Goal: Information Seeking & Learning: Check status

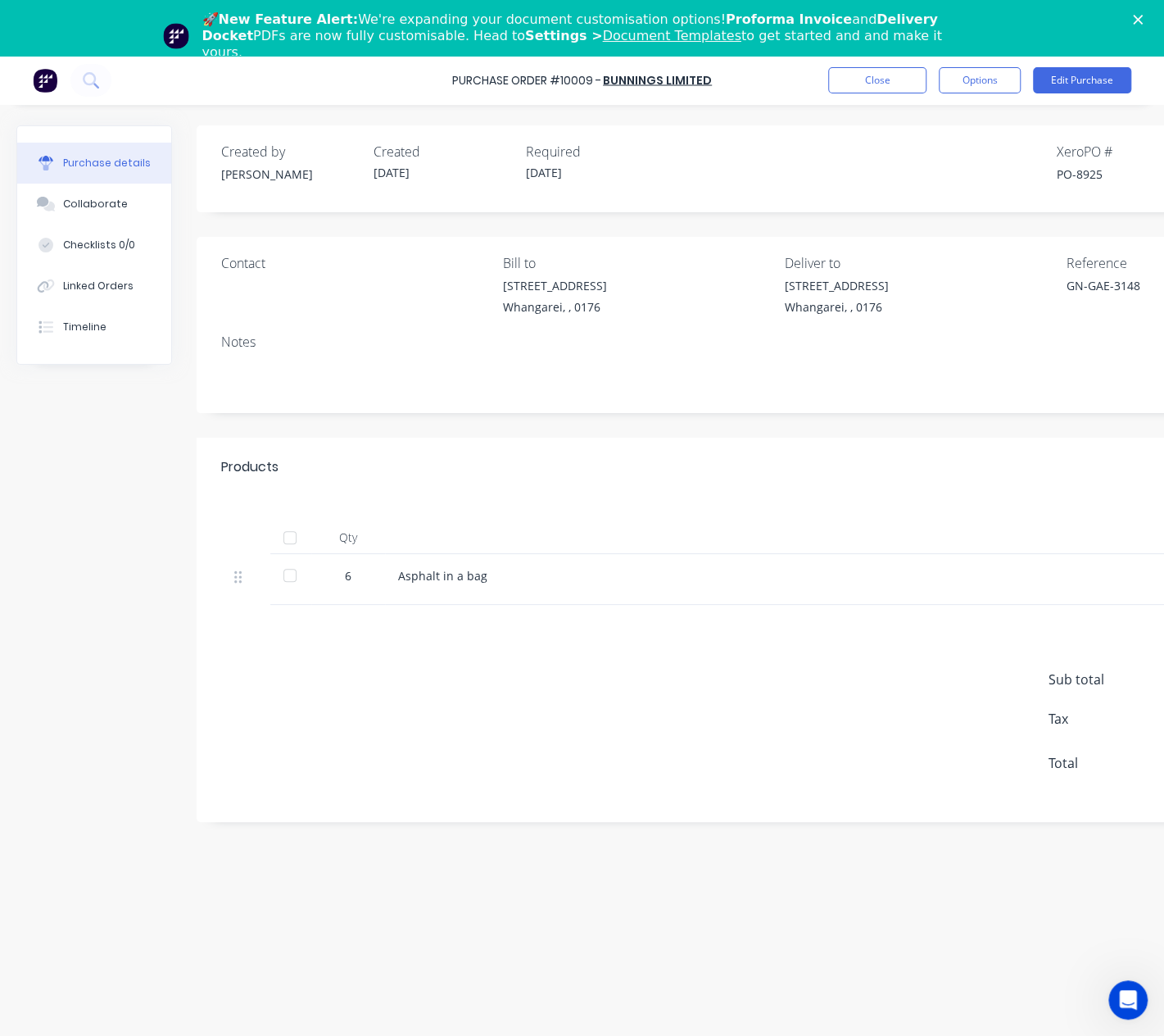
scroll to position [0, 195]
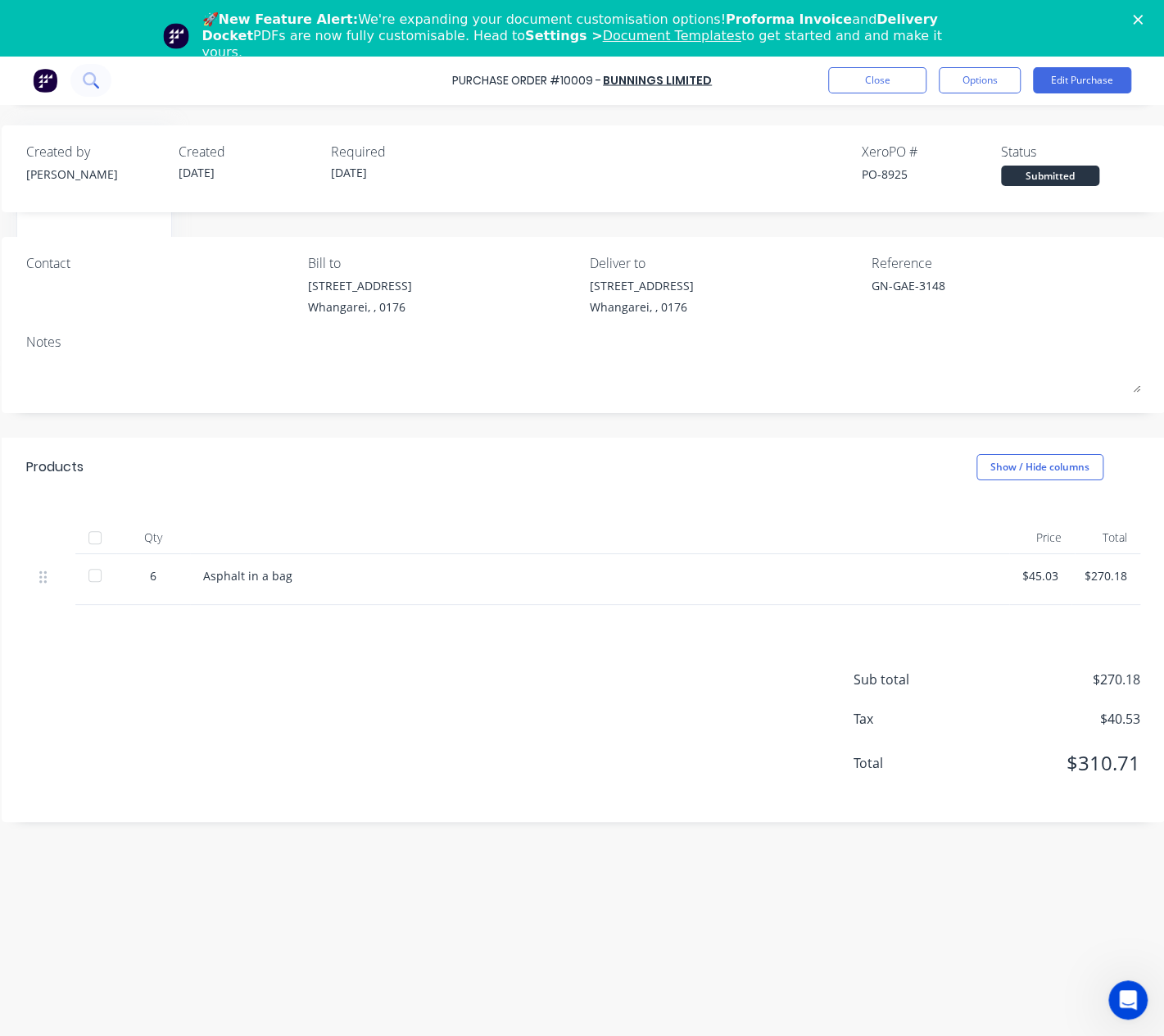
click at [100, 85] on button at bounding box center [91, 81] width 41 height 33
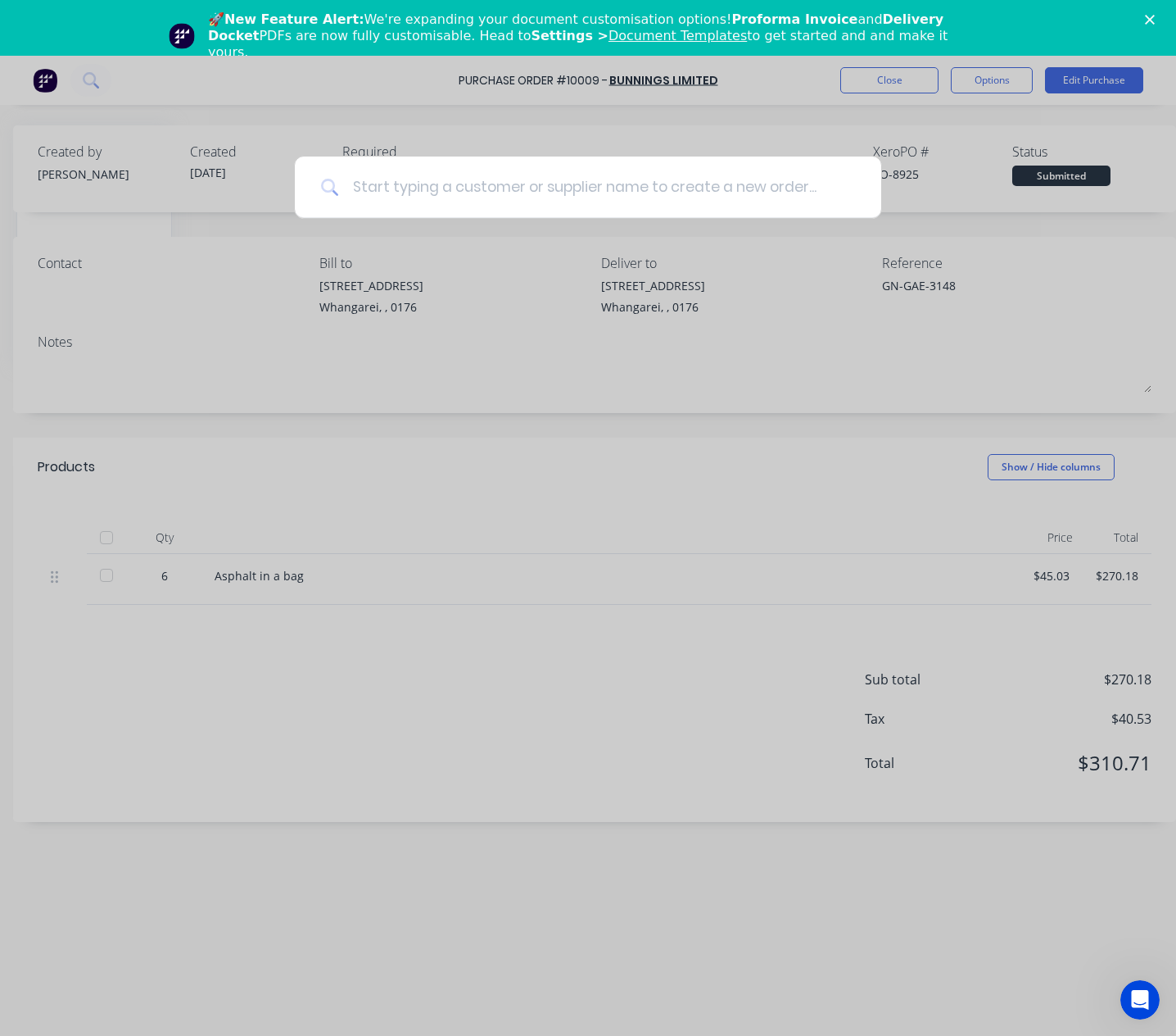
type textarea "x"
type input "1"
type textarea "x"
type input "10"
type textarea "x"
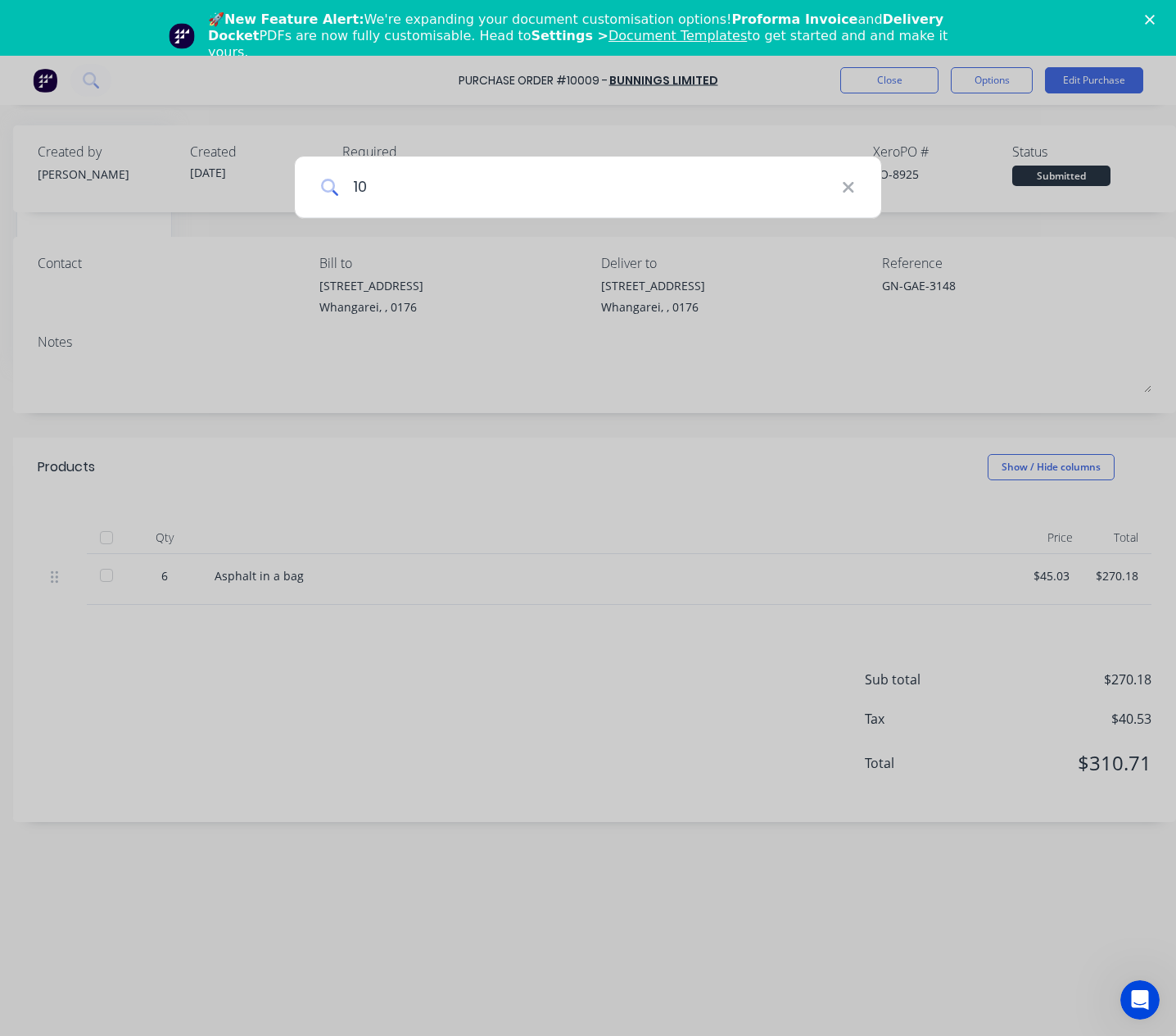
type input "100"
type textarea "x"
type input "1003"
type textarea "x"
type input "10037"
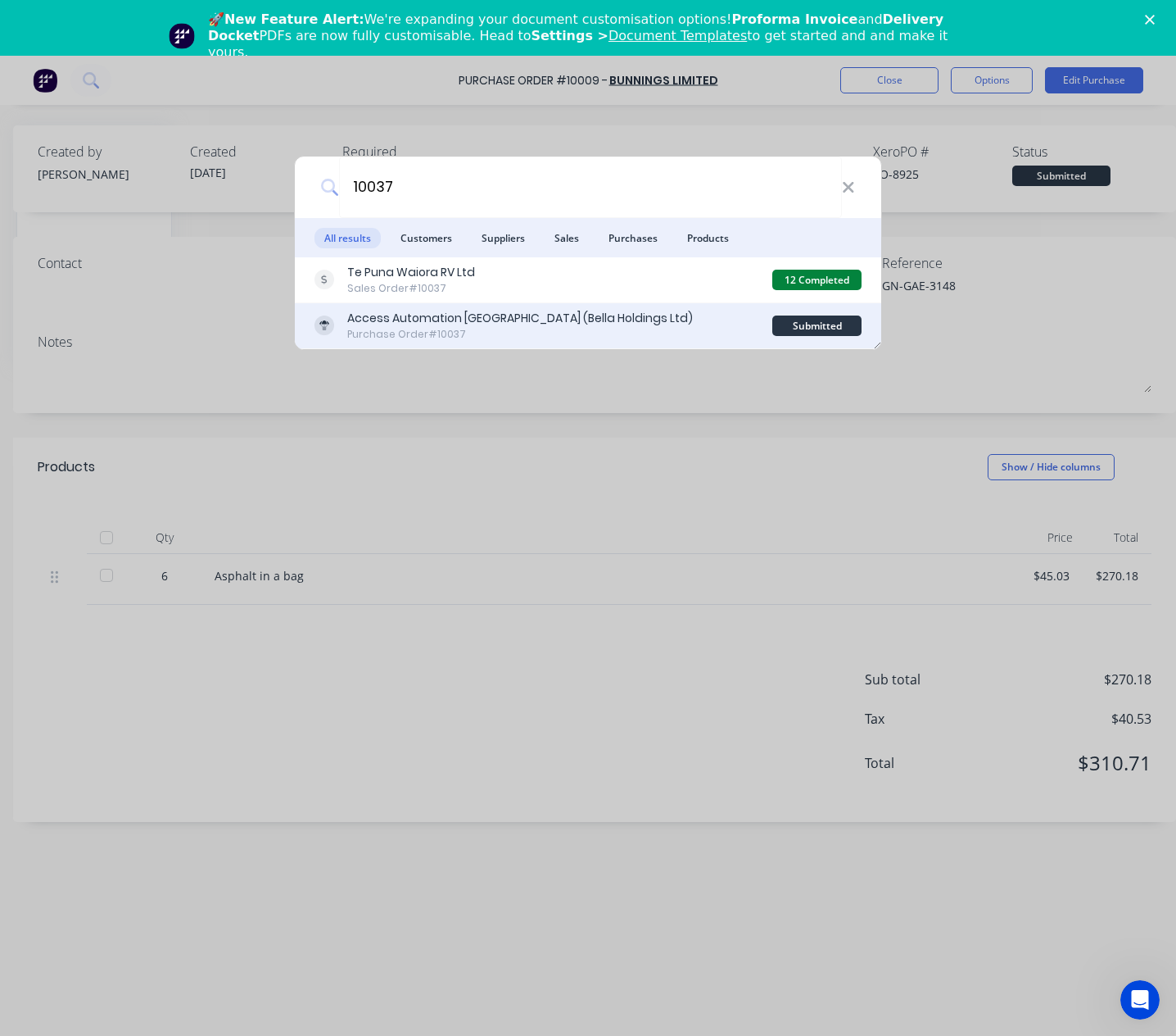
click at [580, 322] on div "Access Automation [GEOGRAPHIC_DATA] (Bella Holdings Ltd)" at bounding box center [520, 318] width 346 height 17
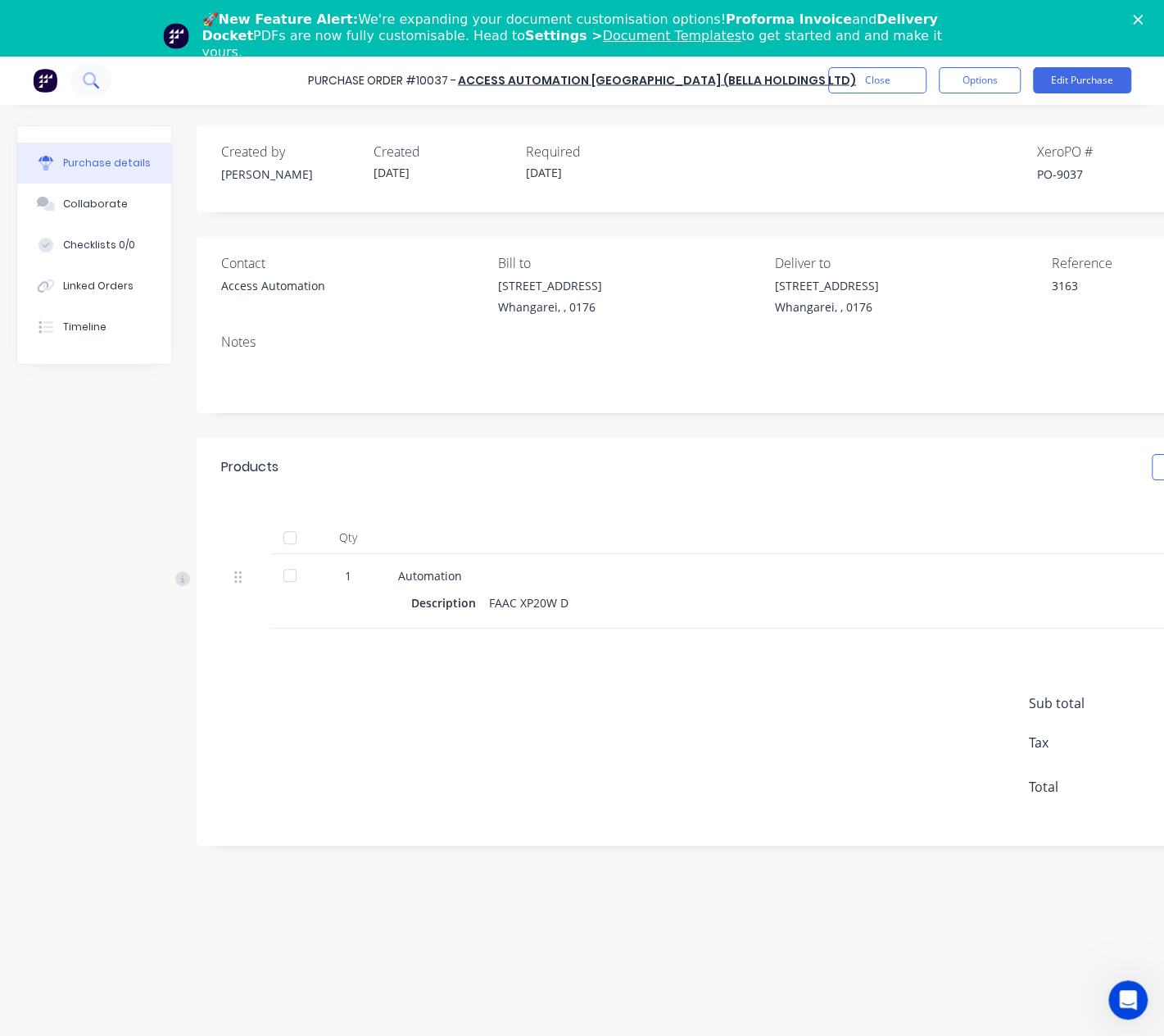
click at [97, 78] on icon at bounding box center [90, 80] width 16 height 16
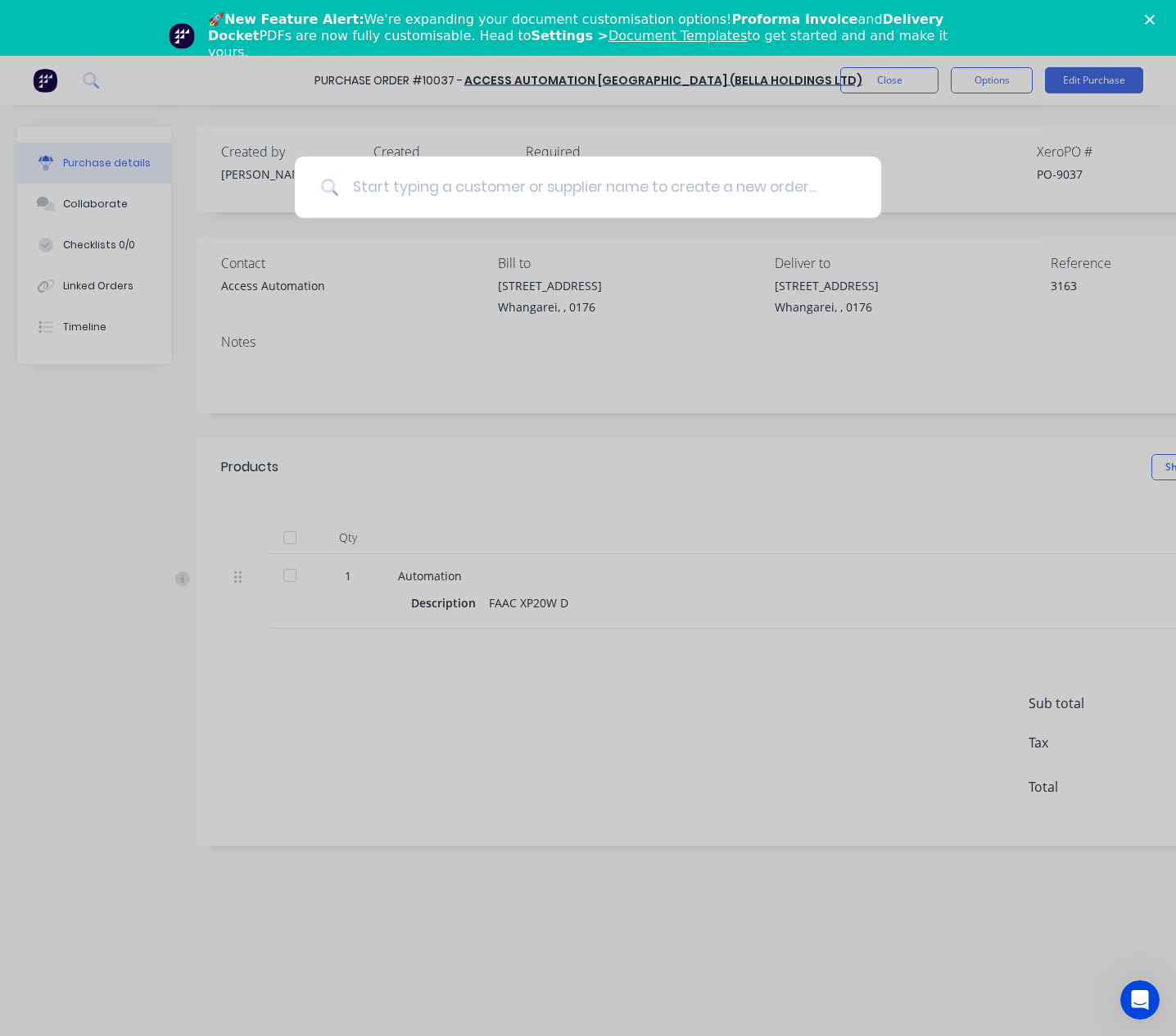
type textarea "x"
type input "1"
type textarea "x"
type input "10"
type textarea "x"
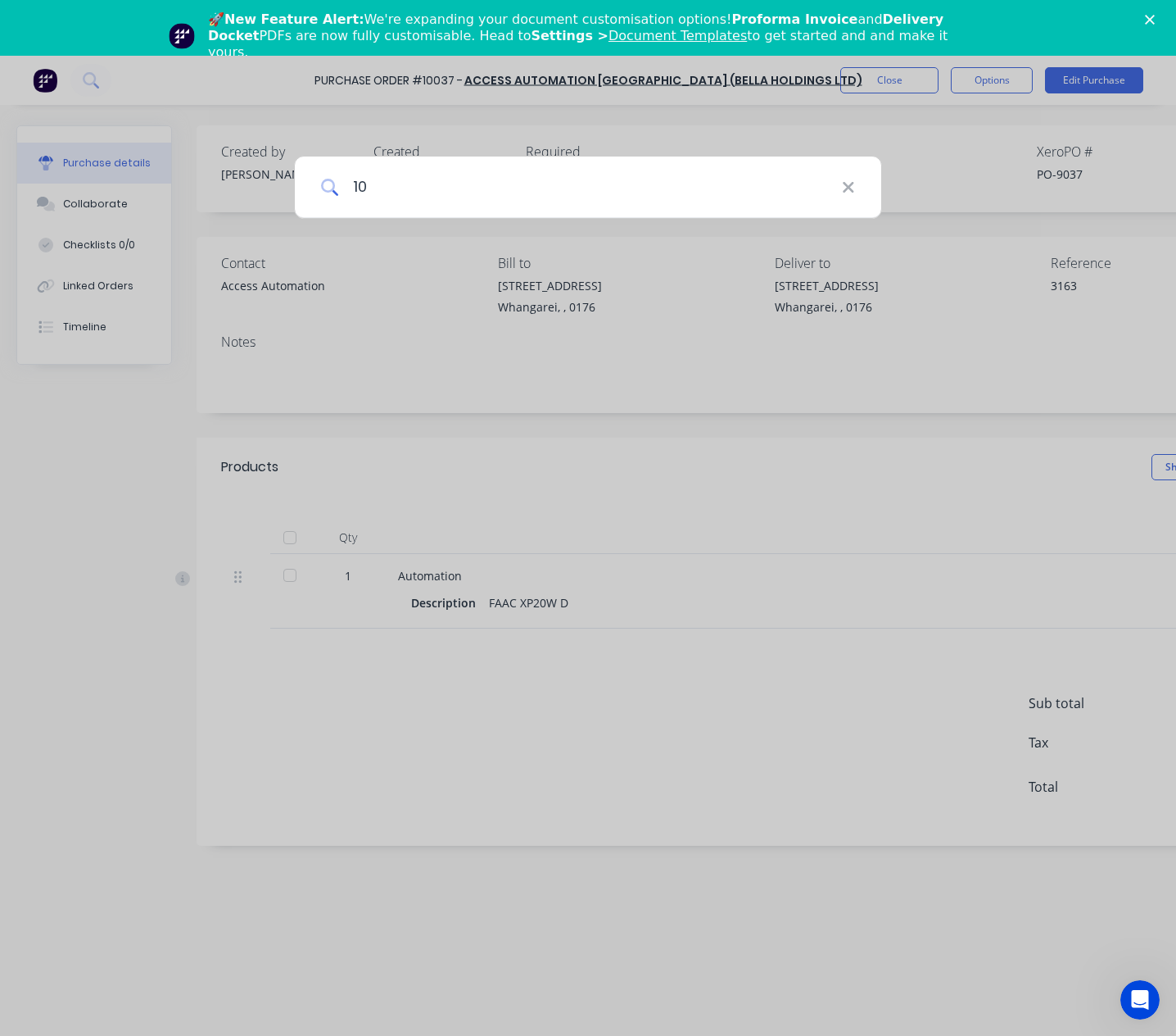
type input "100"
type textarea "x"
type input "1004"
type textarea "x"
type input "10041"
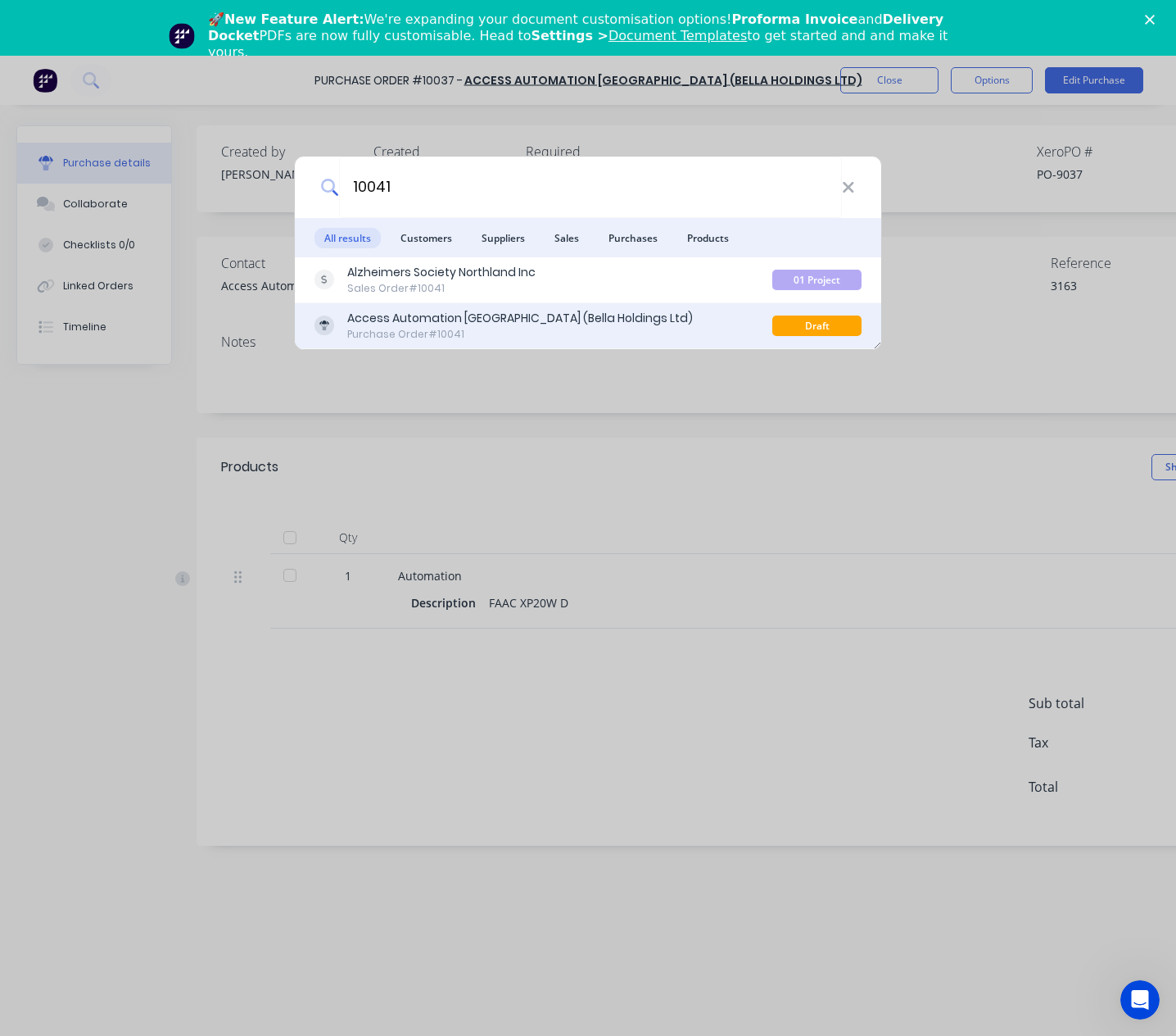
click at [489, 333] on div "Purchase Order #10041" at bounding box center [520, 335] width 346 height 15
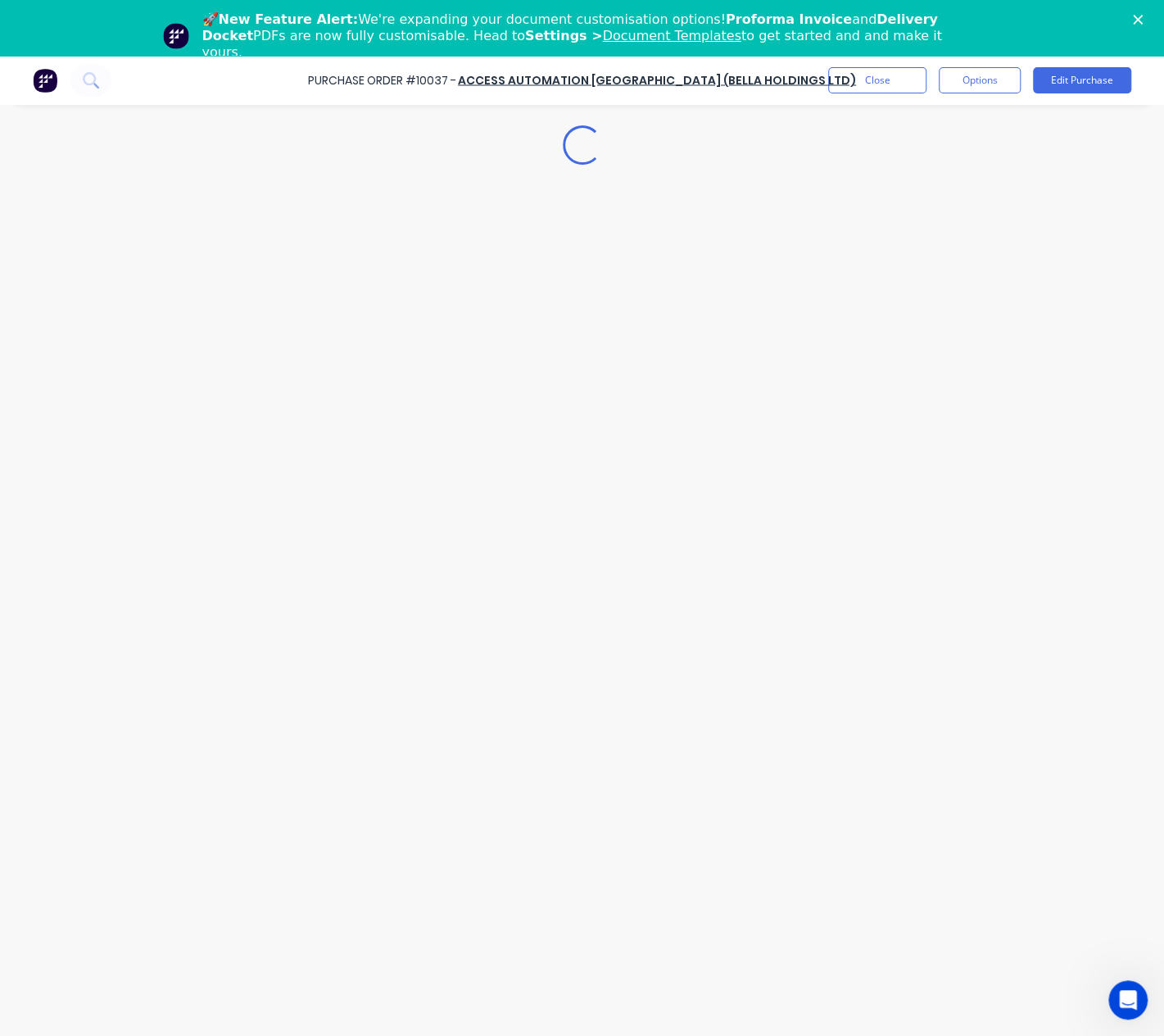
type textarea "x"
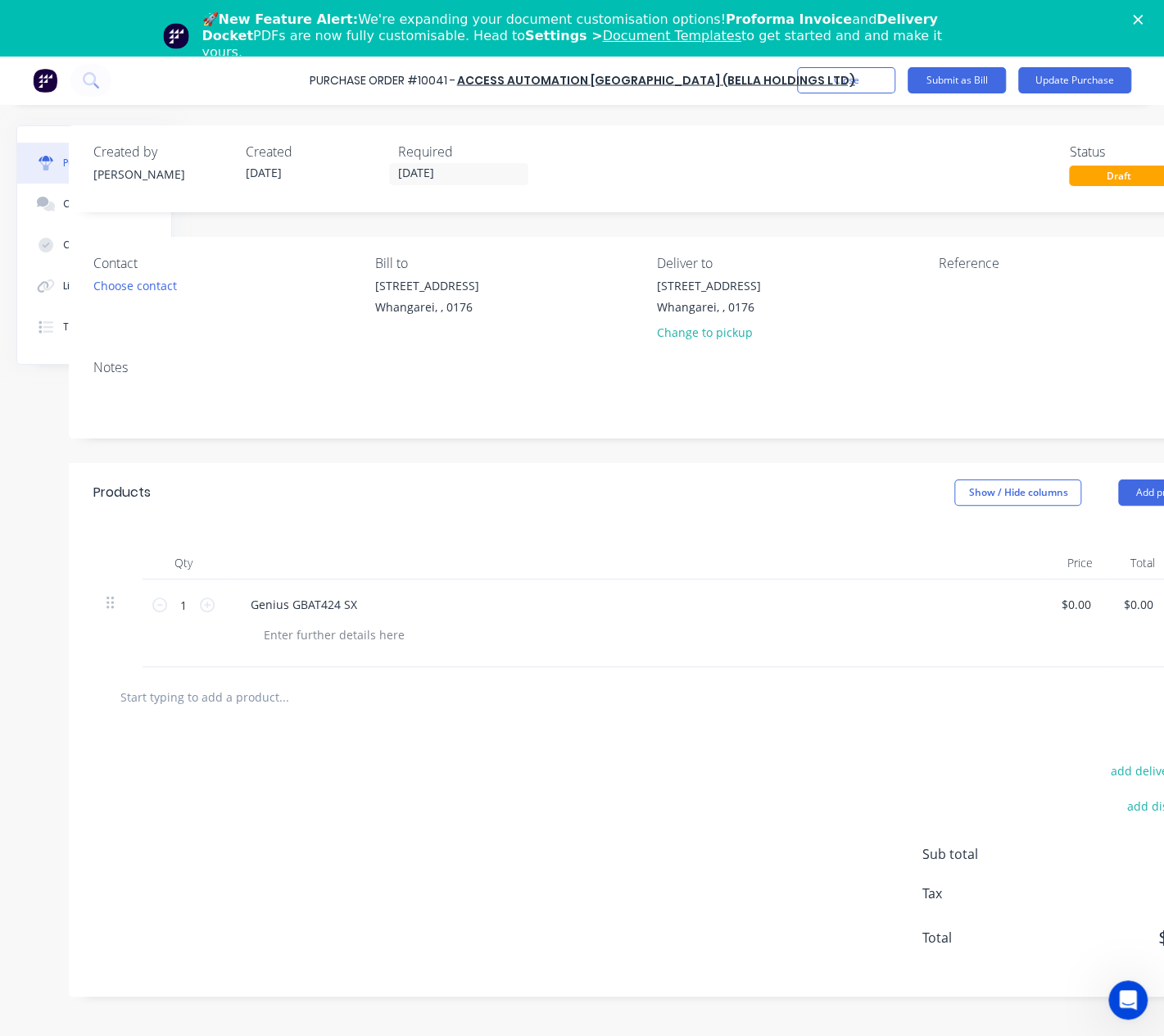
scroll to position [0, 46]
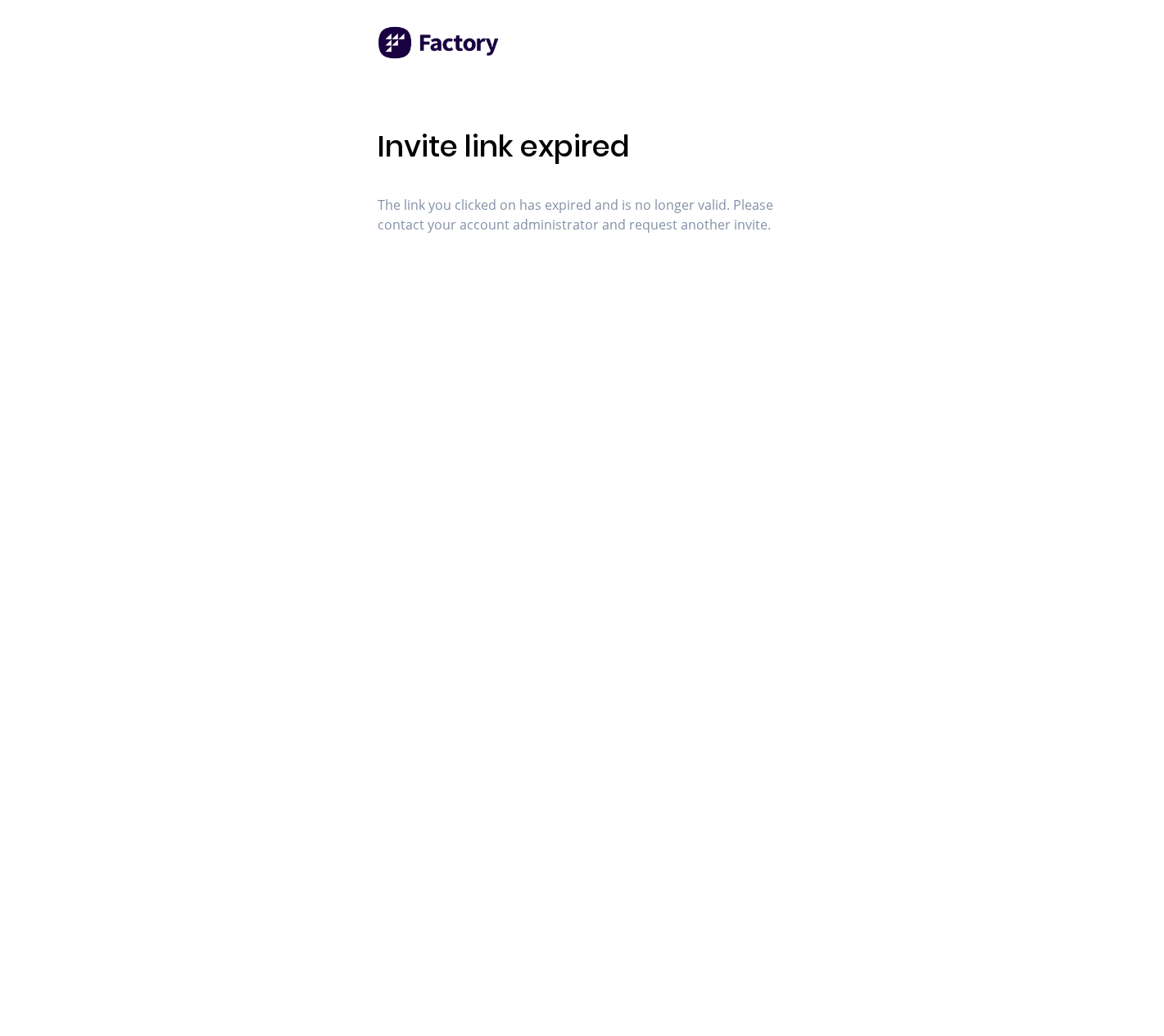
drag, startPoint x: 0, startPoint y: 0, endPoint x: 619, endPoint y: 453, distance: 767.1
click at [619, 453] on div "Invite link expired The link you clicked on has expired and is no longer valid.…" at bounding box center [582, 518] width 410 height 1036
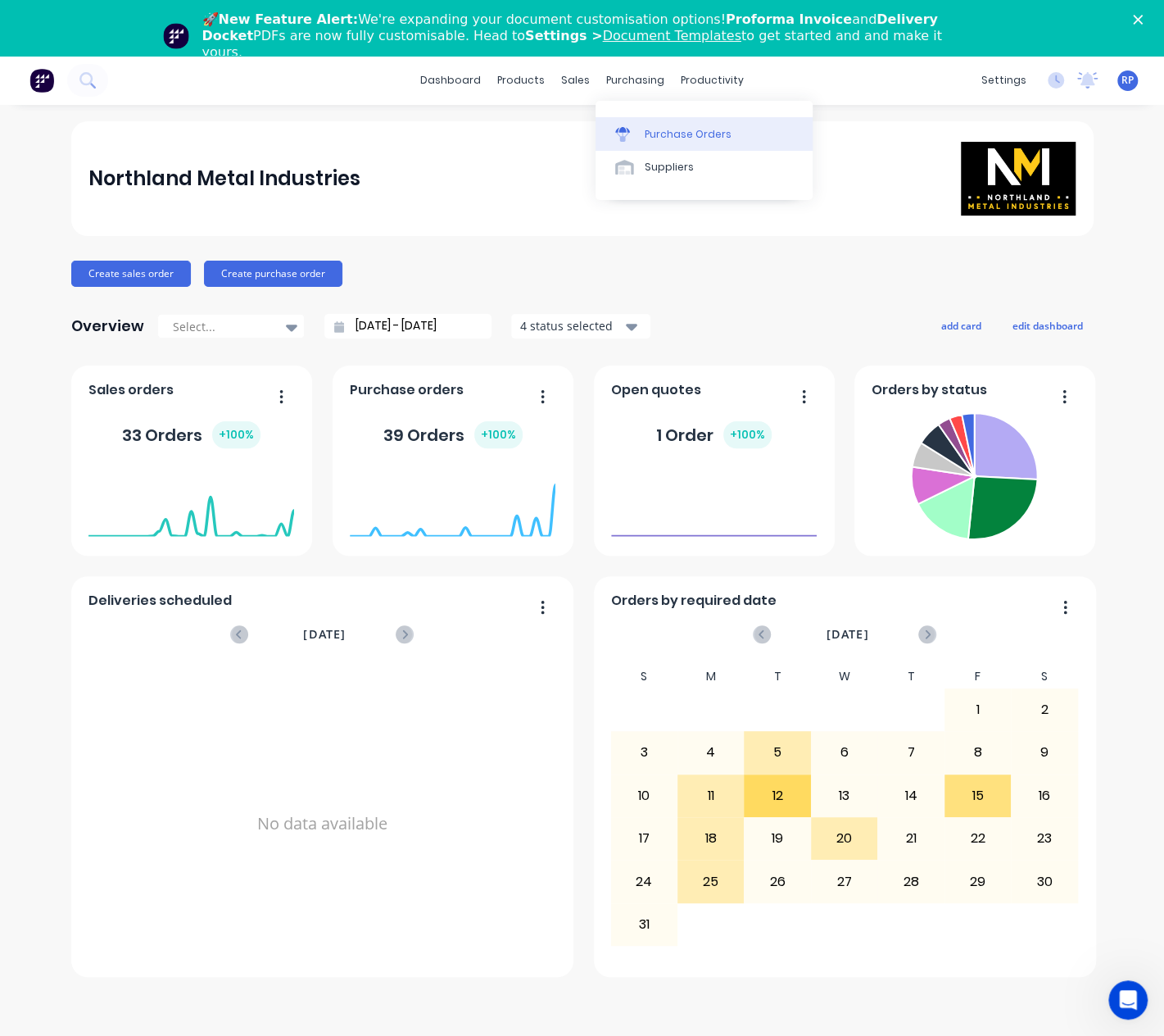
click at [673, 128] on div "Purchase Orders" at bounding box center [687, 135] width 87 height 15
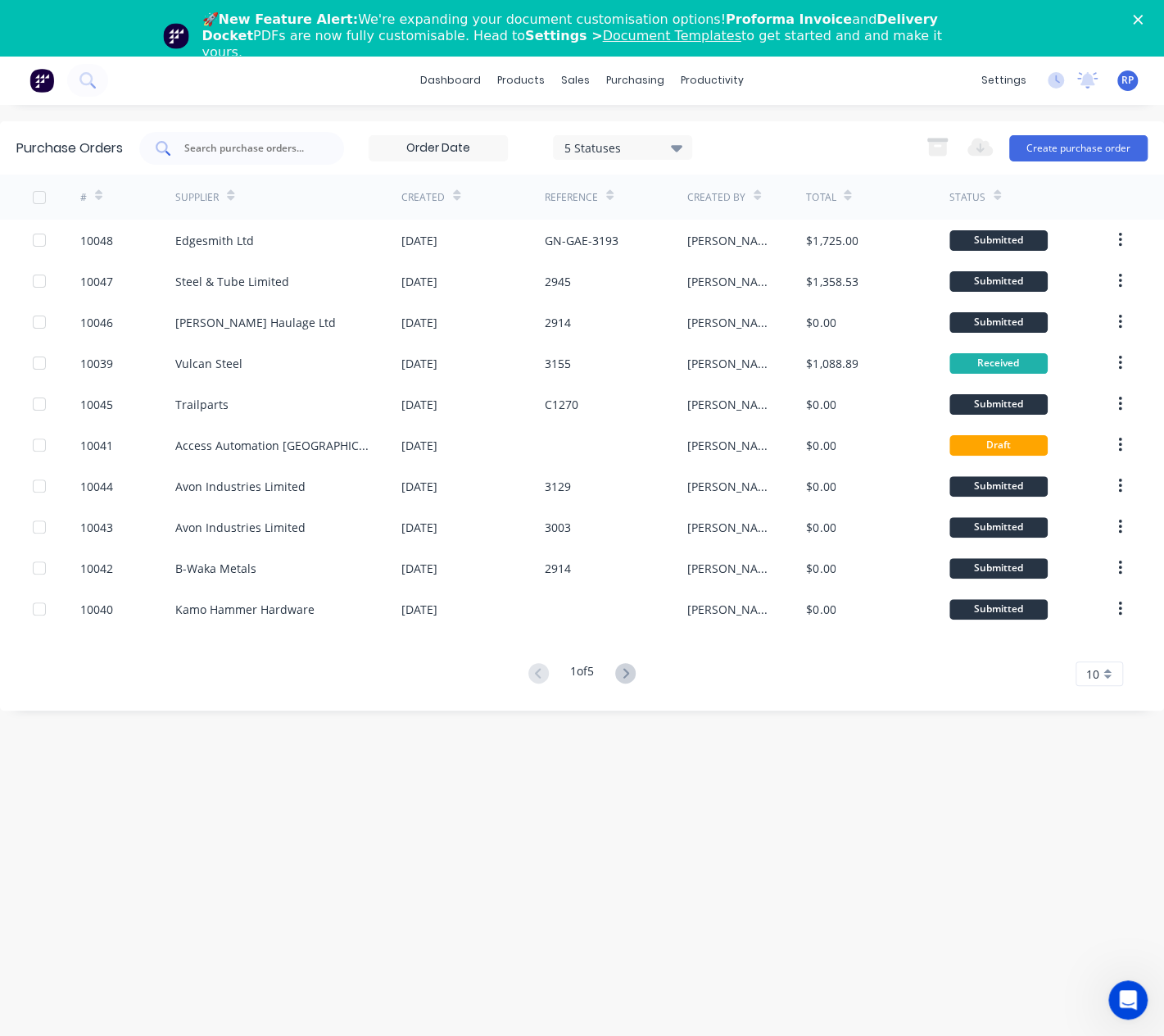
click at [286, 149] on input "text" at bounding box center [250, 149] width 136 height 17
type input "10009"
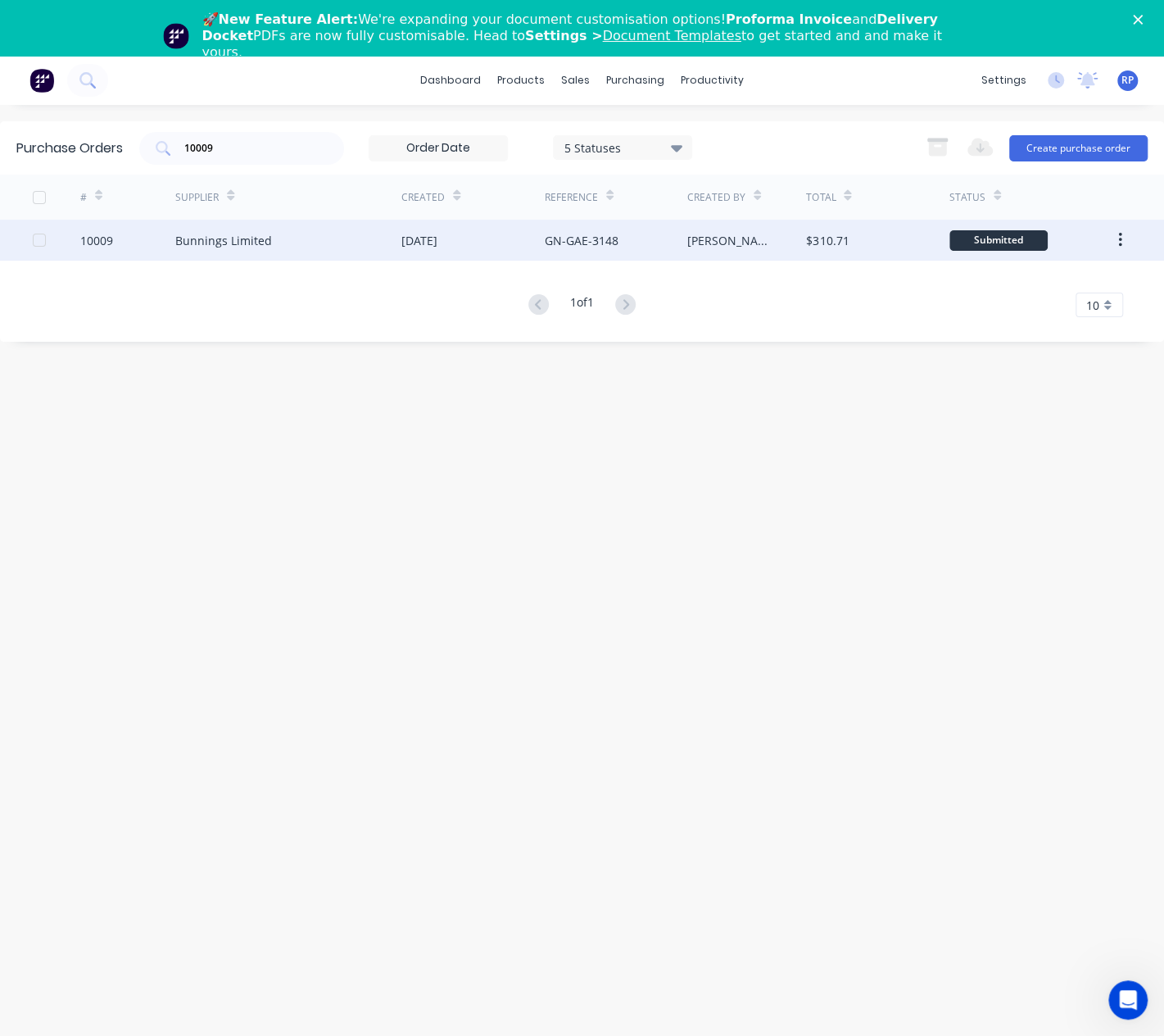
click at [289, 251] on div "Bunnings Limited" at bounding box center [288, 239] width 226 height 41
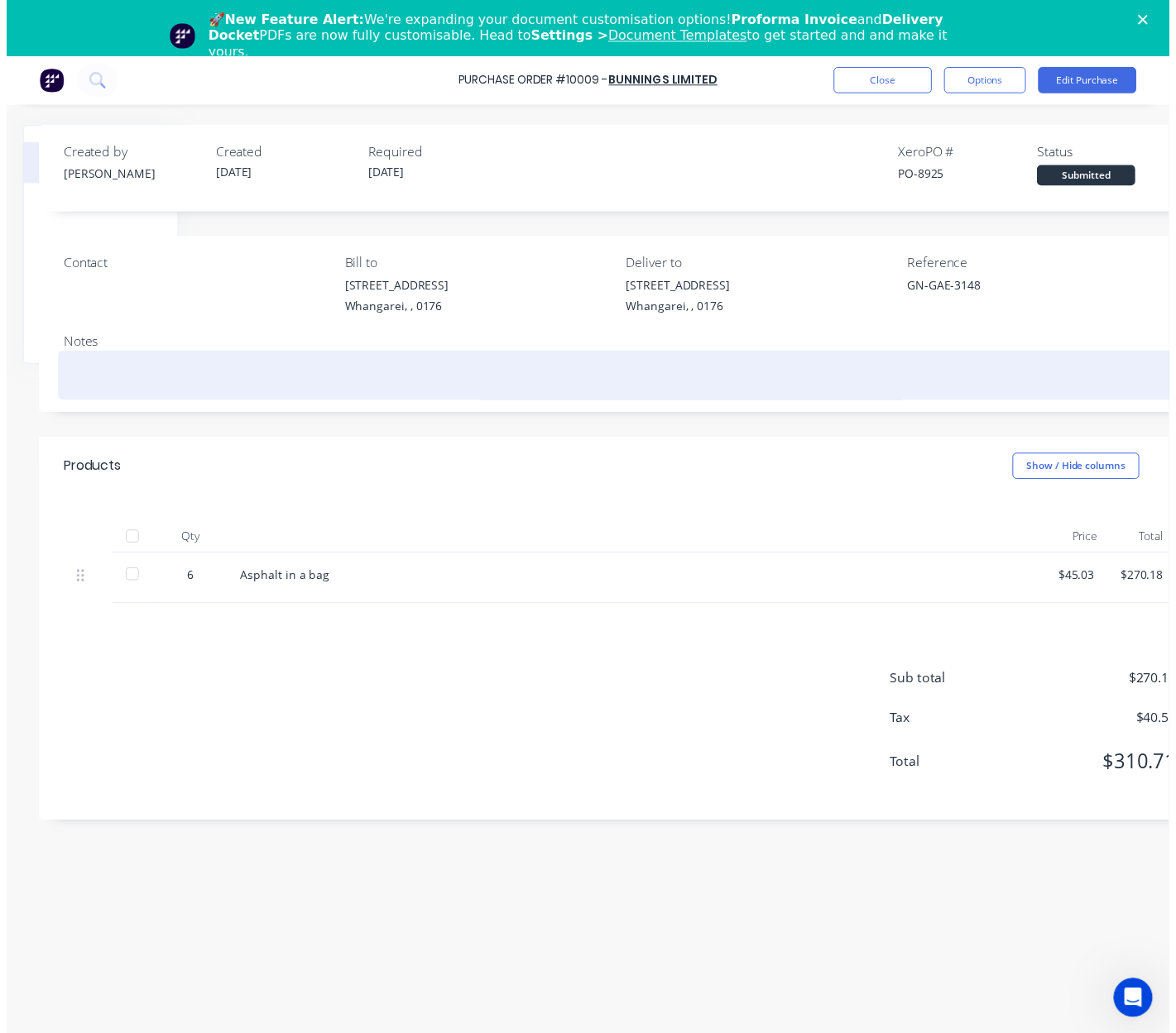
scroll to position [0, 82]
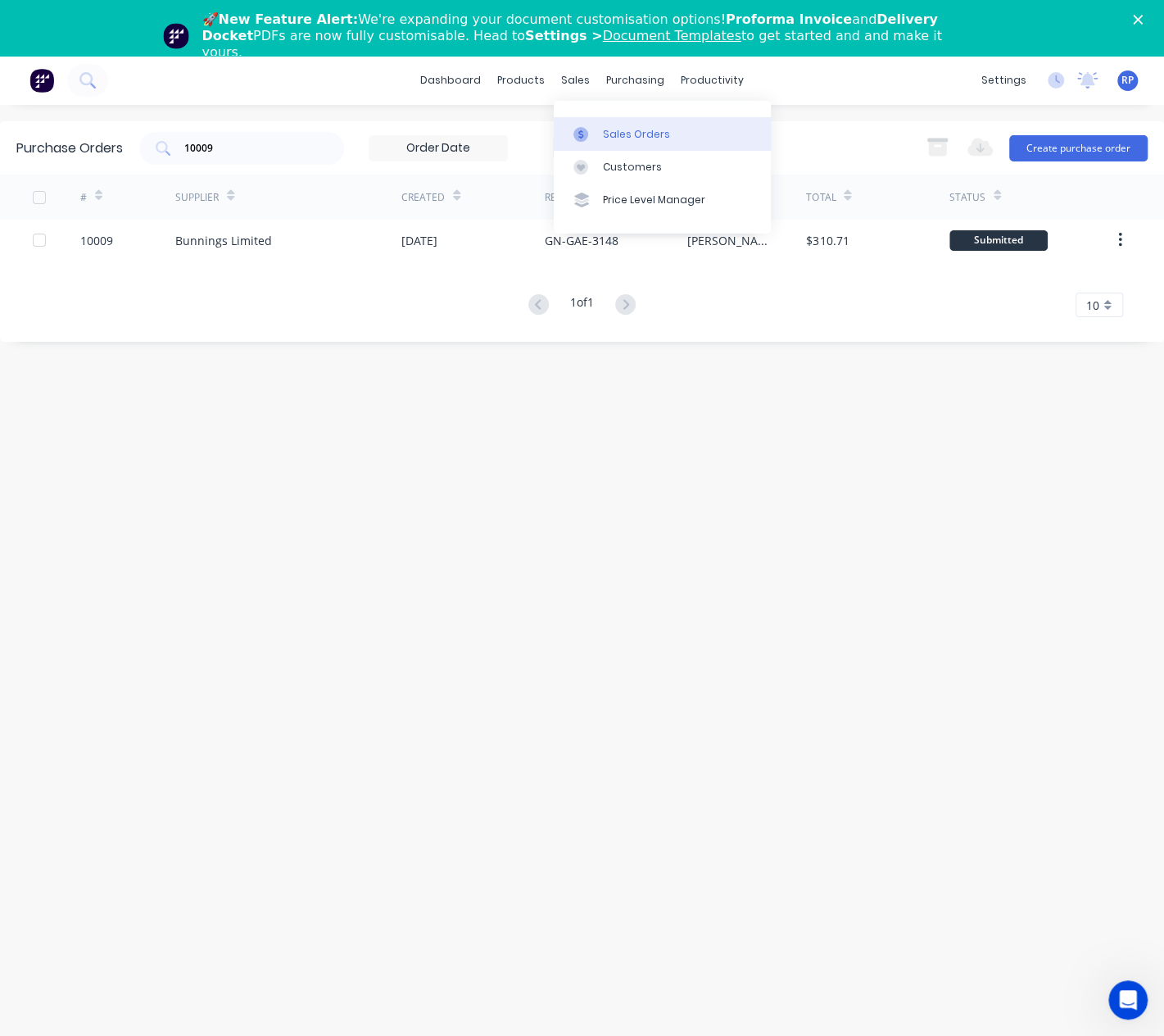
click at [593, 129] on div at bounding box center [586, 135] width 25 height 15
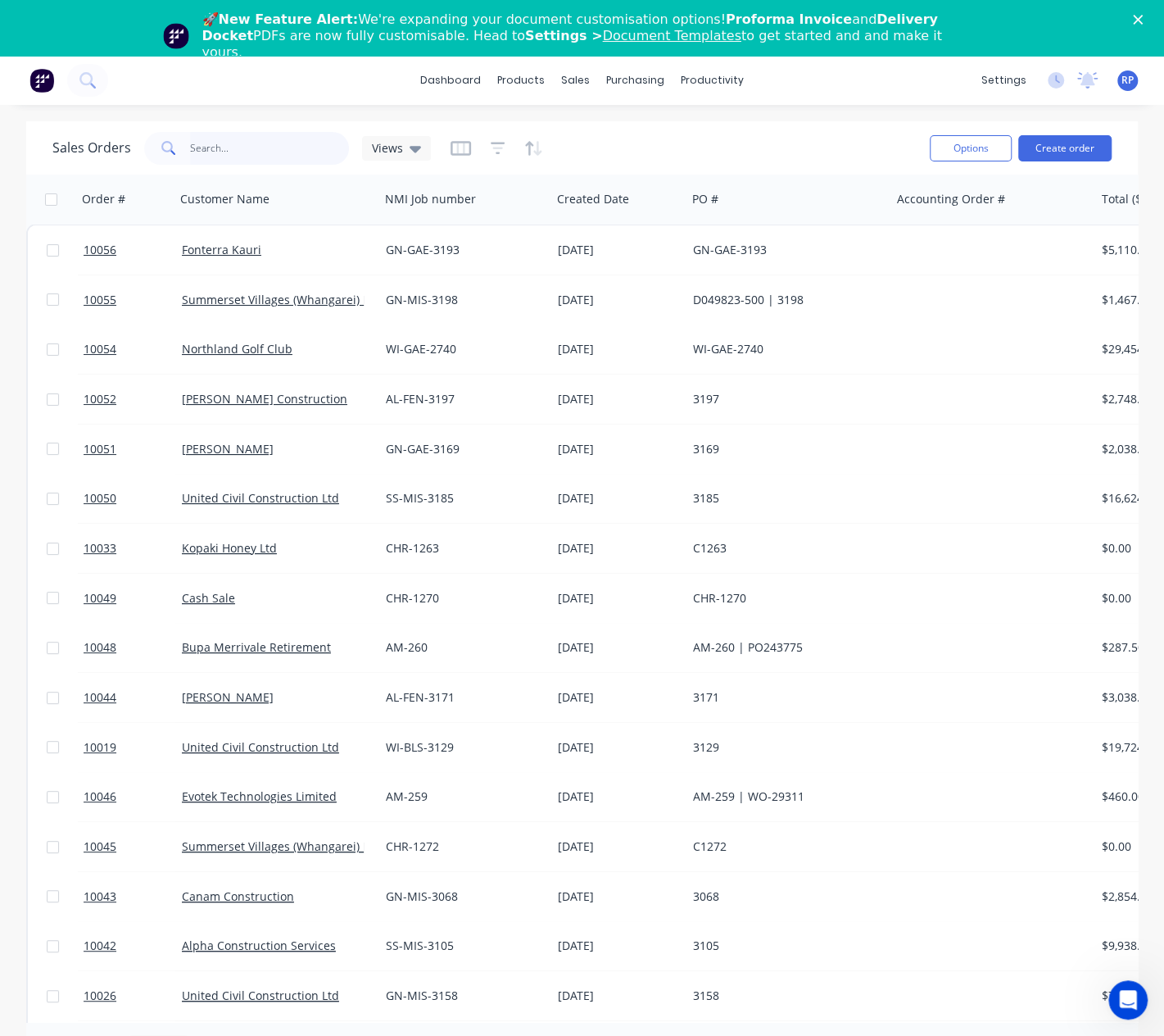
click at [226, 157] on input "text" at bounding box center [269, 149] width 159 height 33
type input "3148"
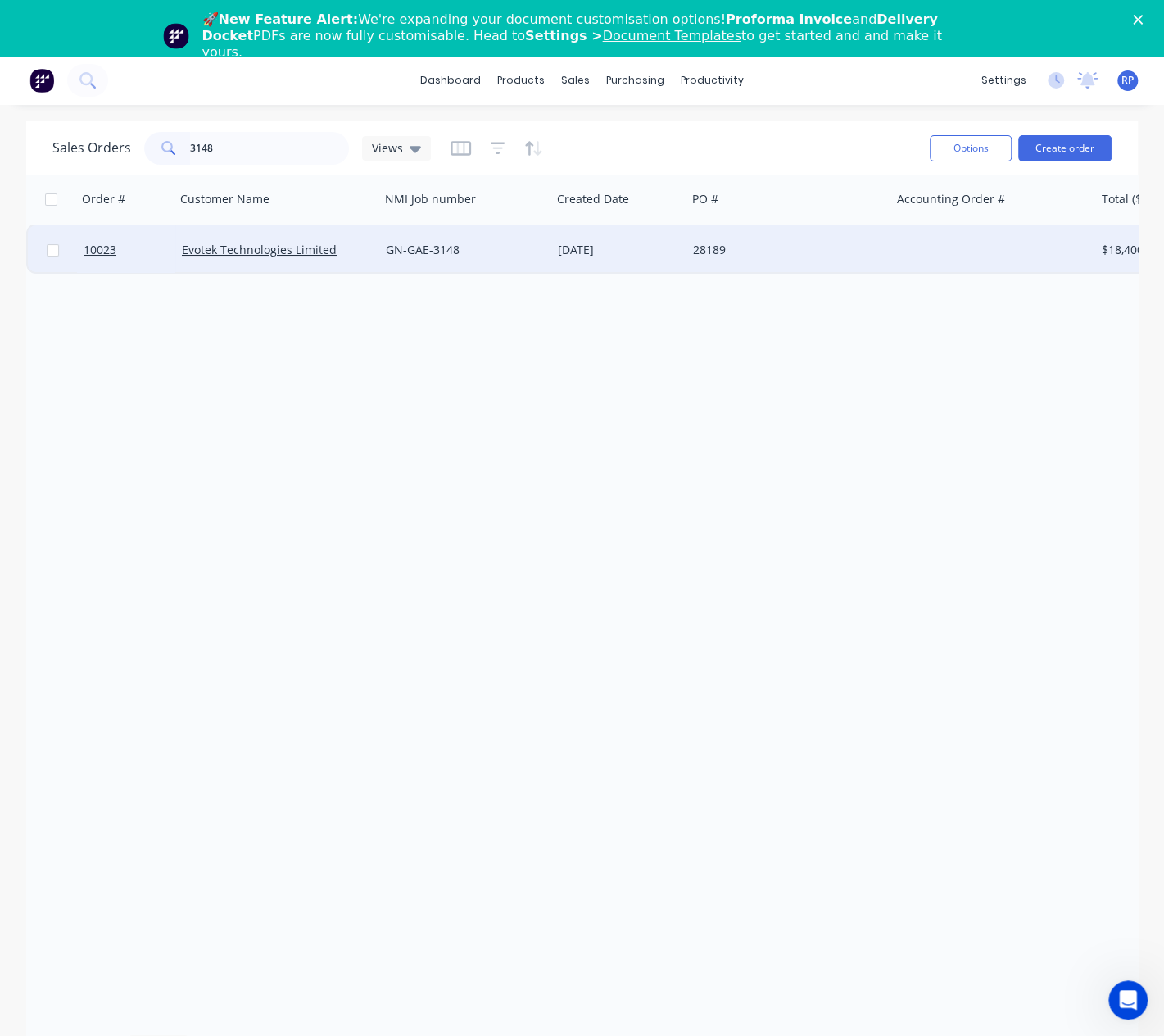
click at [242, 266] on div "Evotek Technologies Limited" at bounding box center [277, 250] width 204 height 50
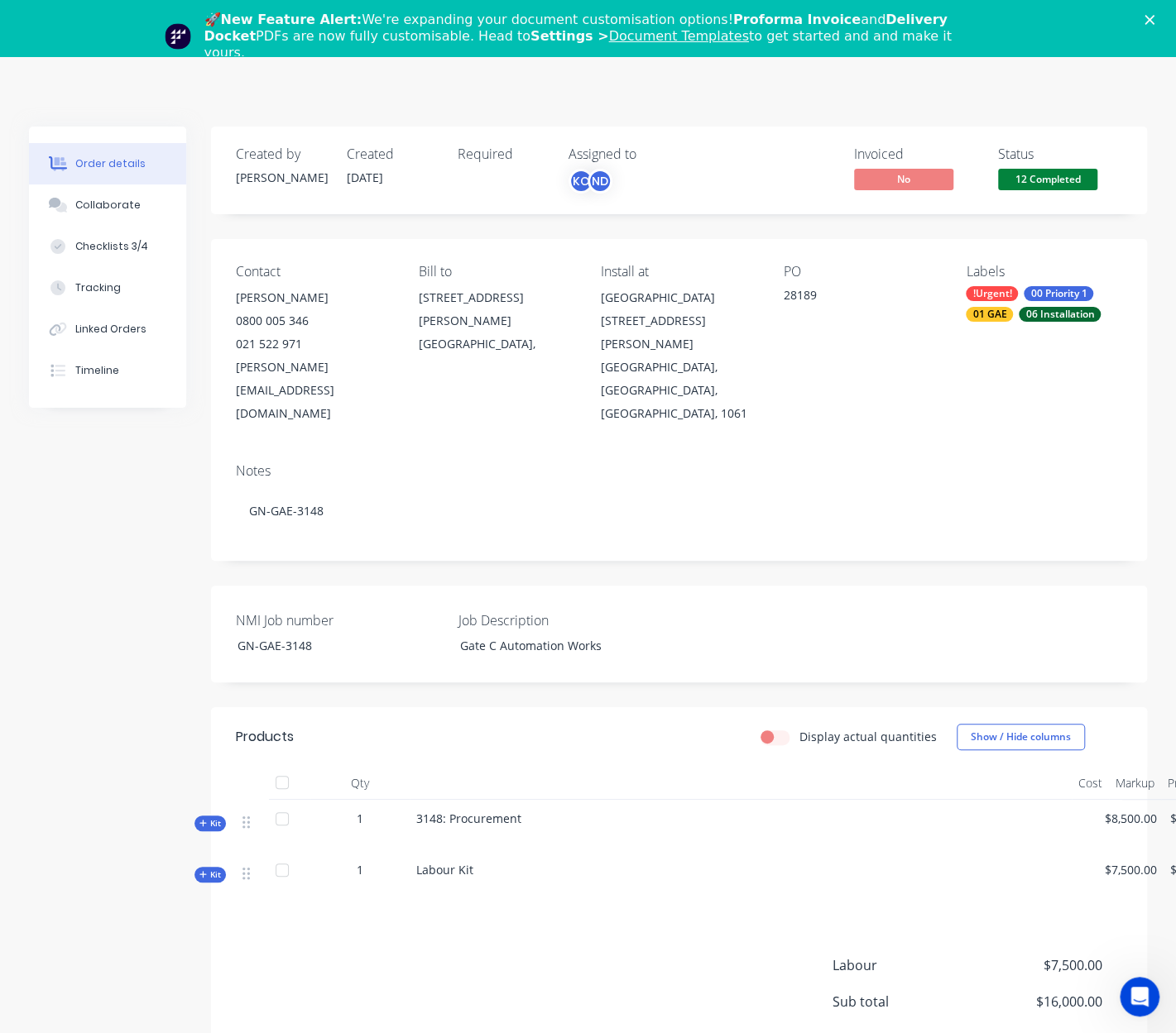
click at [1150, 22] on div "🚀 New Feature Alert: We're expanding your document customisation options! Profo…" at bounding box center [588, 36] width 1176 height 59
click at [132, 322] on div "Linked Orders" at bounding box center [110, 330] width 71 height 15
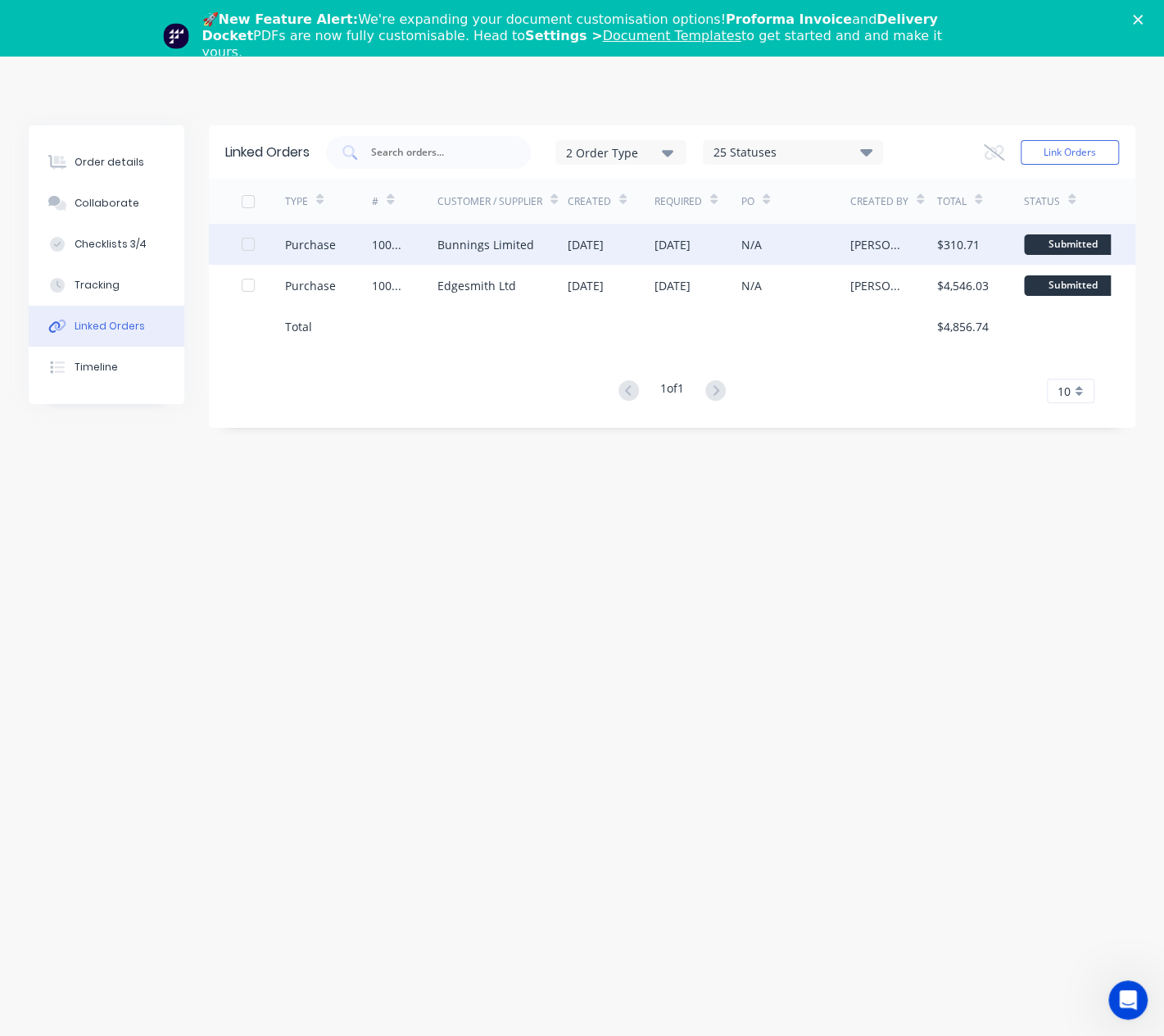
click at [526, 247] on div "Bunnings Limited" at bounding box center [485, 244] width 96 height 17
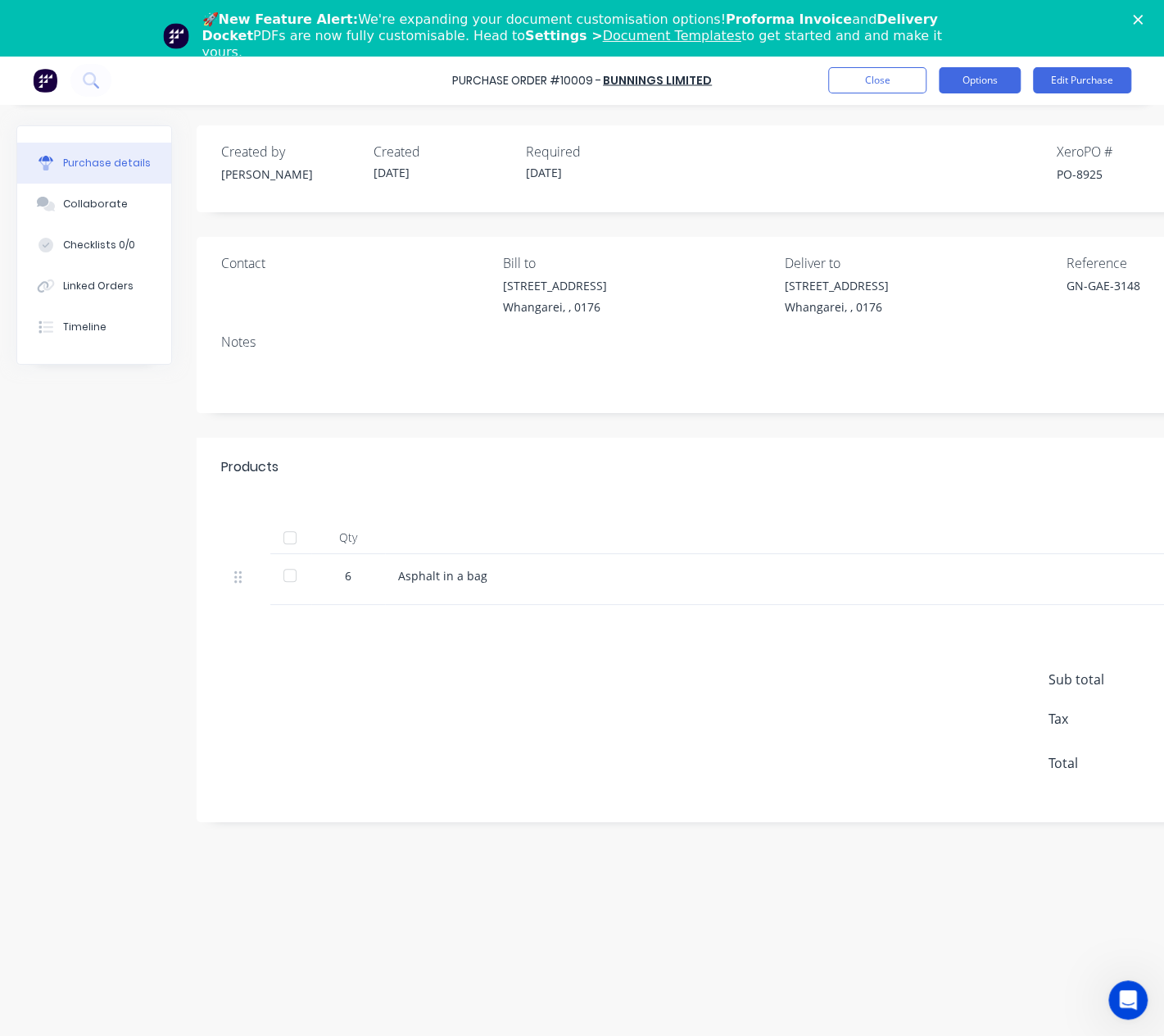
click at [968, 78] on button "Options" at bounding box center [979, 80] width 82 height 27
click at [851, 83] on button "Close" at bounding box center [876, 80] width 98 height 27
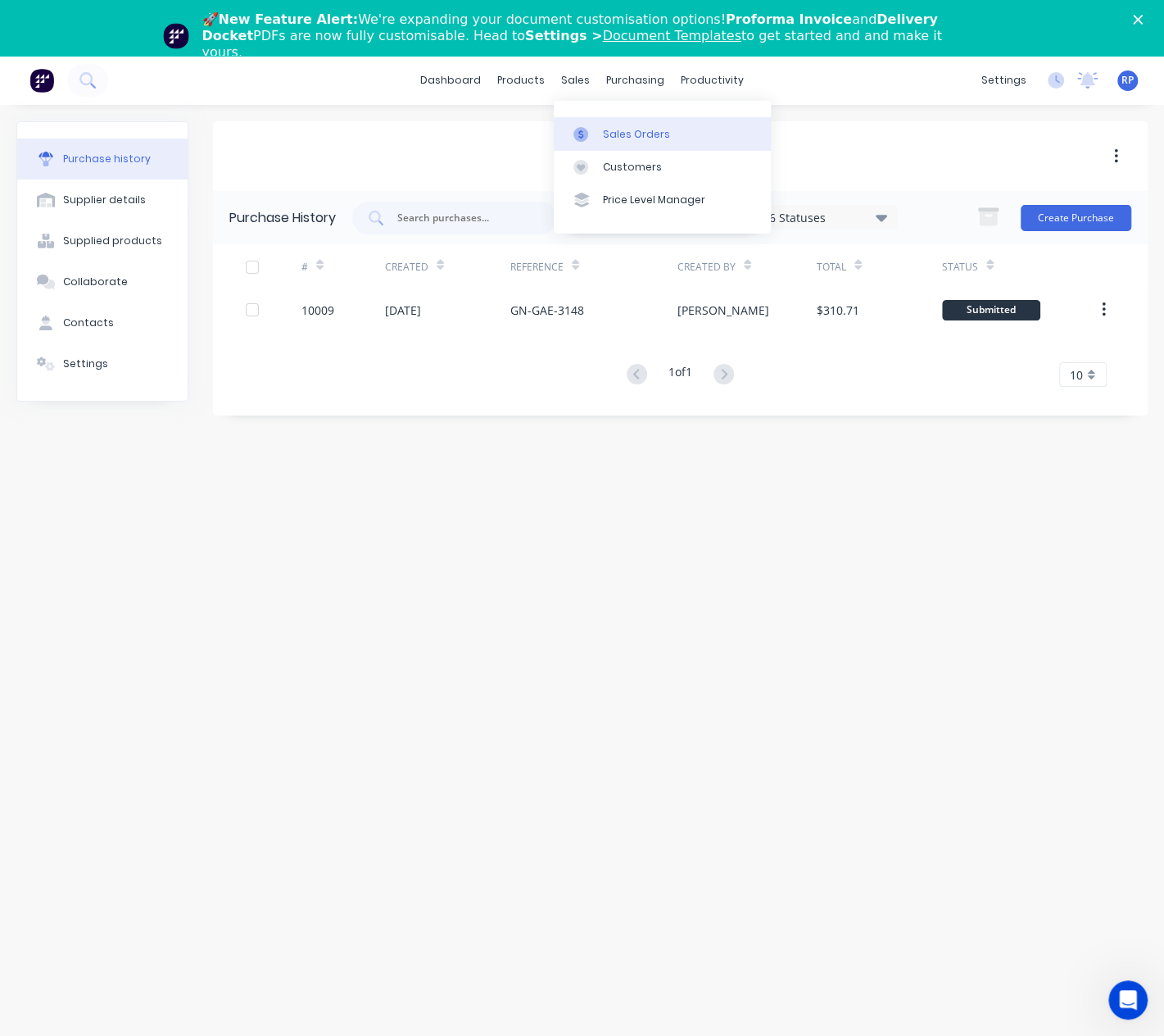
click at [600, 134] on link "Sales Orders" at bounding box center [662, 134] width 217 height 33
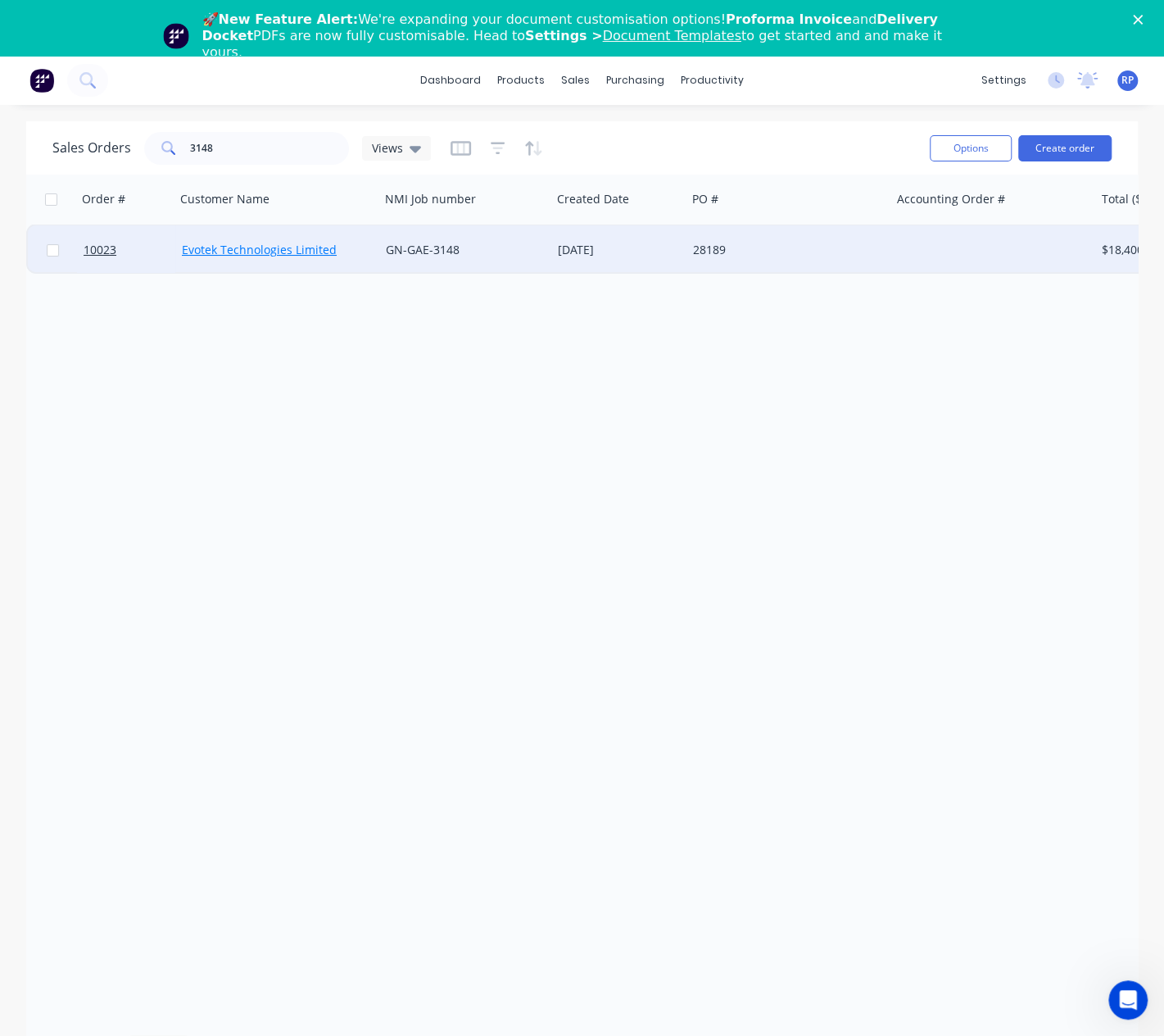
click at [298, 255] on link "Evotek Technologies Limited" at bounding box center [258, 249] width 155 height 16
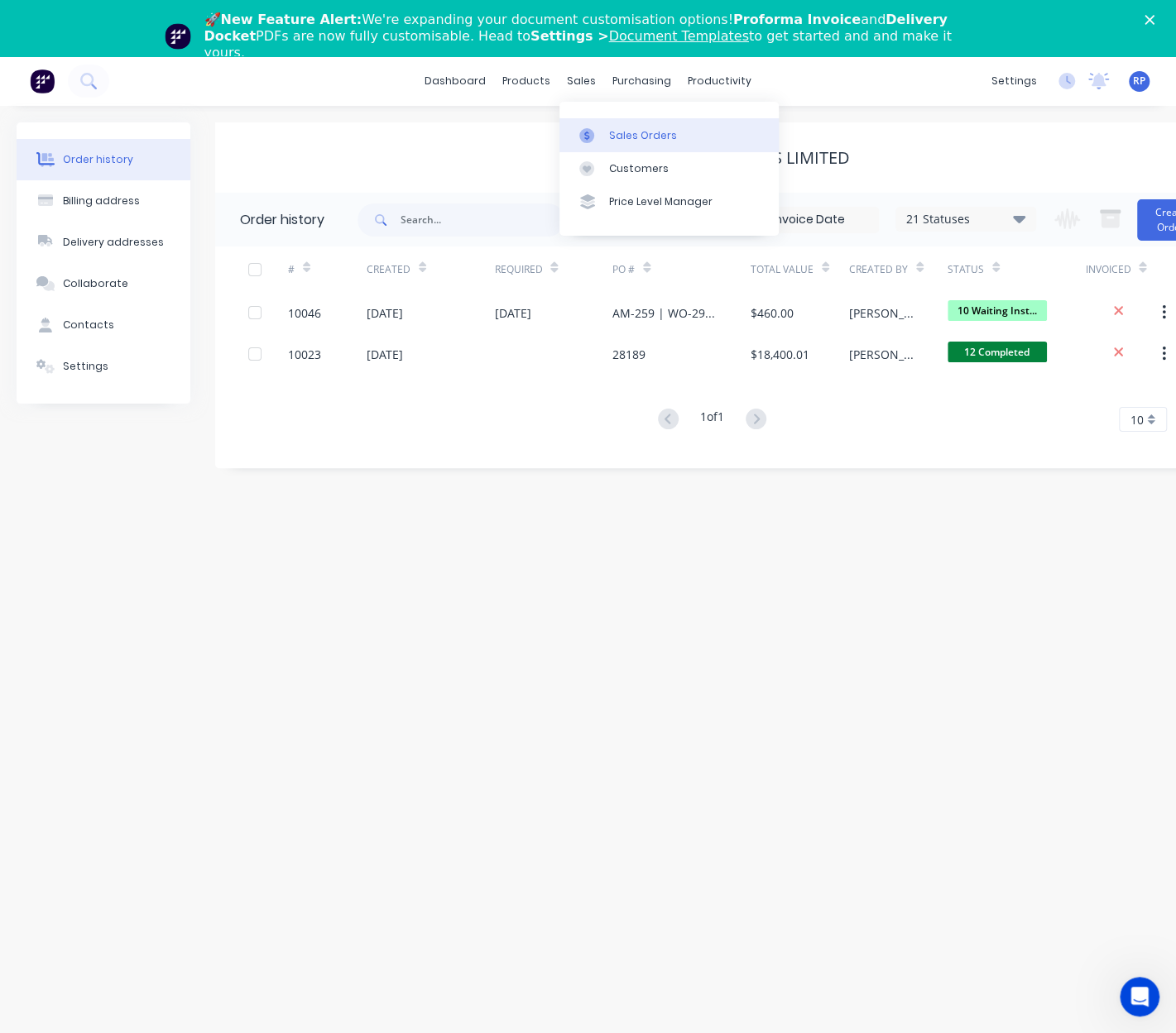
click at [603, 135] on div at bounding box center [592, 136] width 25 height 15
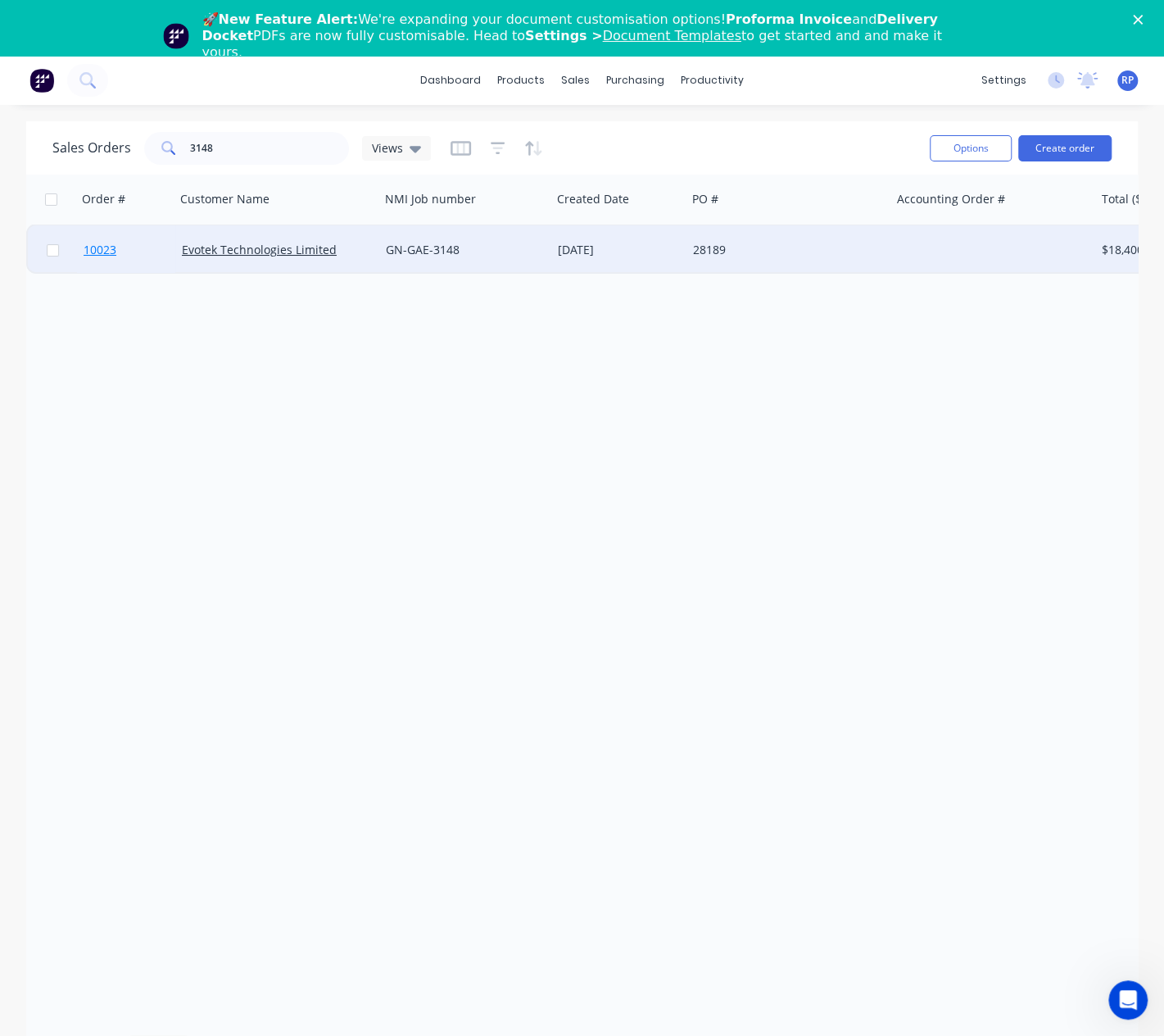
click at [103, 253] on span "10023" at bounding box center [100, 250] width 33 height 17
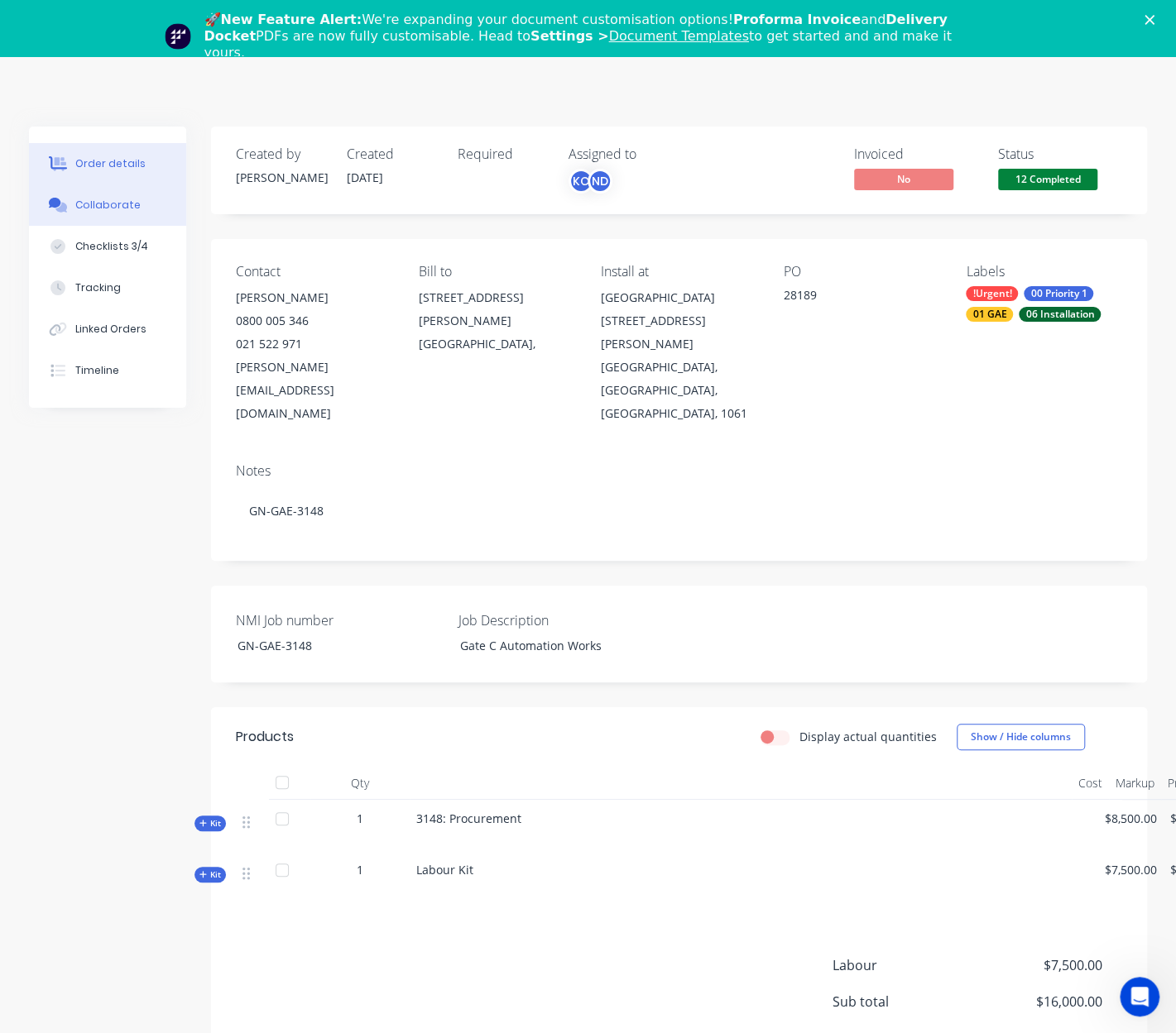
click at [91, 202] on div "Collaborate" at bounding box center [107, 205] width 66 height 15
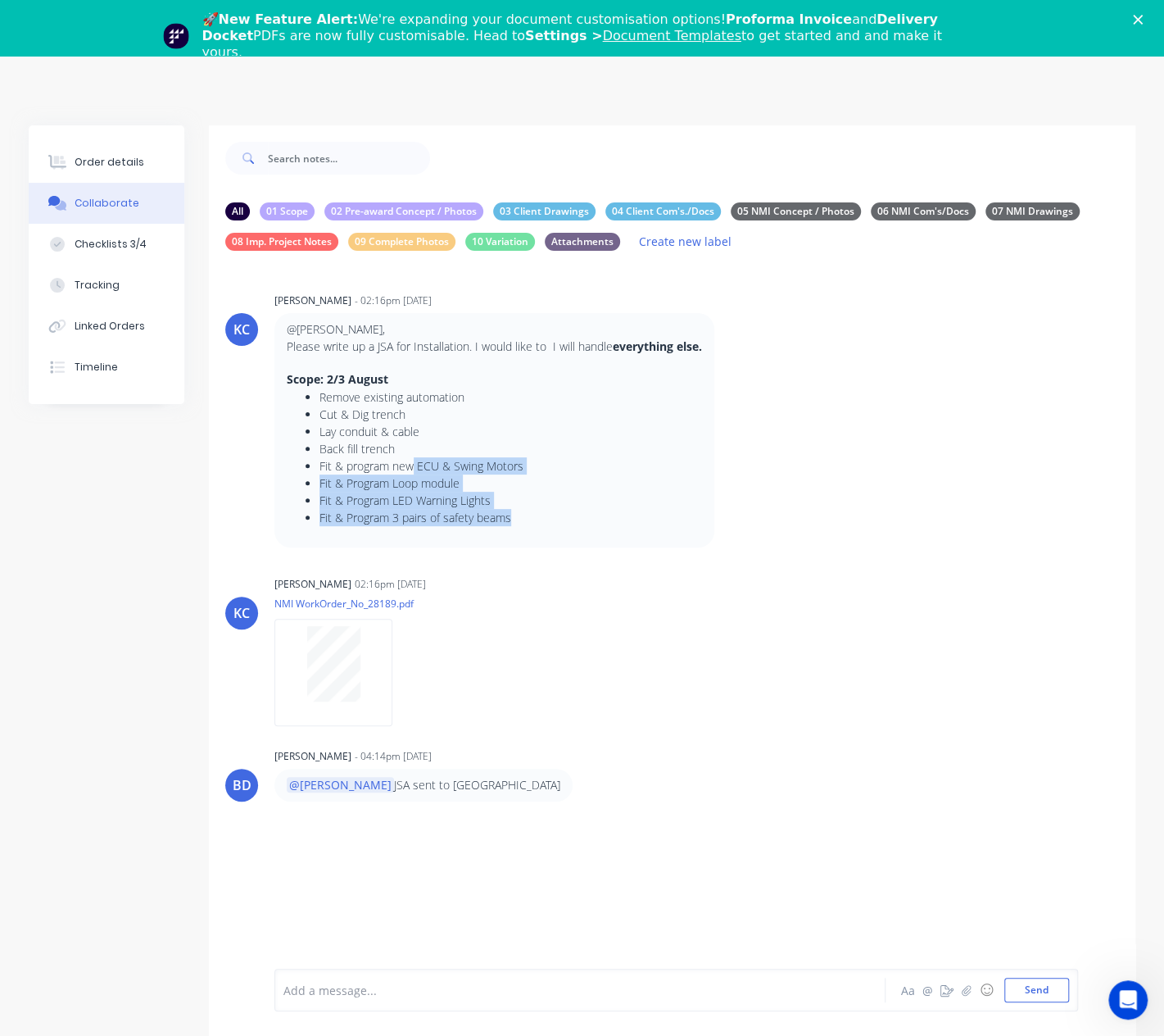
drag, startPoint x: 521, startPoint y: 519, endPoint x: 412, endPoint y: 469, distance: 119.9
click at [412, 469] on ul "Remove existing automation Cut & Dig trench Lay conduit & cable Back fill trenc…" at bounding box center [494, 457] width 415 height 138
click at [114, 257] on button "Checklists 3/4" at bounding box center [106, 244] width 156 height 41
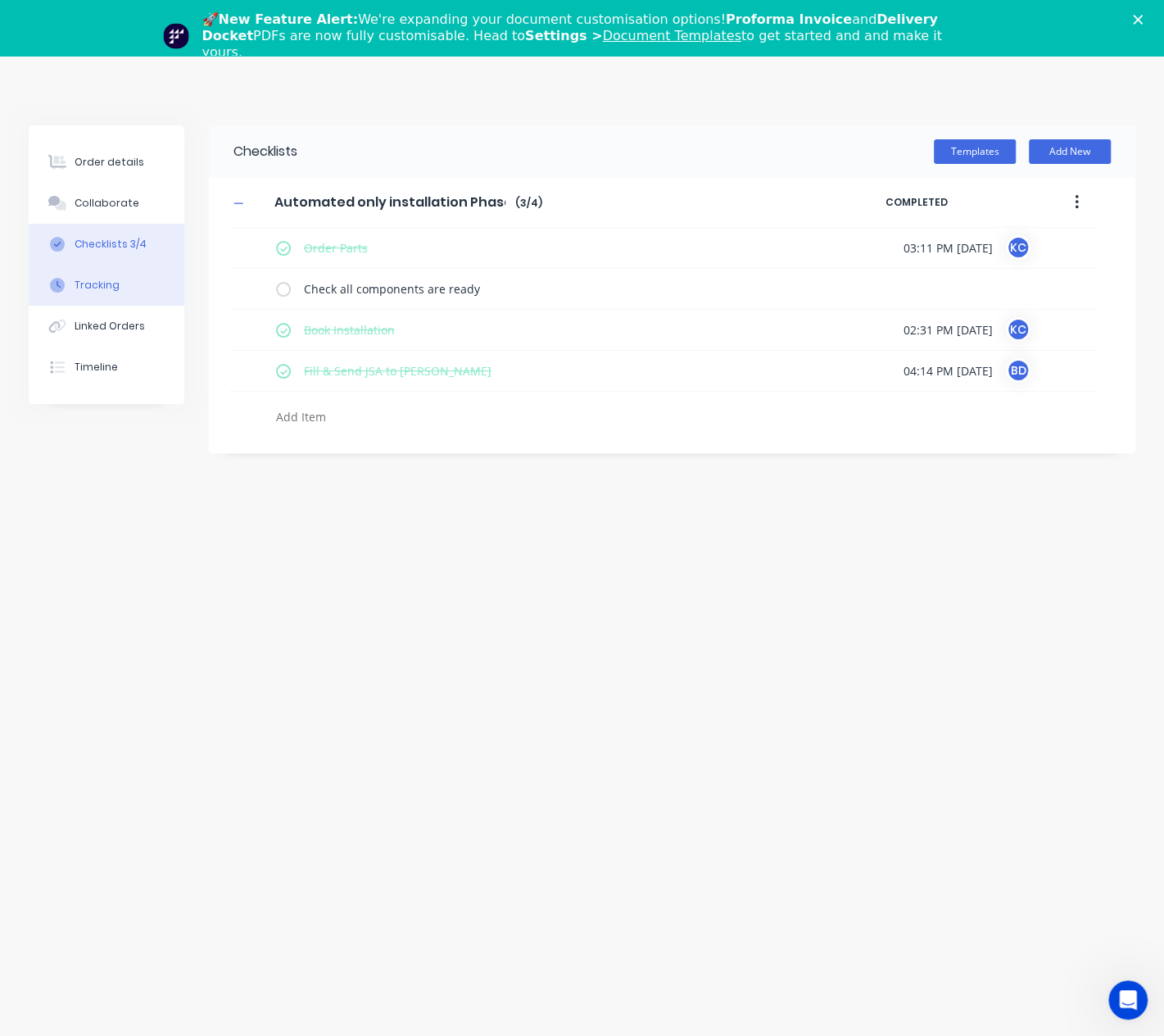
click at [116, 299] on button "Tracking" at bounding box center [106, 285] width 156 height 41
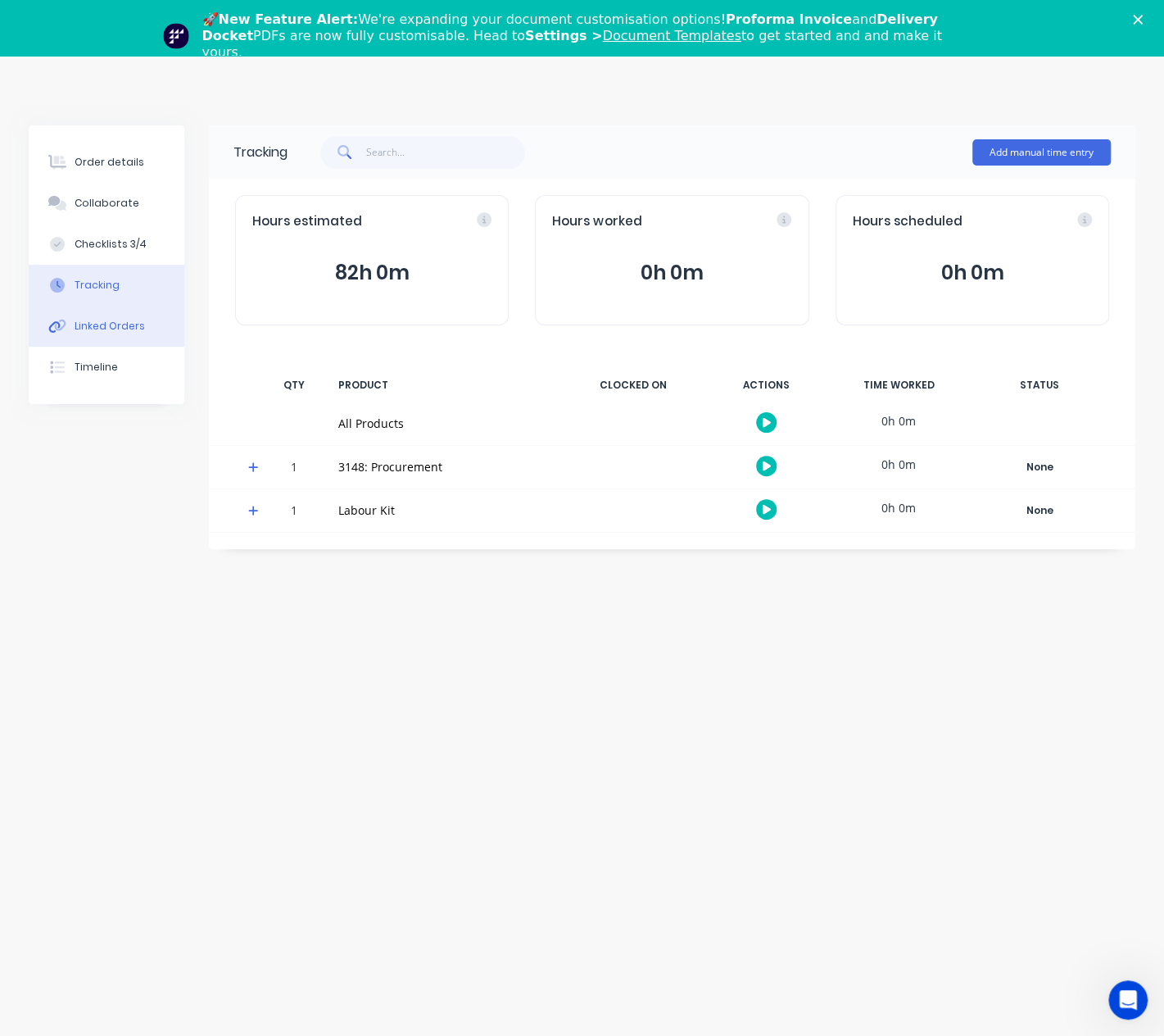
click at [112, 325] on div "Linked Orders" at bounding box center [109, 326] width 71 height 15
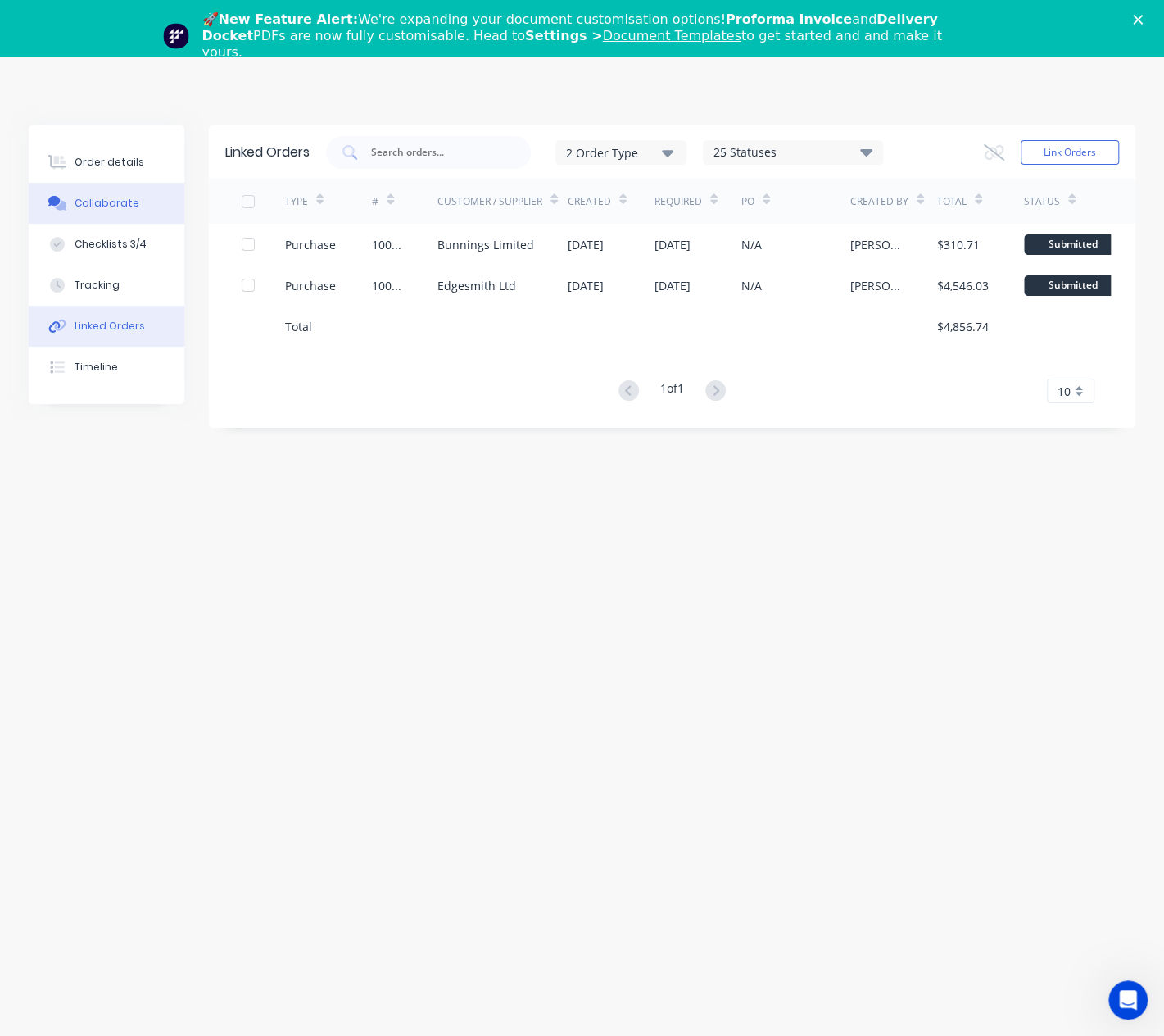
click at [97, 212] on button "Collaborate" at bounding box center [106, 203] width 156 height 41
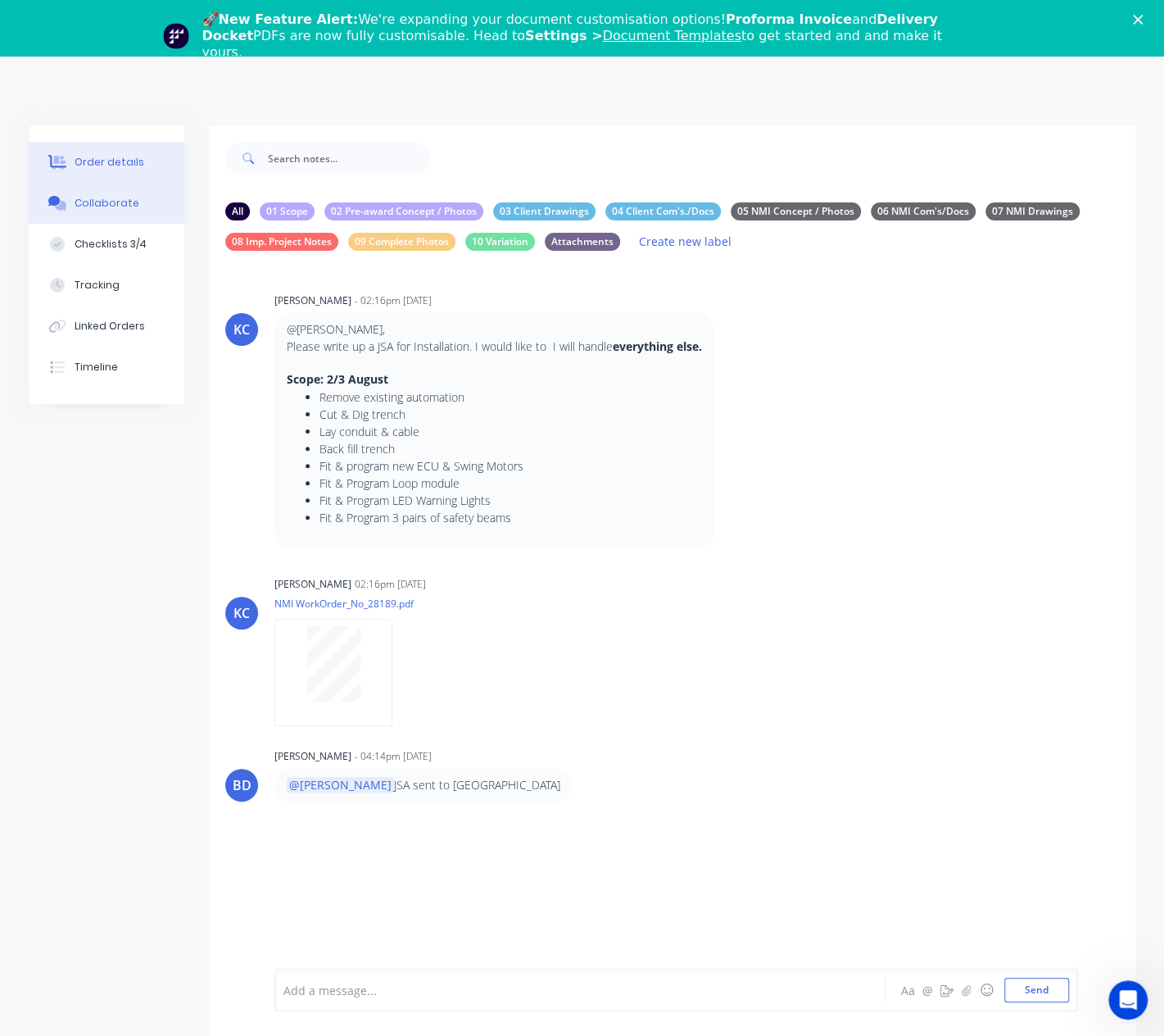
click at [101, 166] on div "Order details" at bounding box center [109, 162] width 70 height 15
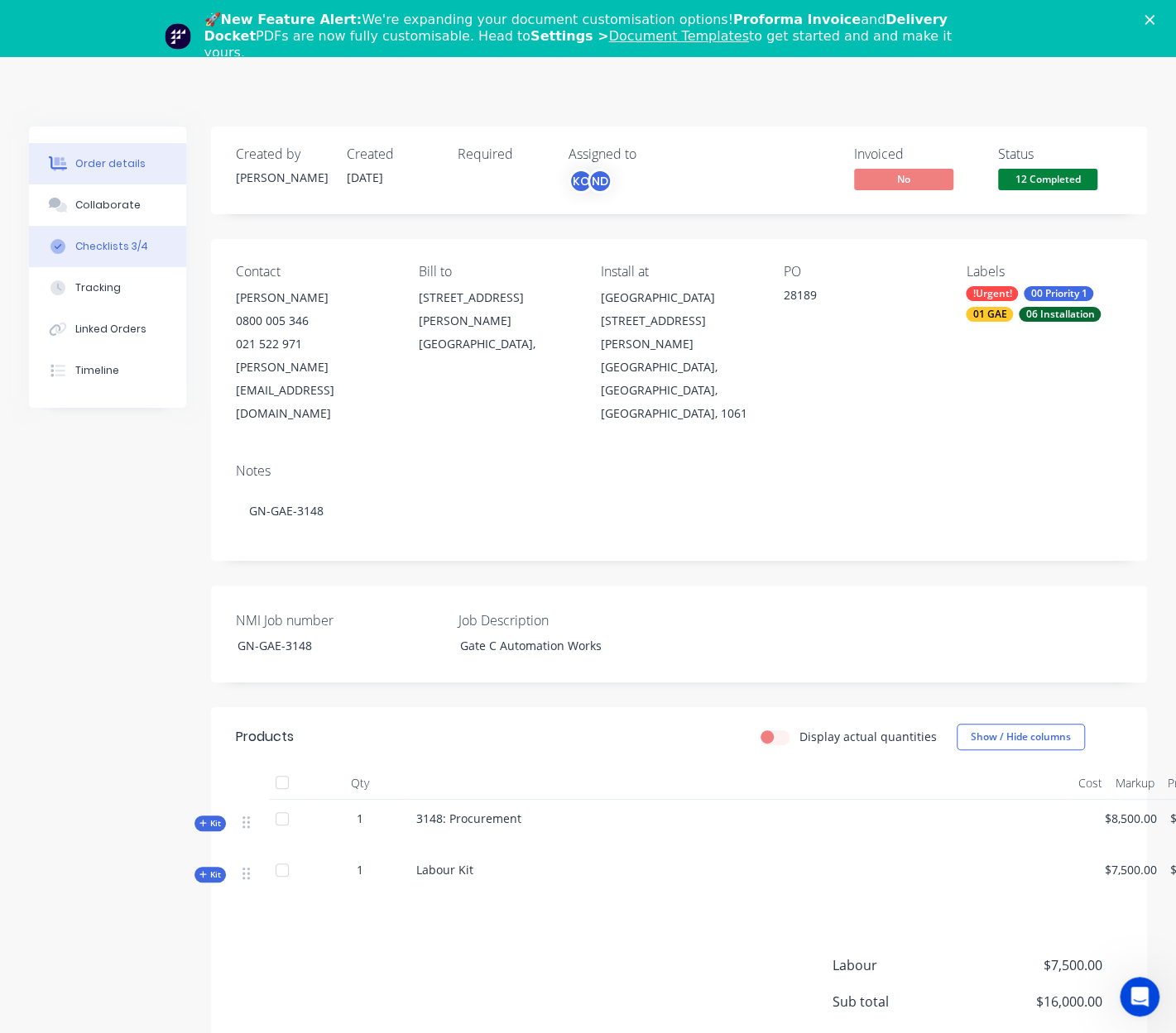
click at [106, 245] on div "Checklists 3/4" at bounding box center [111, 246] width 73 height 15
type textarea "x"
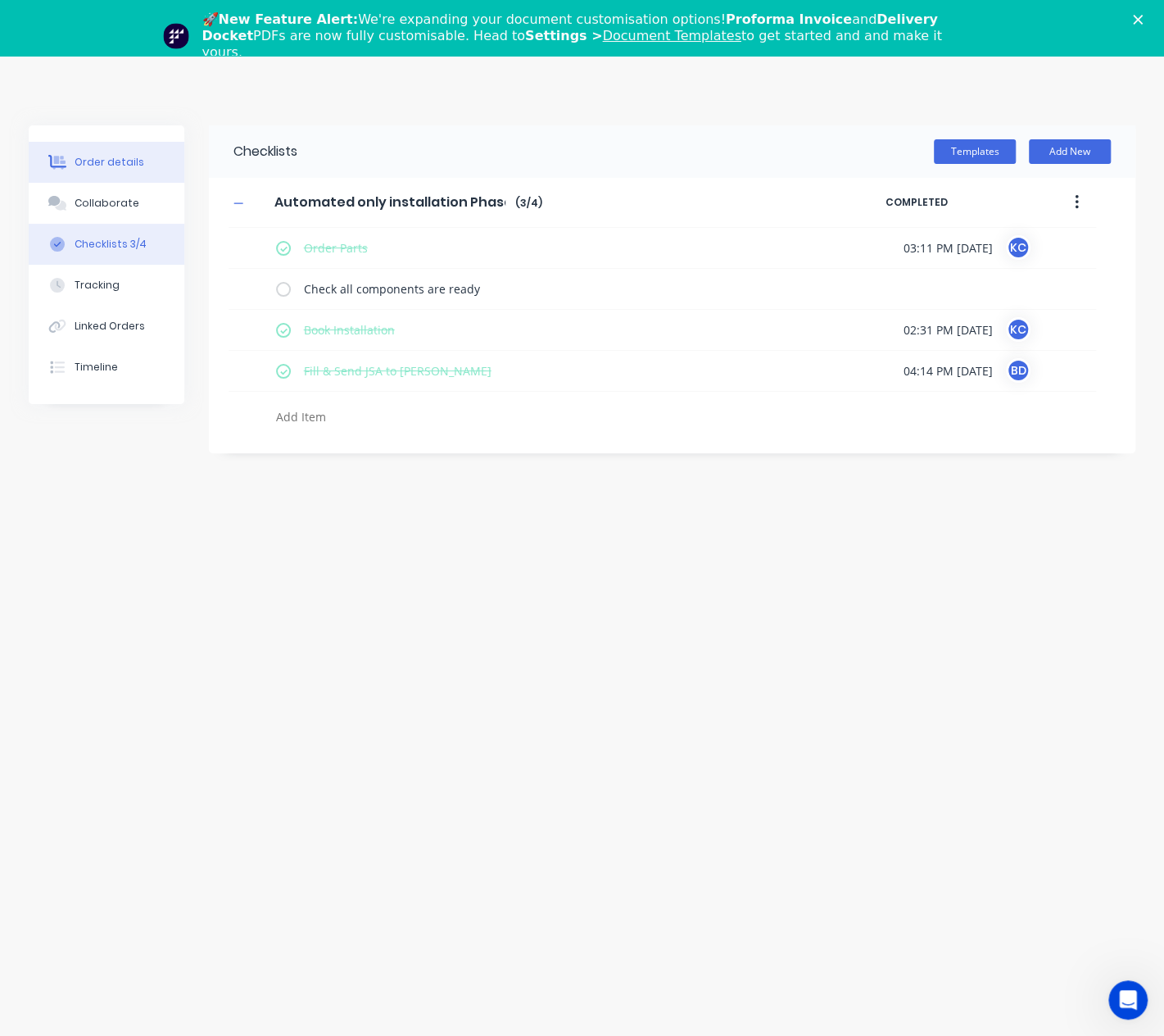
click at [101, 162] on div "Order details" at bounding box center [109, 162] width 70 height 15
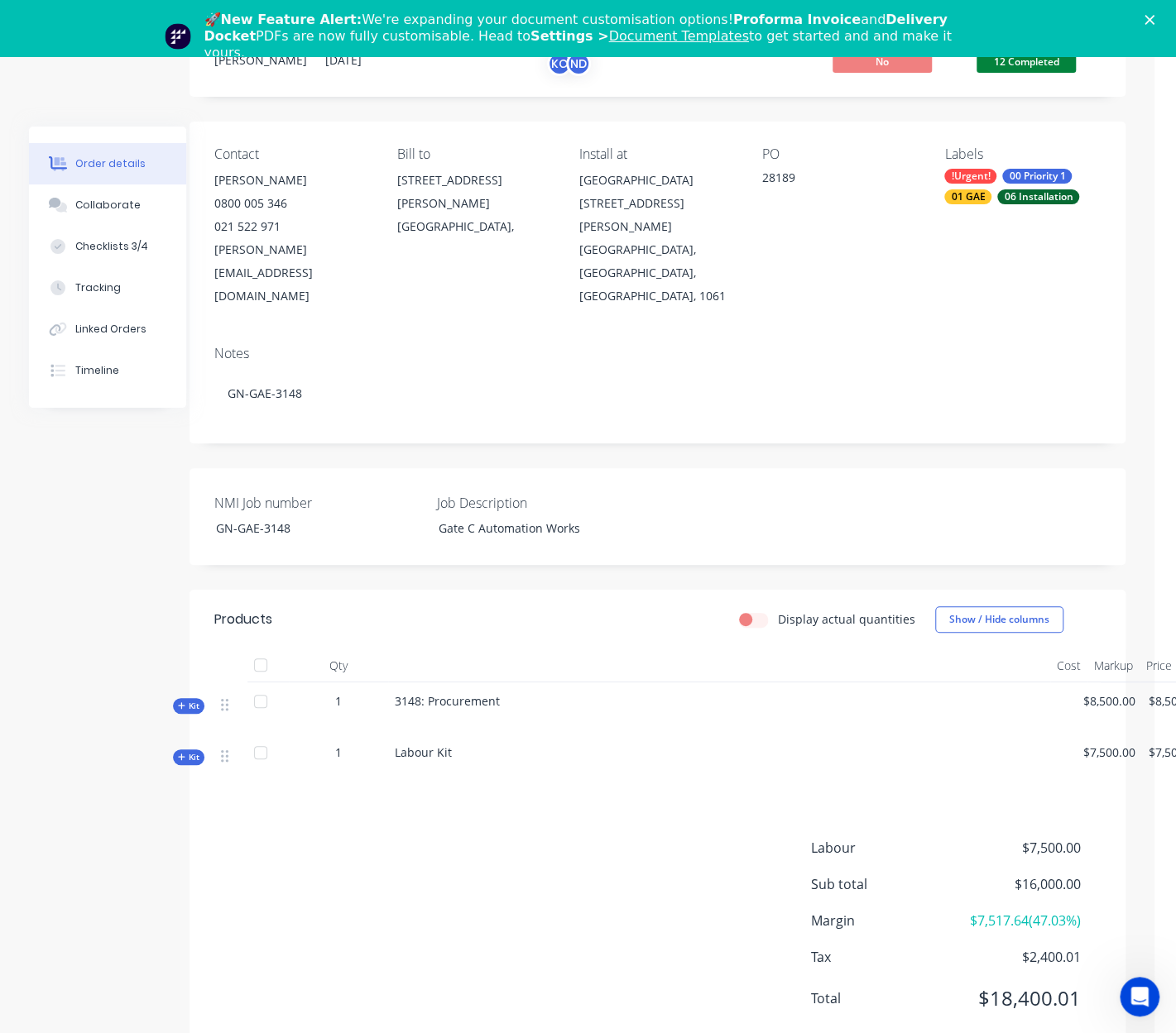
scroll to position [118, 0]
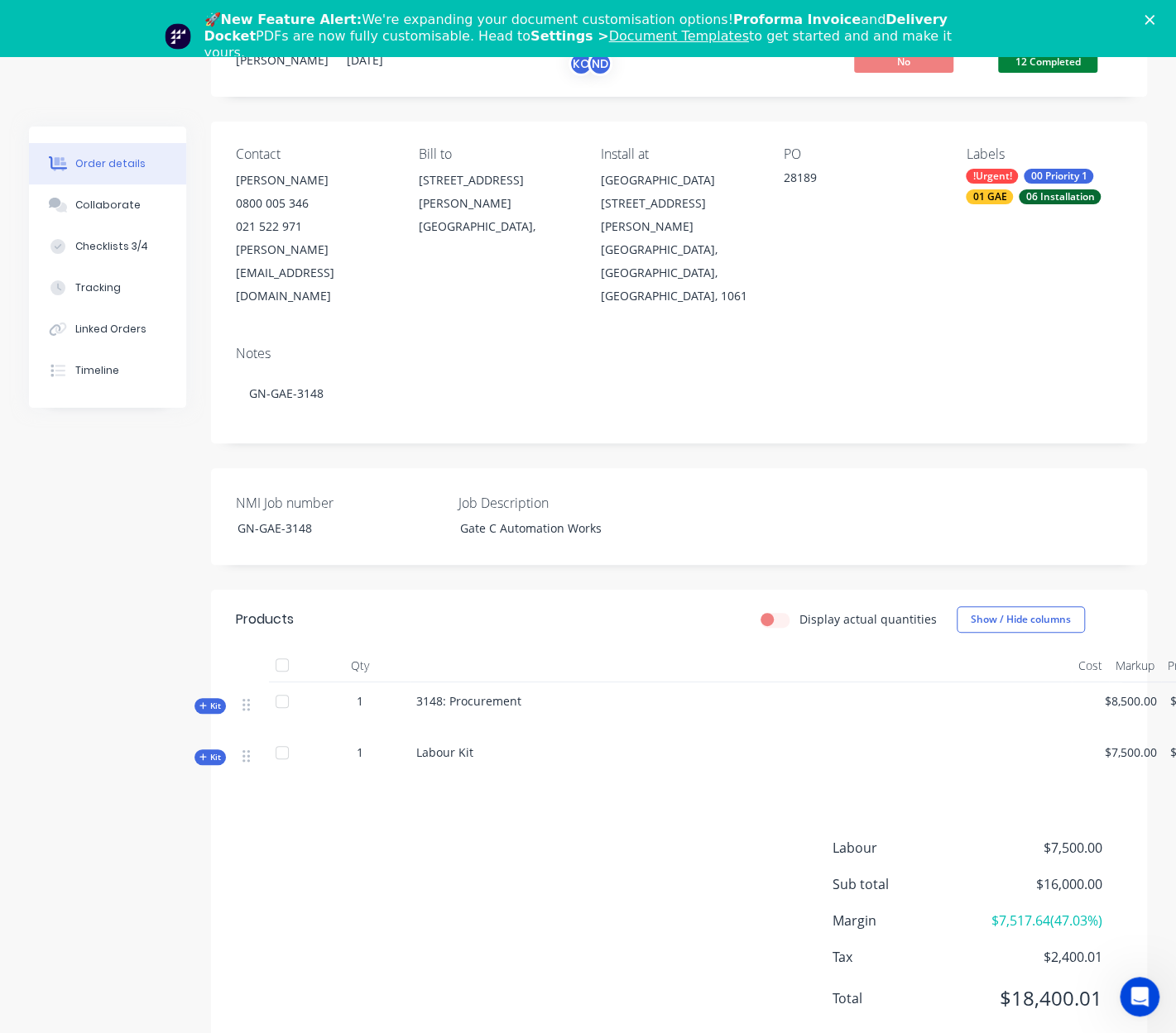
click at [206, 700] on span "Kit" at bounding box center [209, 705] width 21 height 12
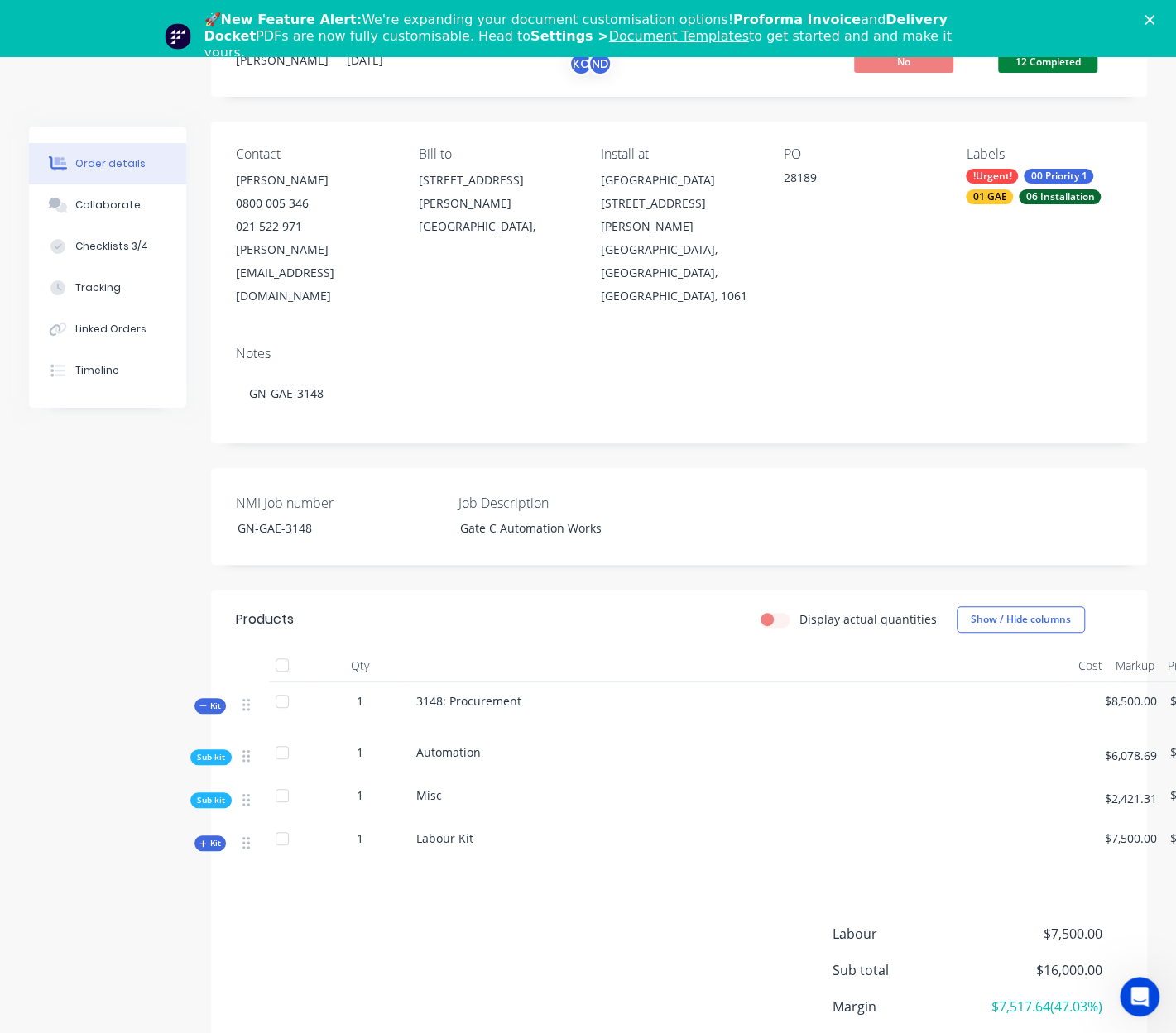
click at [220, 751] on span "Sub-kit" at bounding box center [211, 756] width 28 height 12
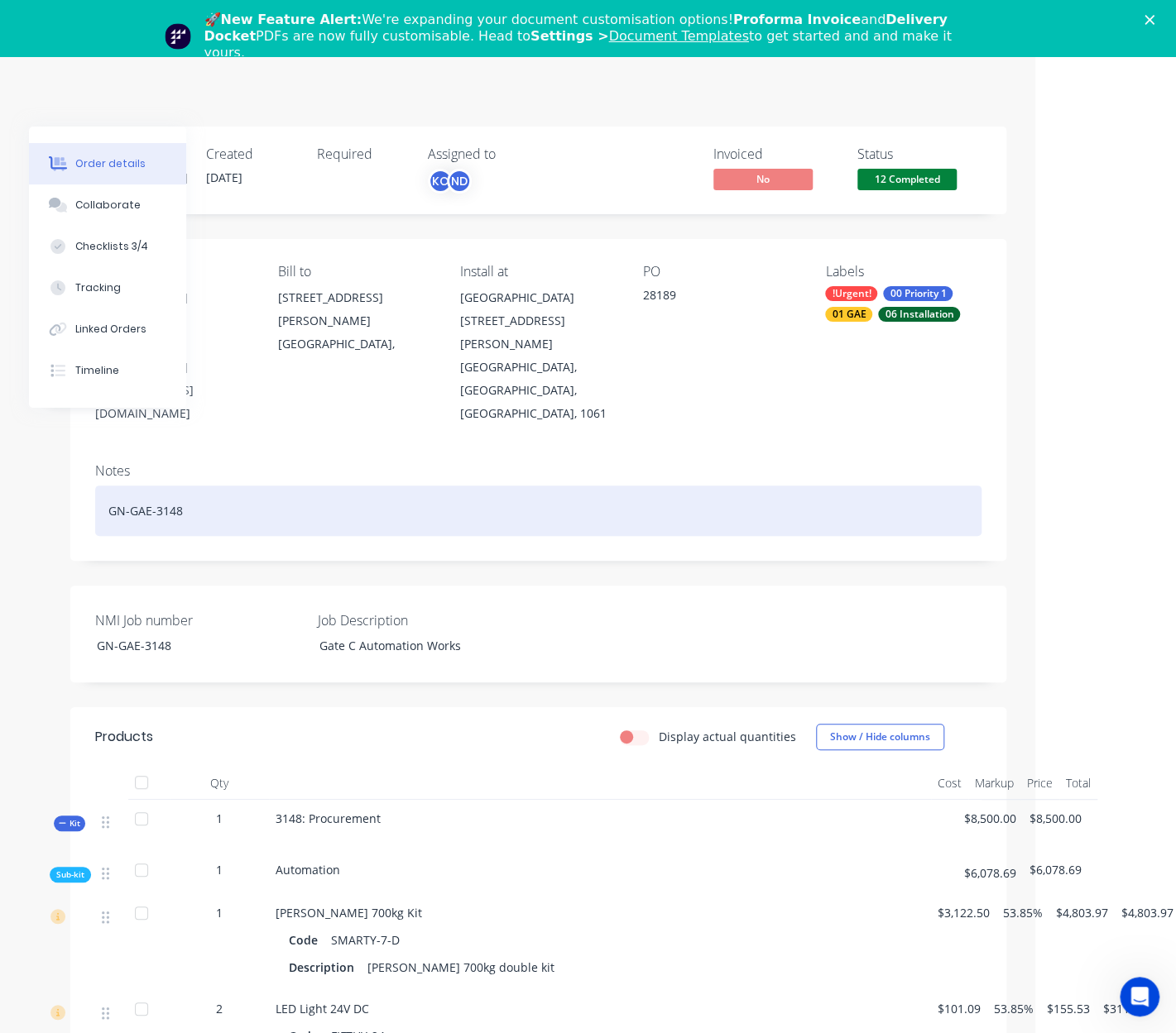
scroll to position [0, 144]
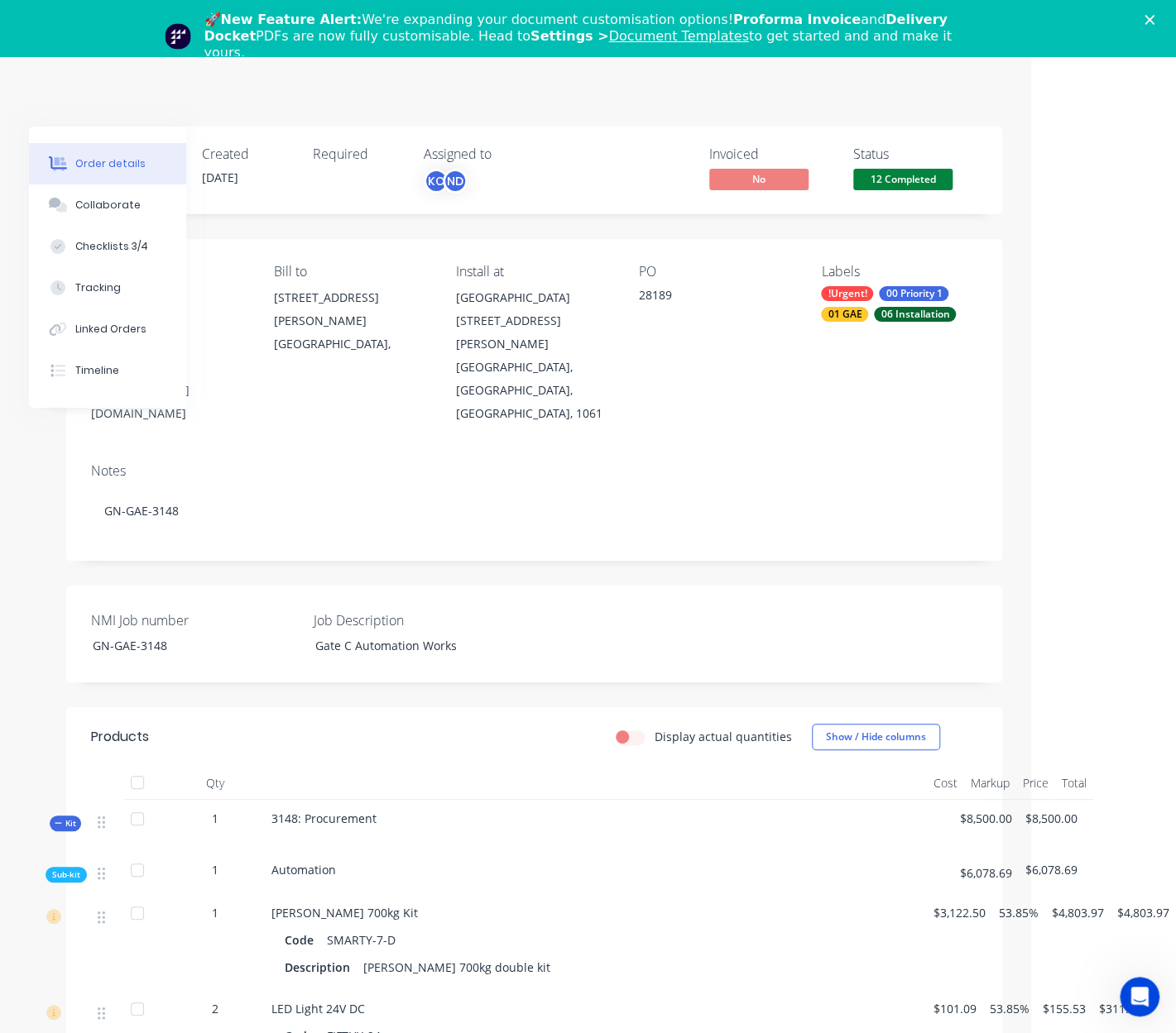
click at [1166, 25] on div "🚀 New Feature Alert: We're expanding your document customisation options! Profo…" at bounding box center [588, 36] width 1176 height 59
click at [1155, 20] on polygon "Close" at bounding box center [1149, 19] width 10 height 10
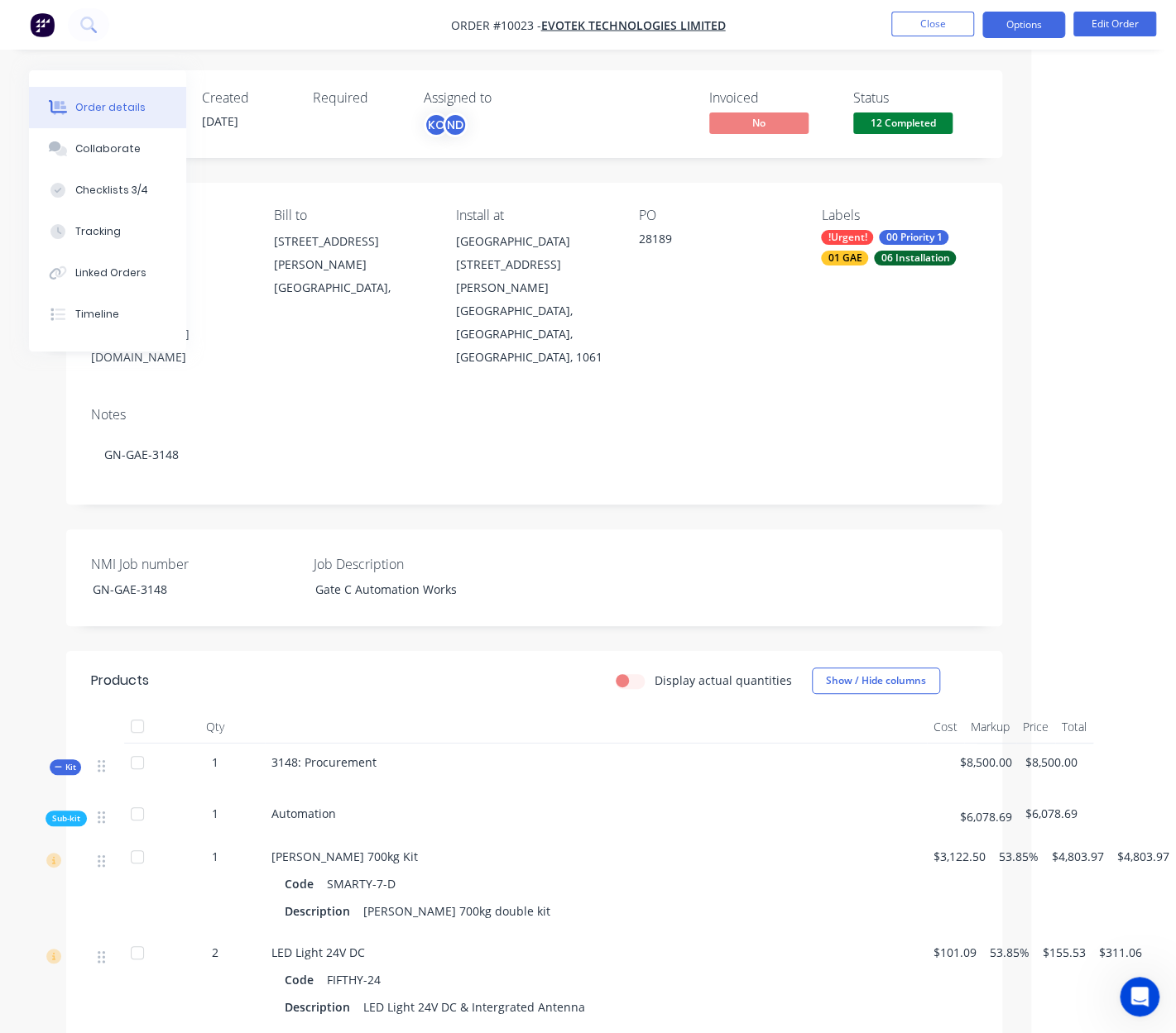
click at [1045, 29] on button "Options" at bounding box center [1023, 25] width 82 height 27
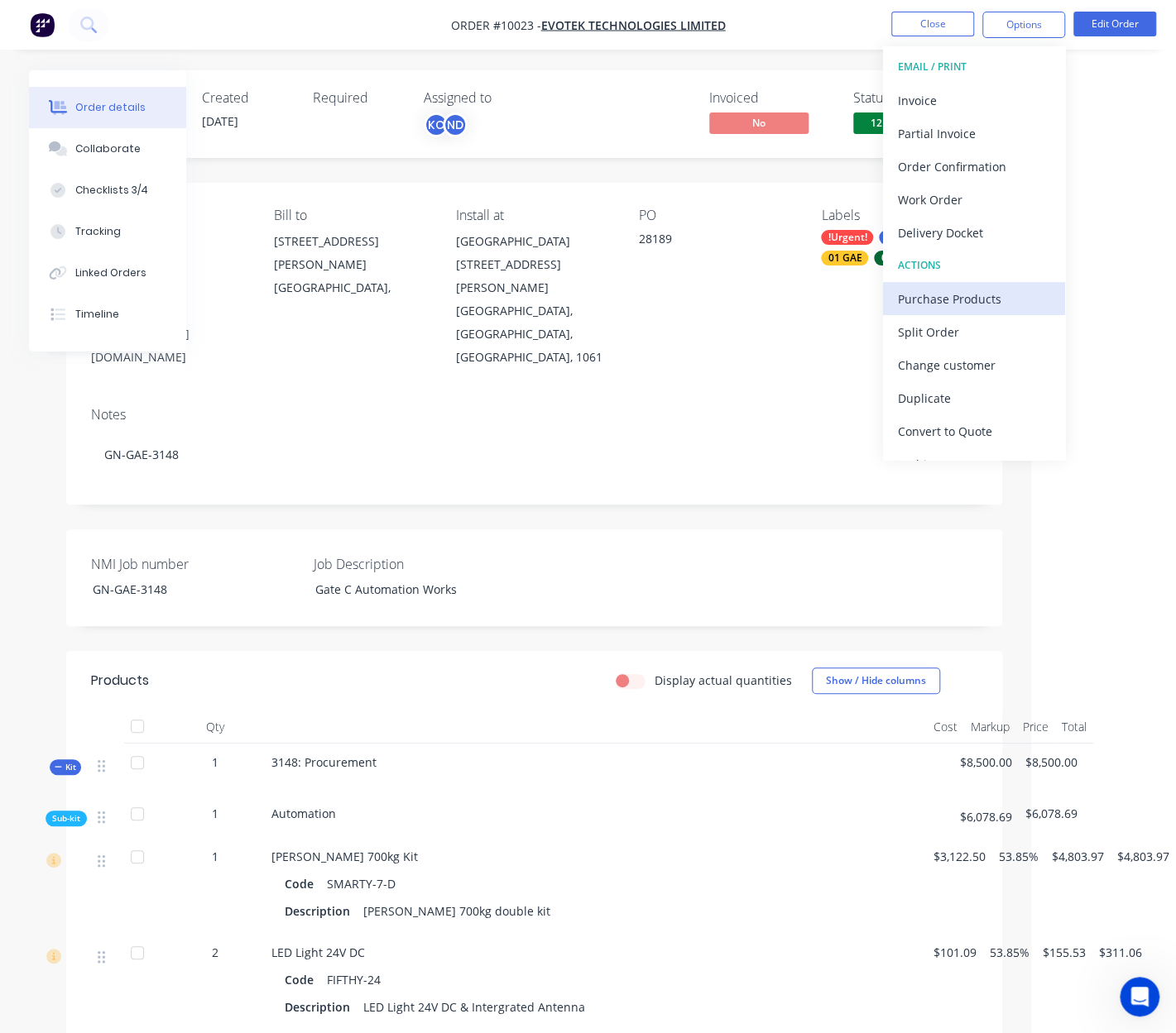
click at [955, 301] on div "Purchase Products" at bounding box center [974, 299] width 152 height 24
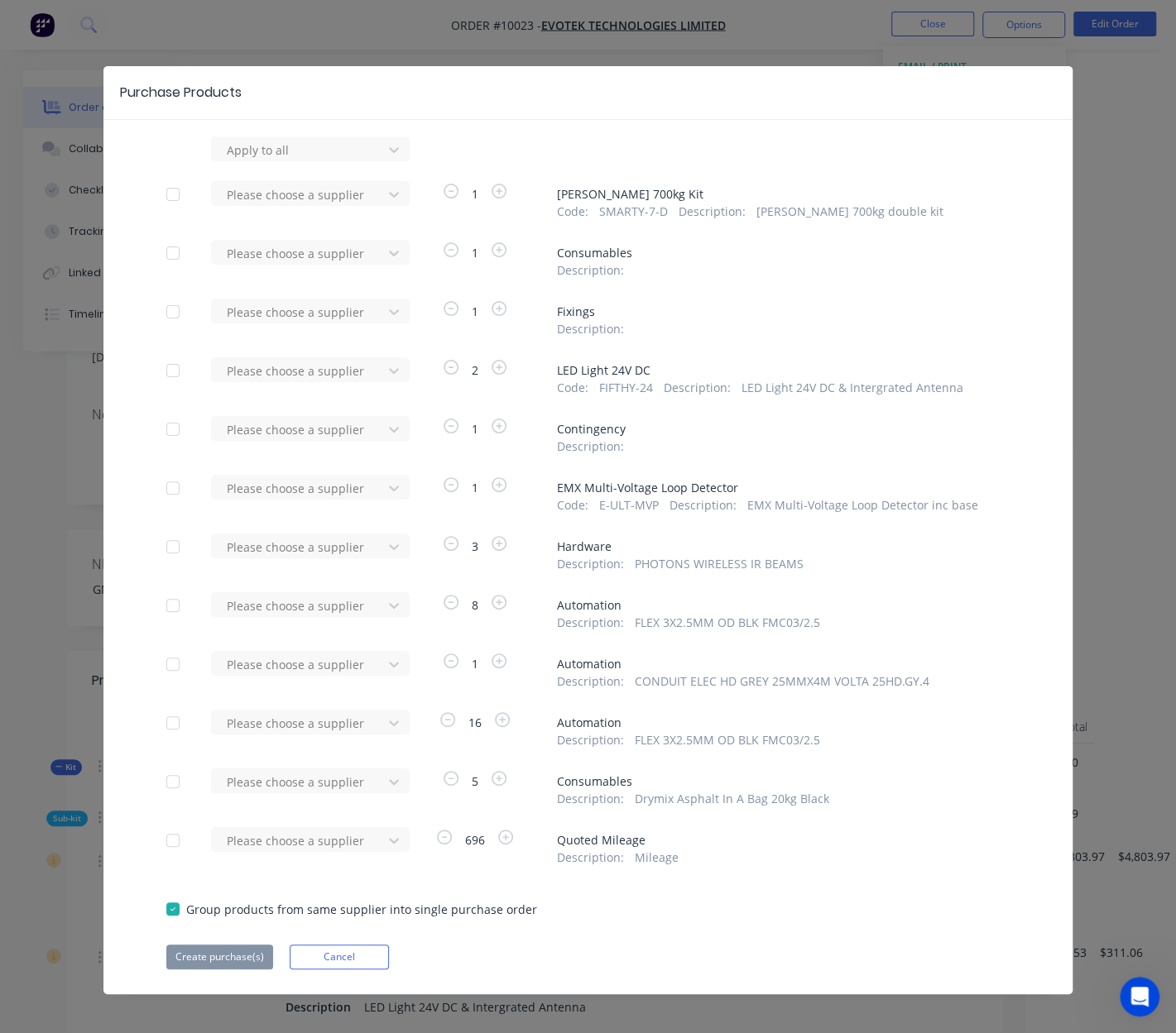
click at [172, 374] on div at bounding box center [173, 370] width 33 height 33
click at [275, 160] on div at bounding box center [299, 150] width 149 height 20
click at [358, 952] on button "Cancel" at bounding box center [339, 956] width 99 height 25
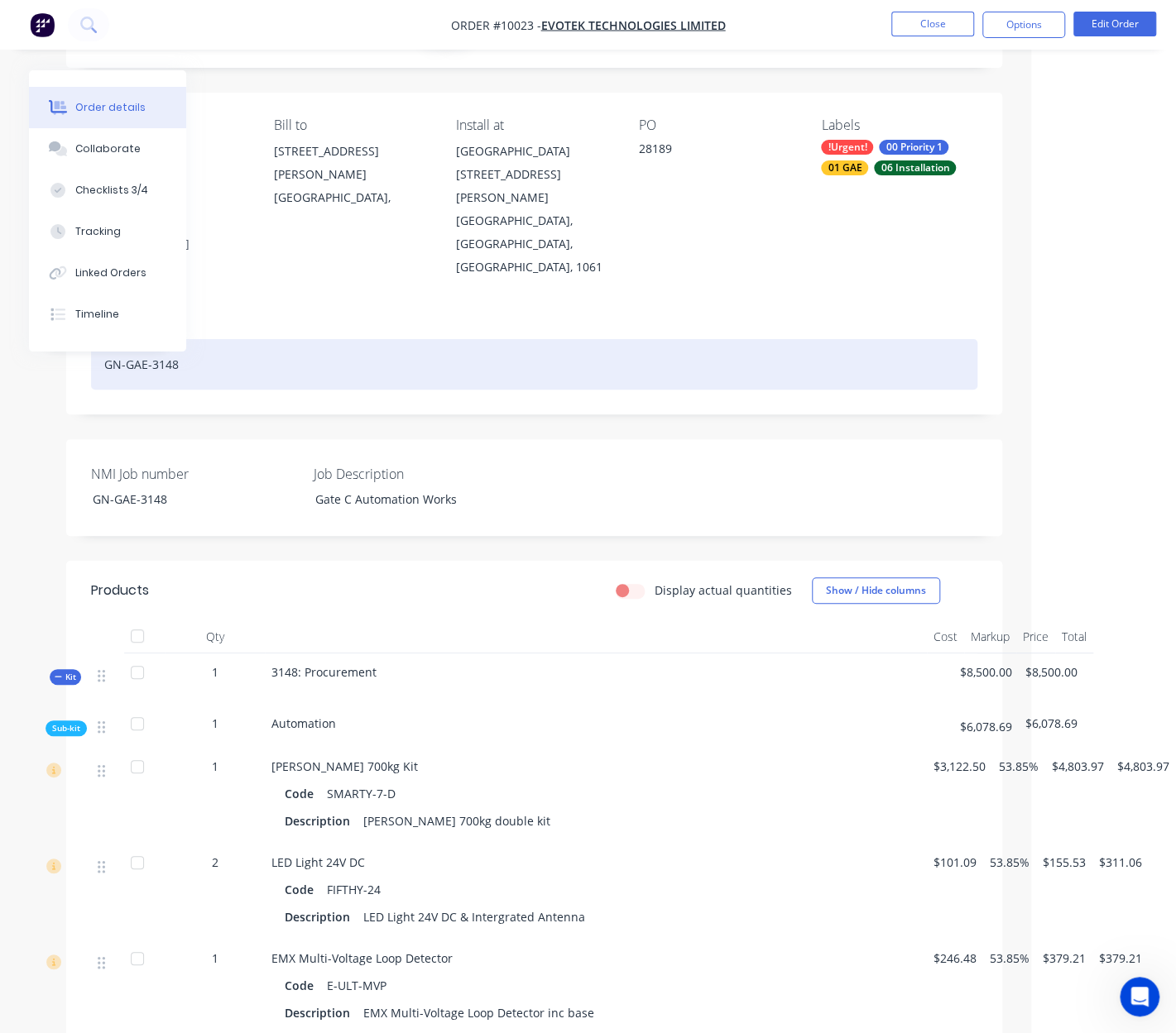
scroll to position [82, 144]
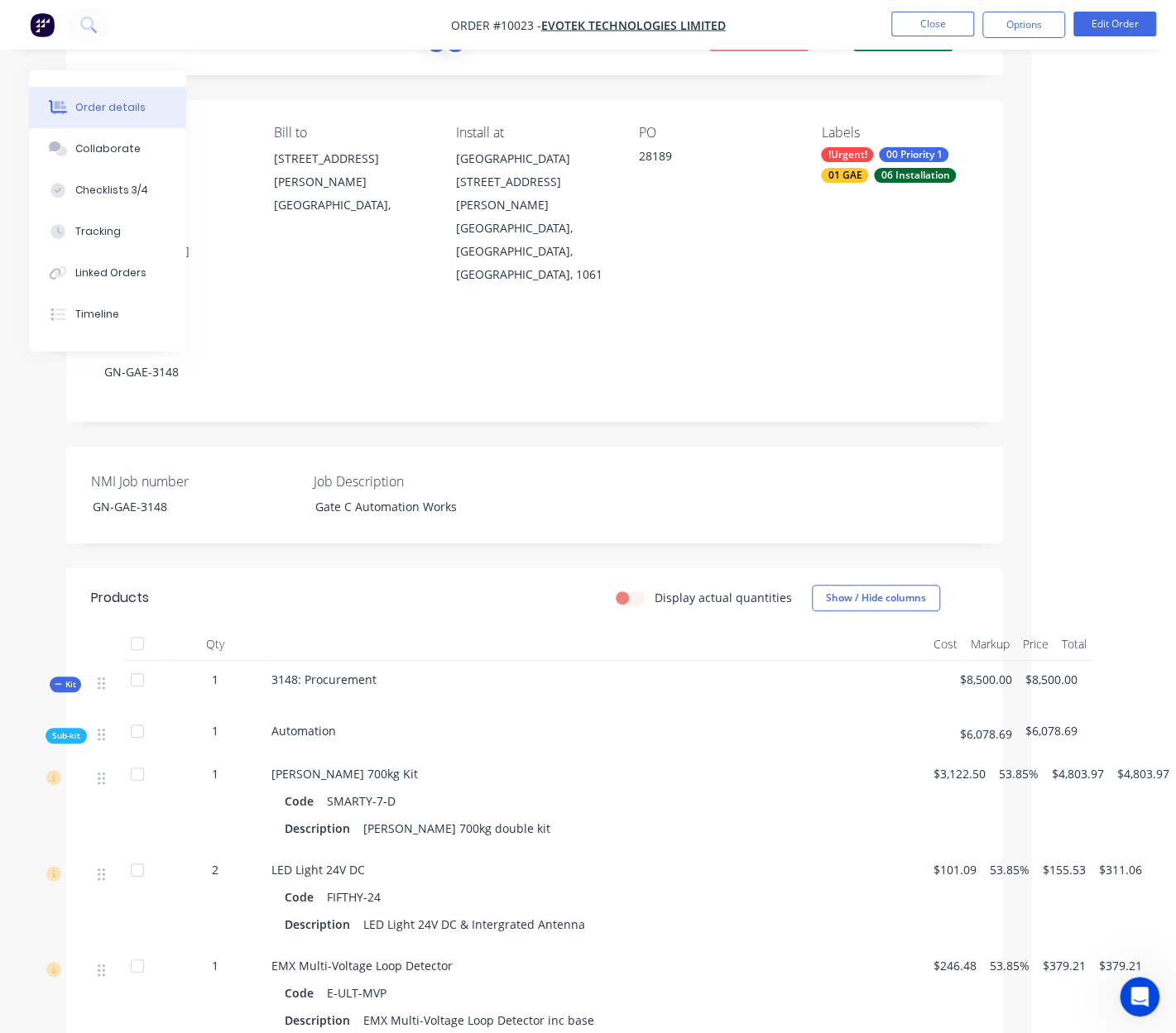
click at [68, 729] on span "Sub-kit" at bounding box center [66, 735] width 28 height 12
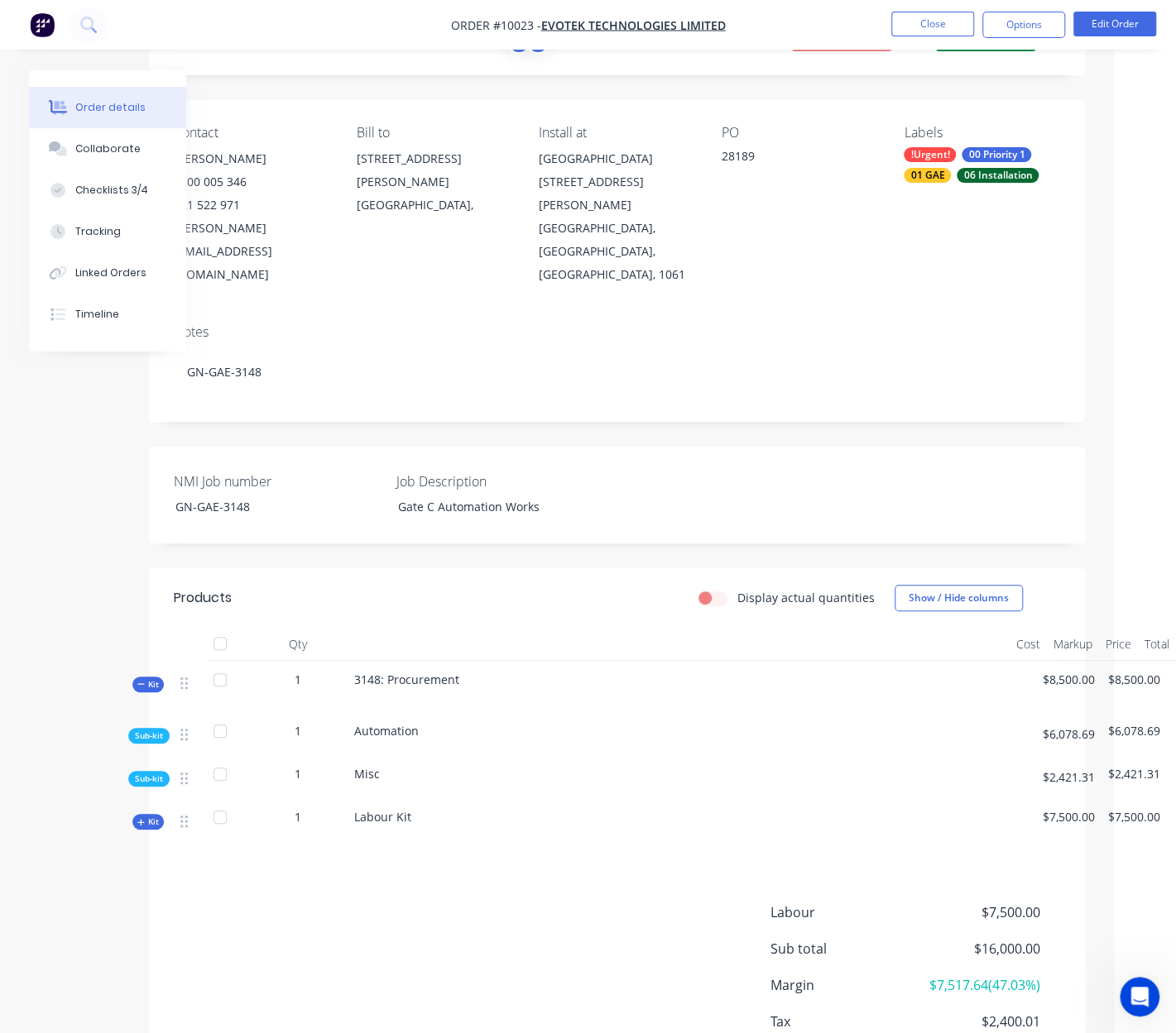
scroll to position [0, 62]
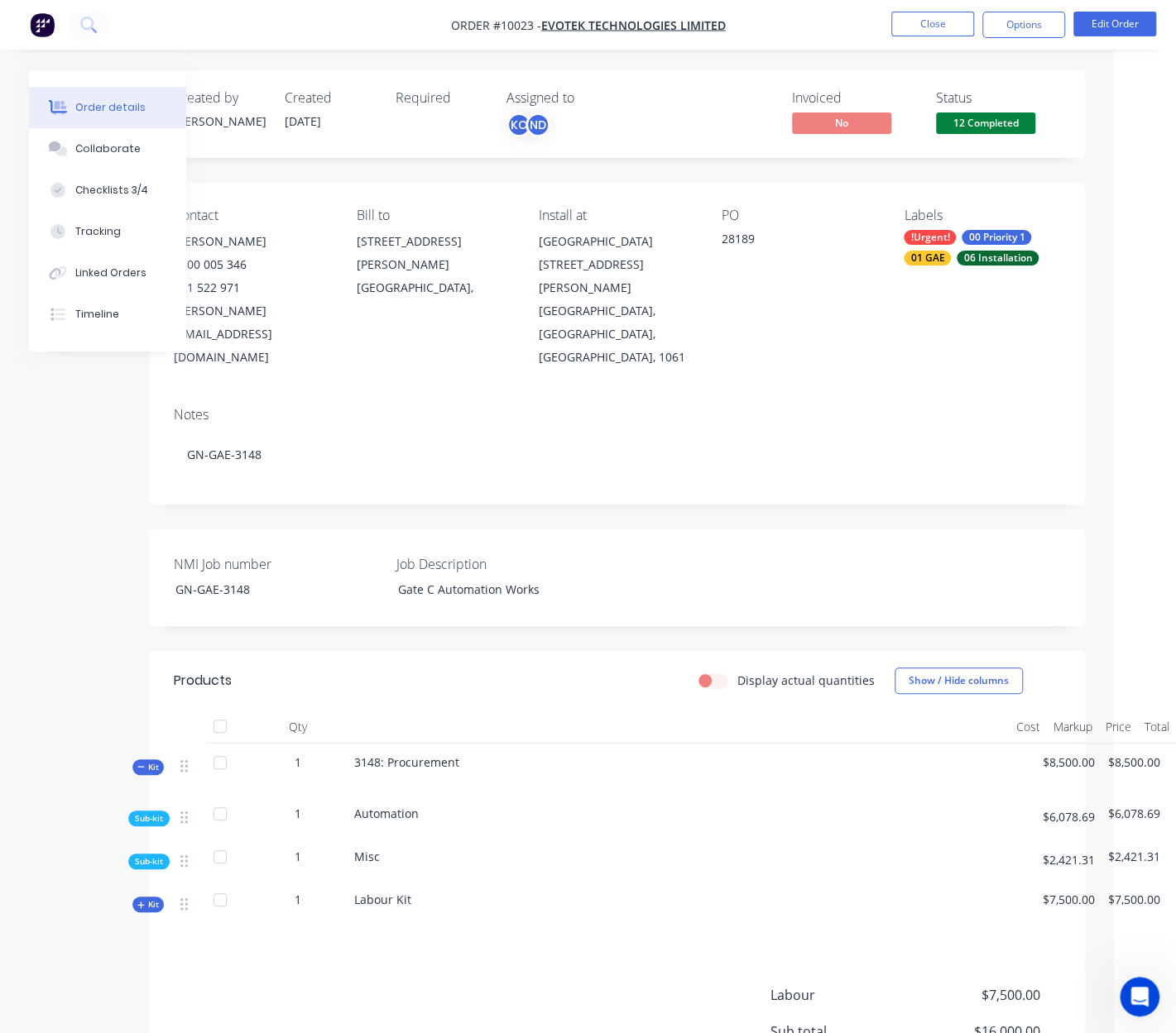
click at [43, 27] on img "button" at bounding box center [42, 24] width 25 height 25
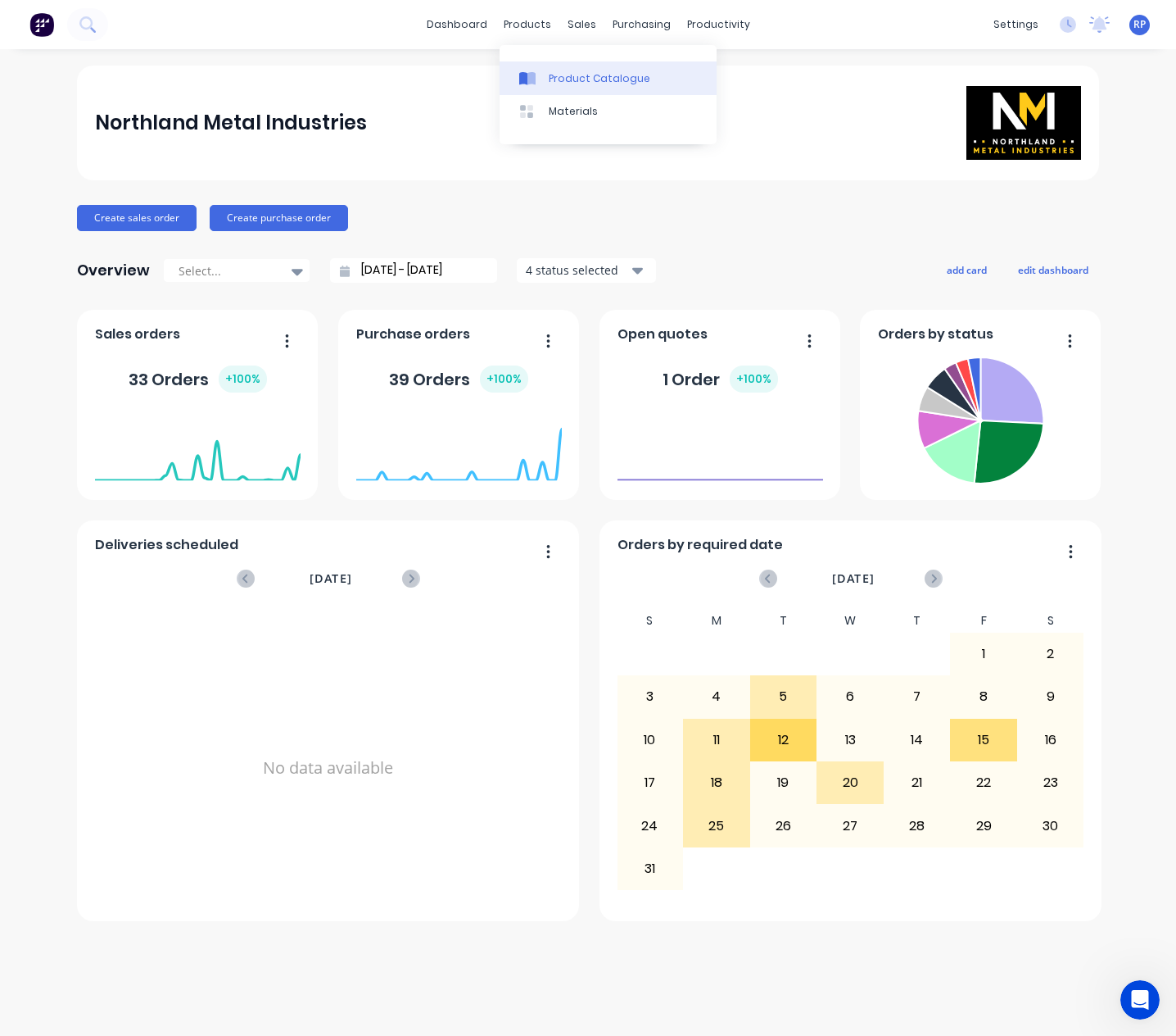
click at [550, 83] on div "Product Catalogue" at bounding box center [599, 79] width 102 height 15
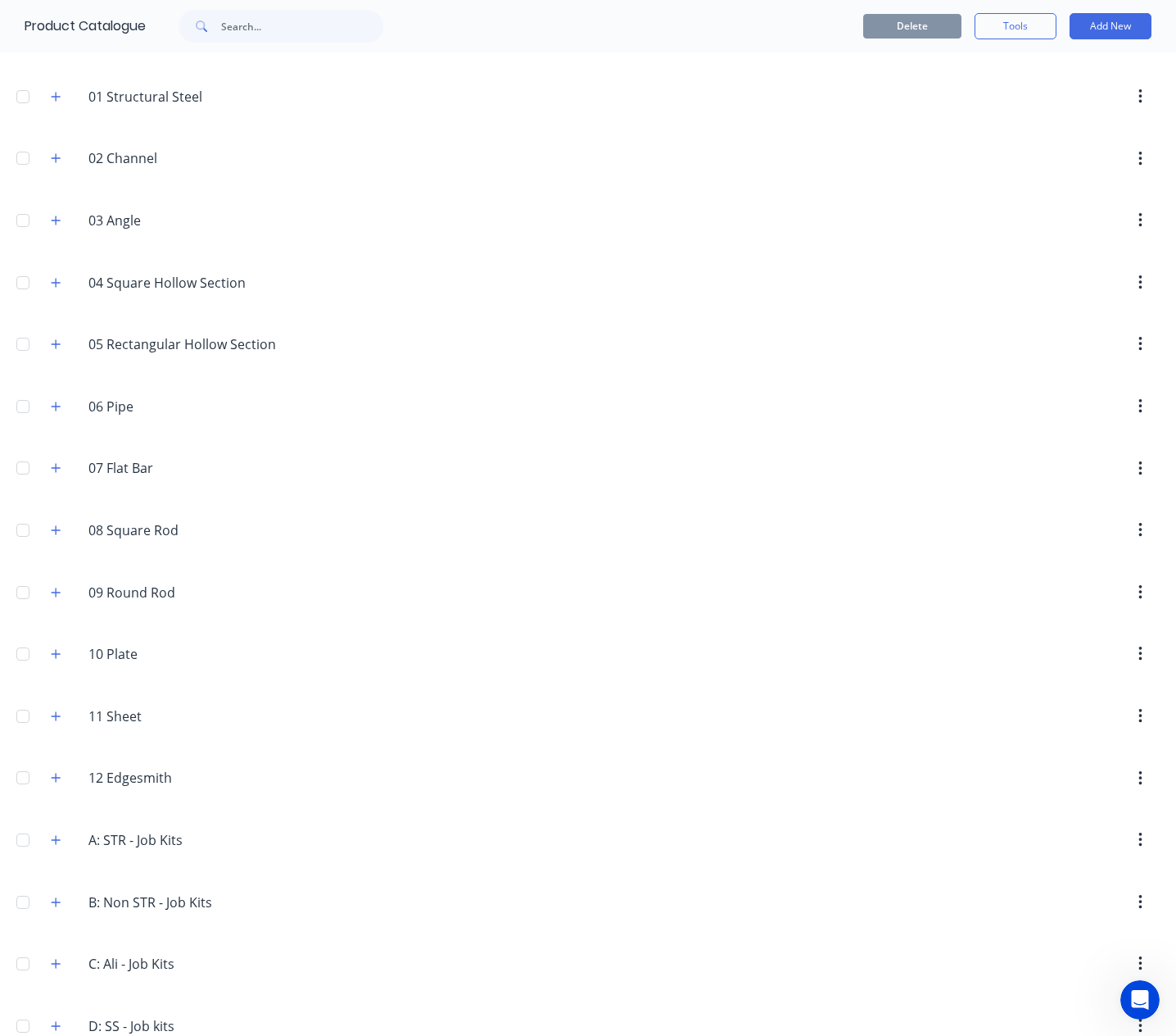
scroll to position [195, 0]
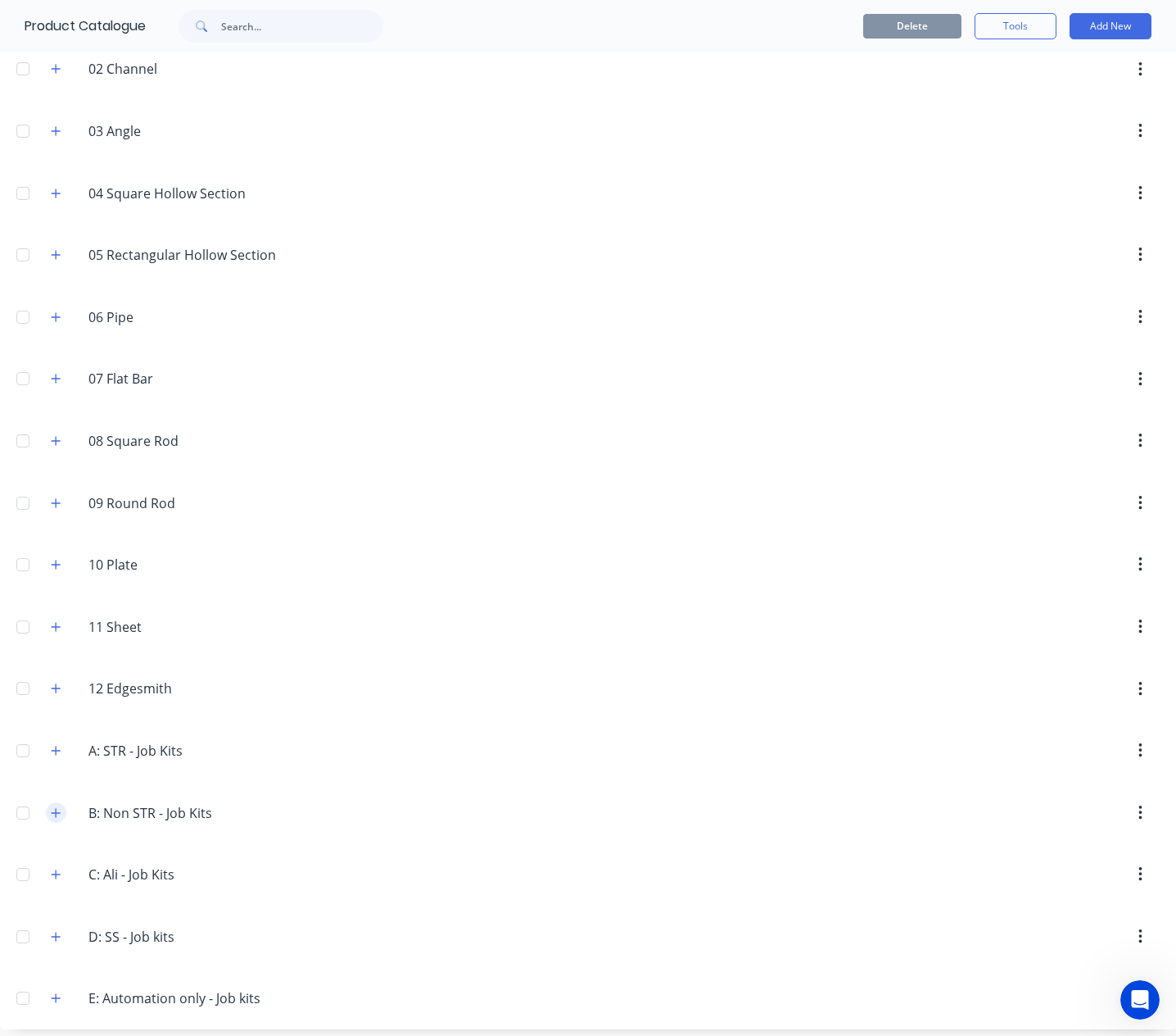
click at [53, 808] on icon "button" at bounding box center [56, 812] width 9 height 9
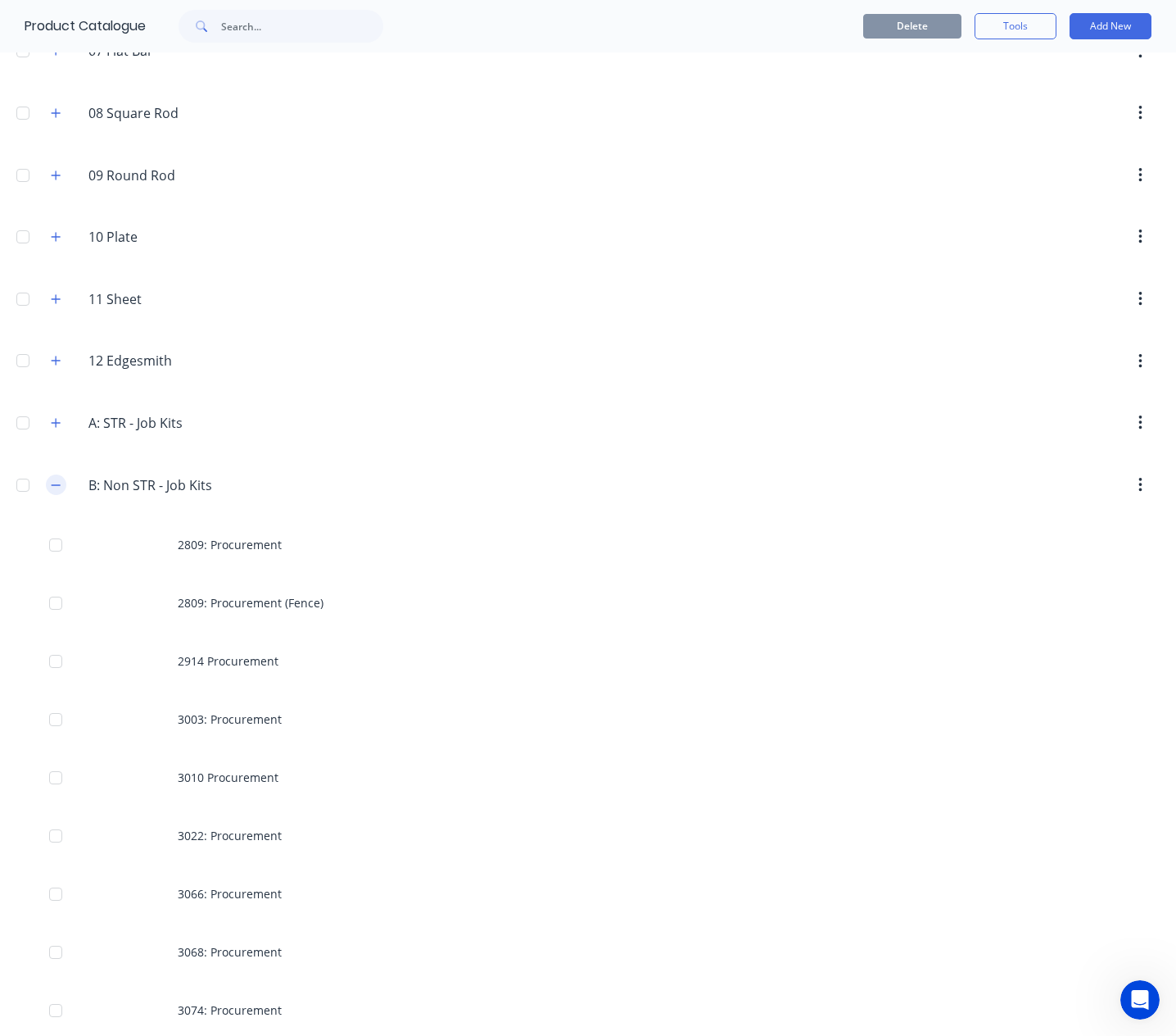
click at [63, 481] on button "button" at bounding box center [56, 484] width 20 height 20
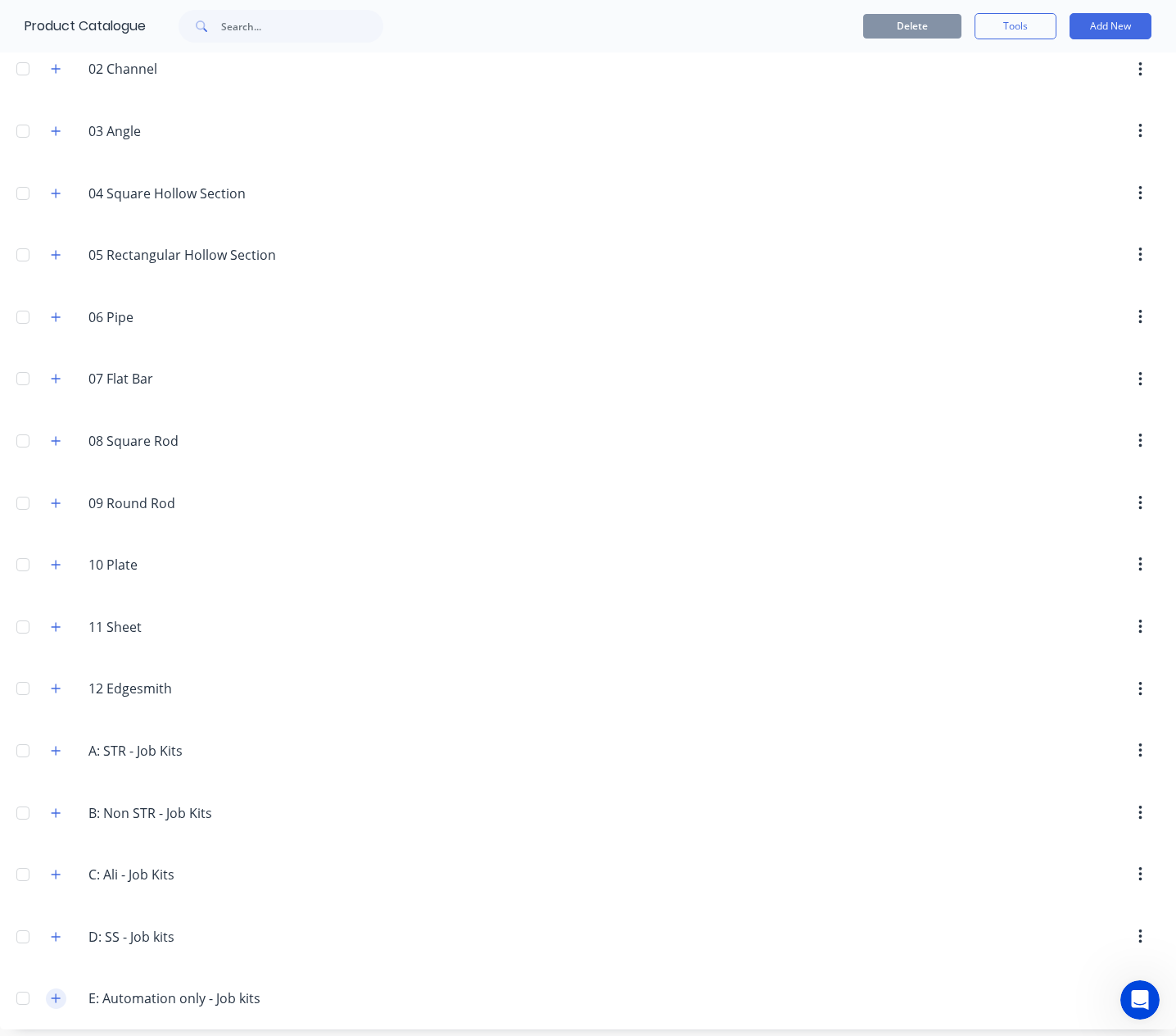
click at [61, 988] on button "button" at bounding box center [56, 998] width 20 height 20
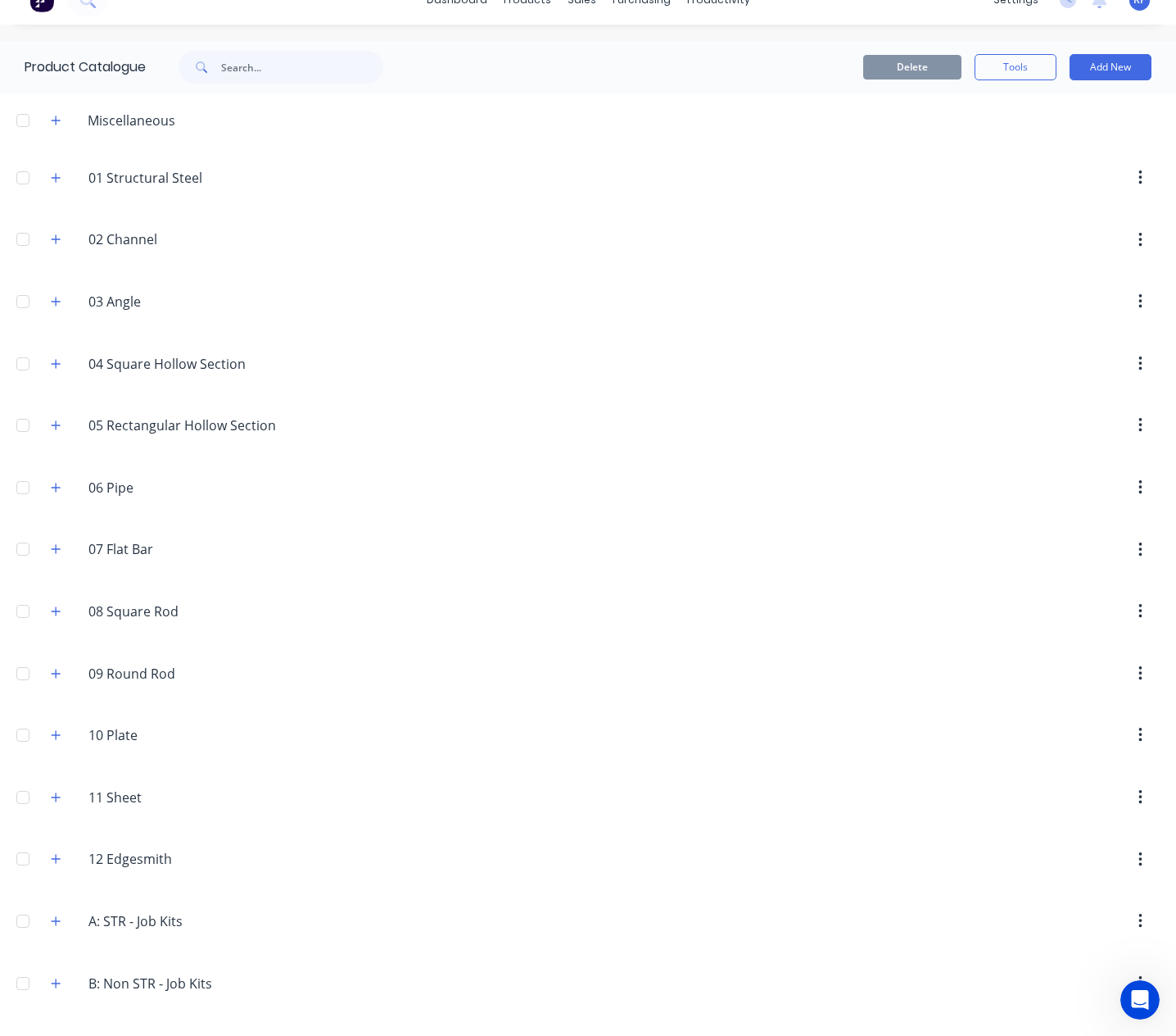
scroll to position [0, 0]
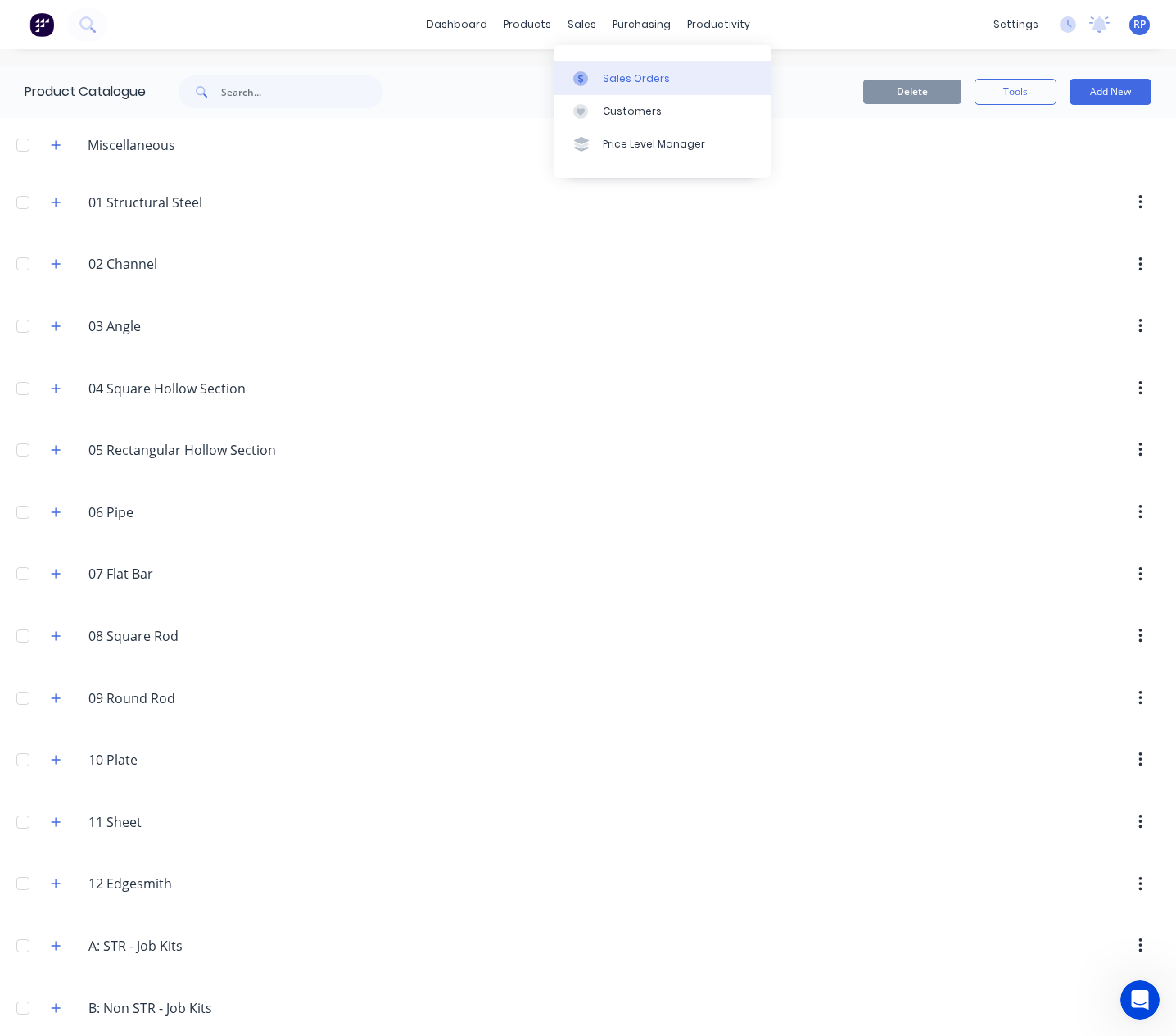
click at [592, 76] on div at bounding box center [586, 79] width 25 height 15
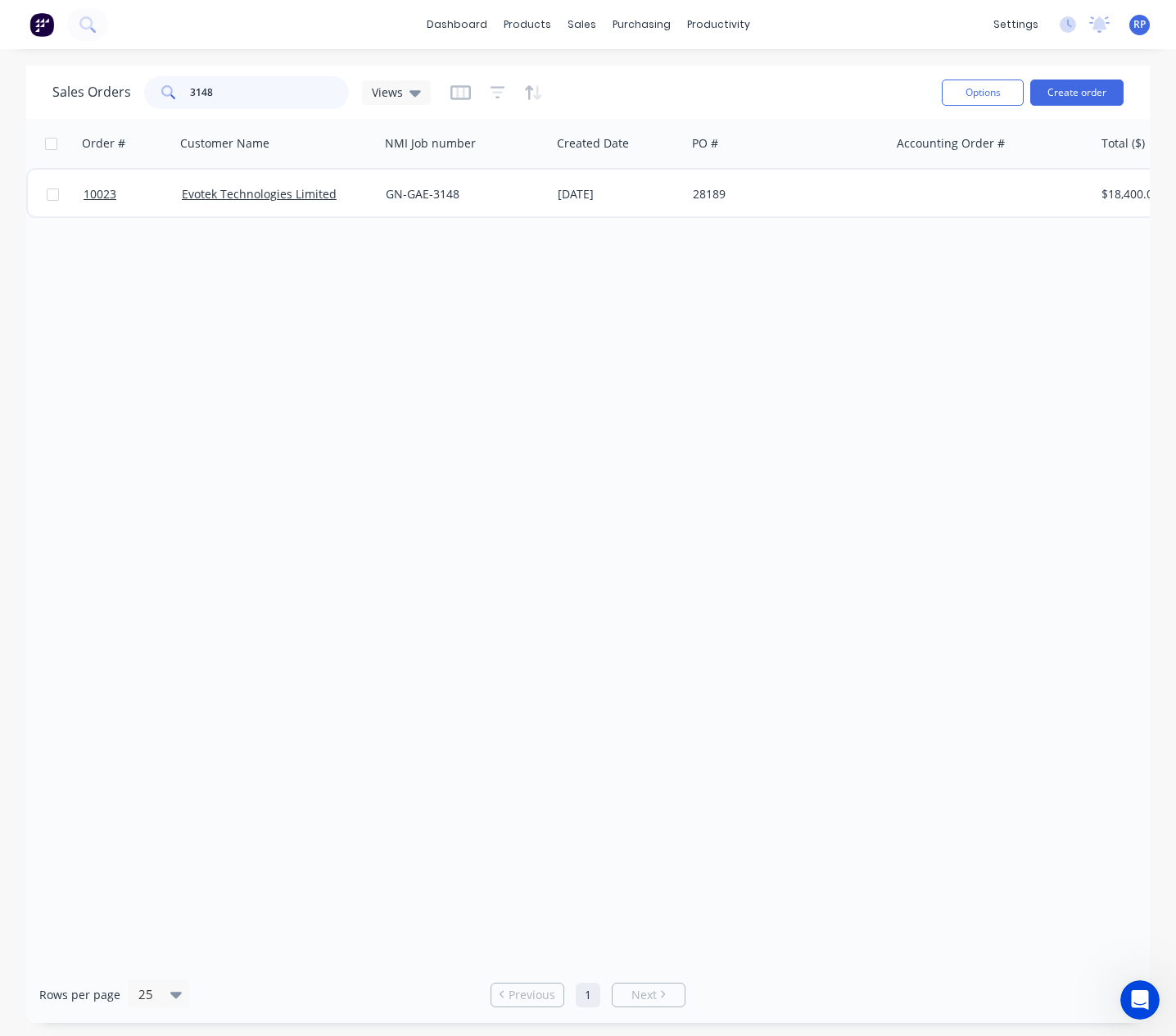
click at [193, 100] on input "3148" at bounding box center [269, 93] width 159 height 33
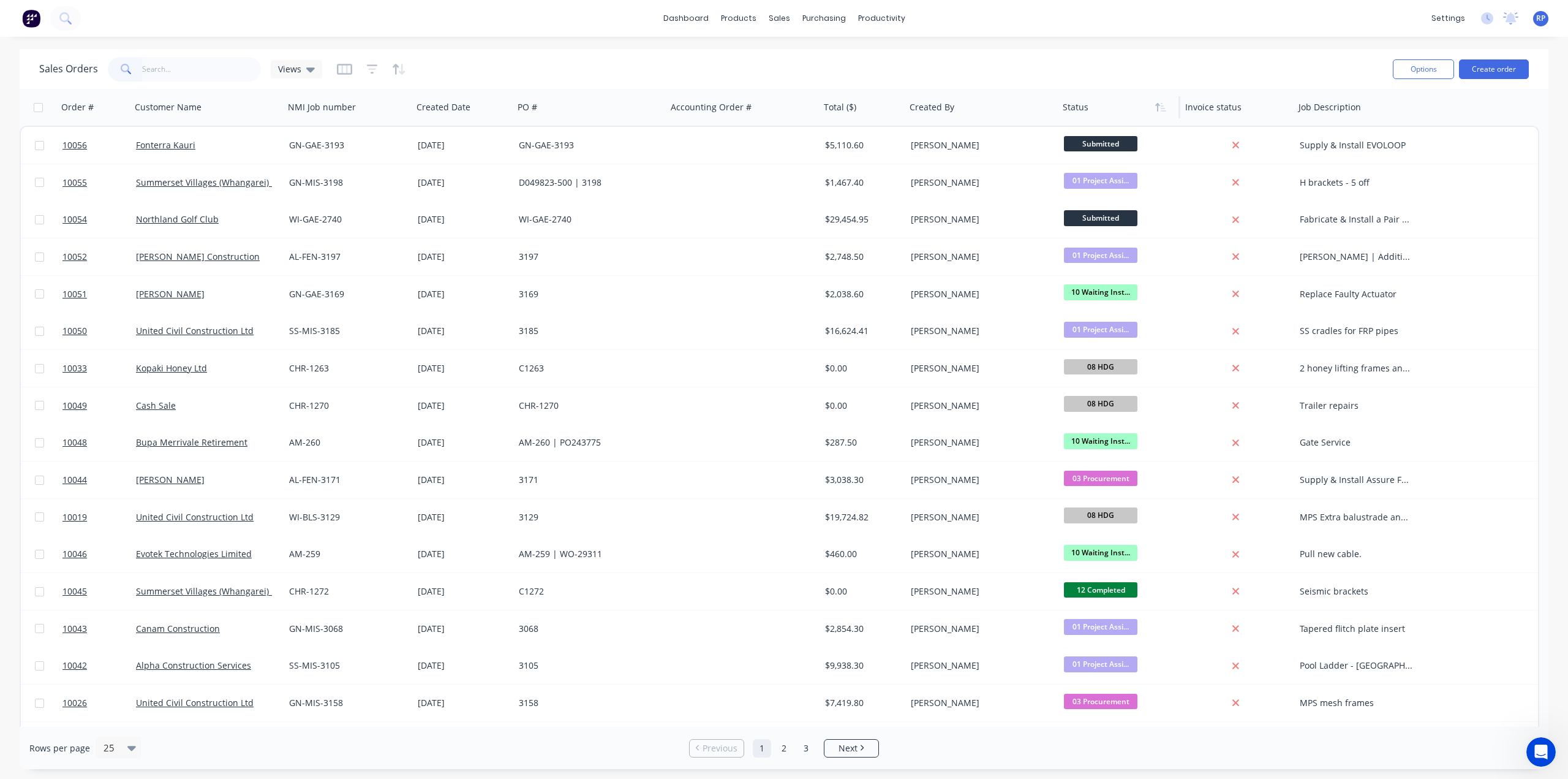
click at [879, 110] on div at bounding box center [1116, 108] width 107 height 25
click at [879, 108] on button "button" at bounding box center [1160, 107] width 19 height 19
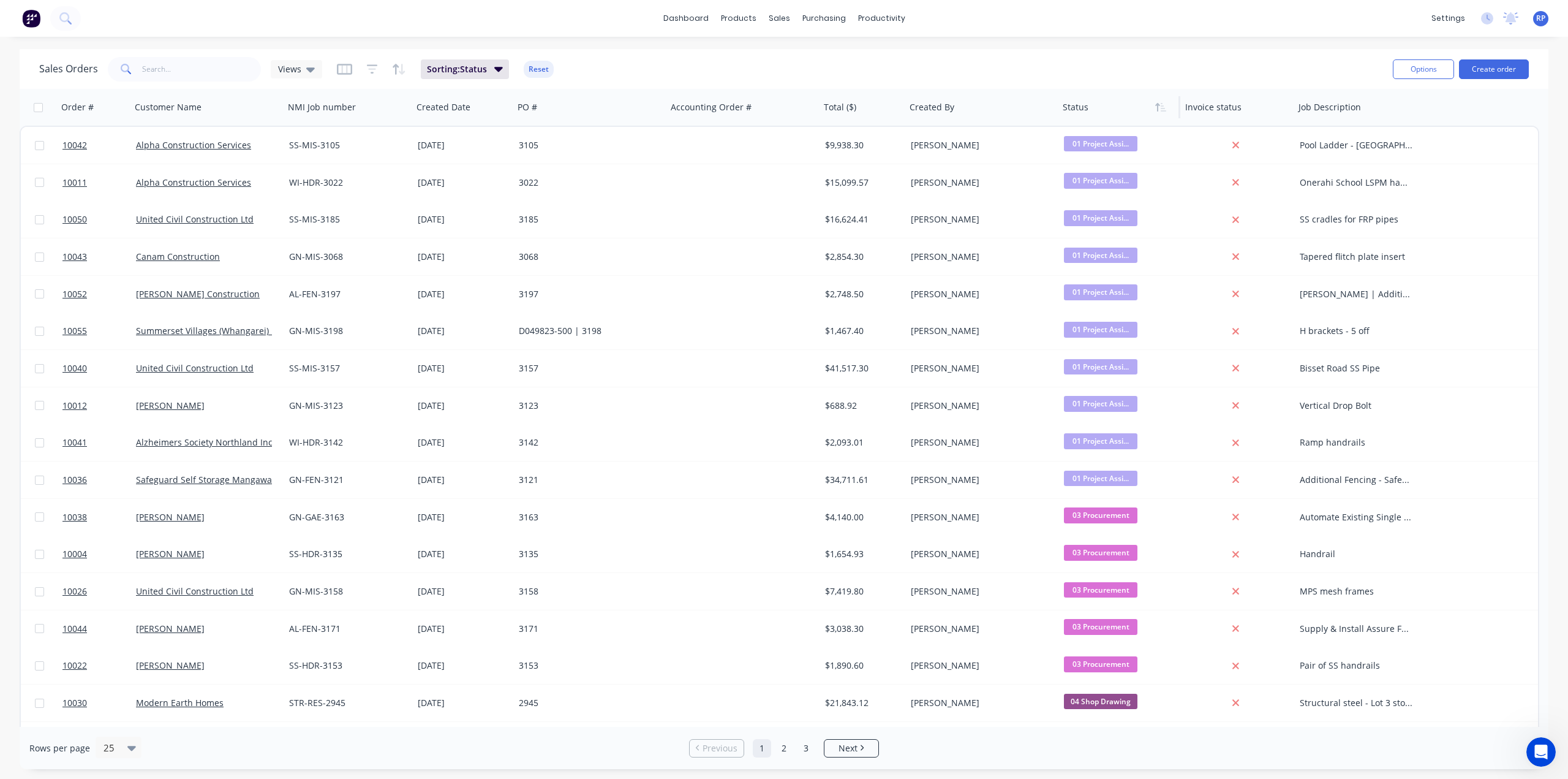
click at [879, 108] on button "button" at bounding box center [1160, 107] width 19 height 19
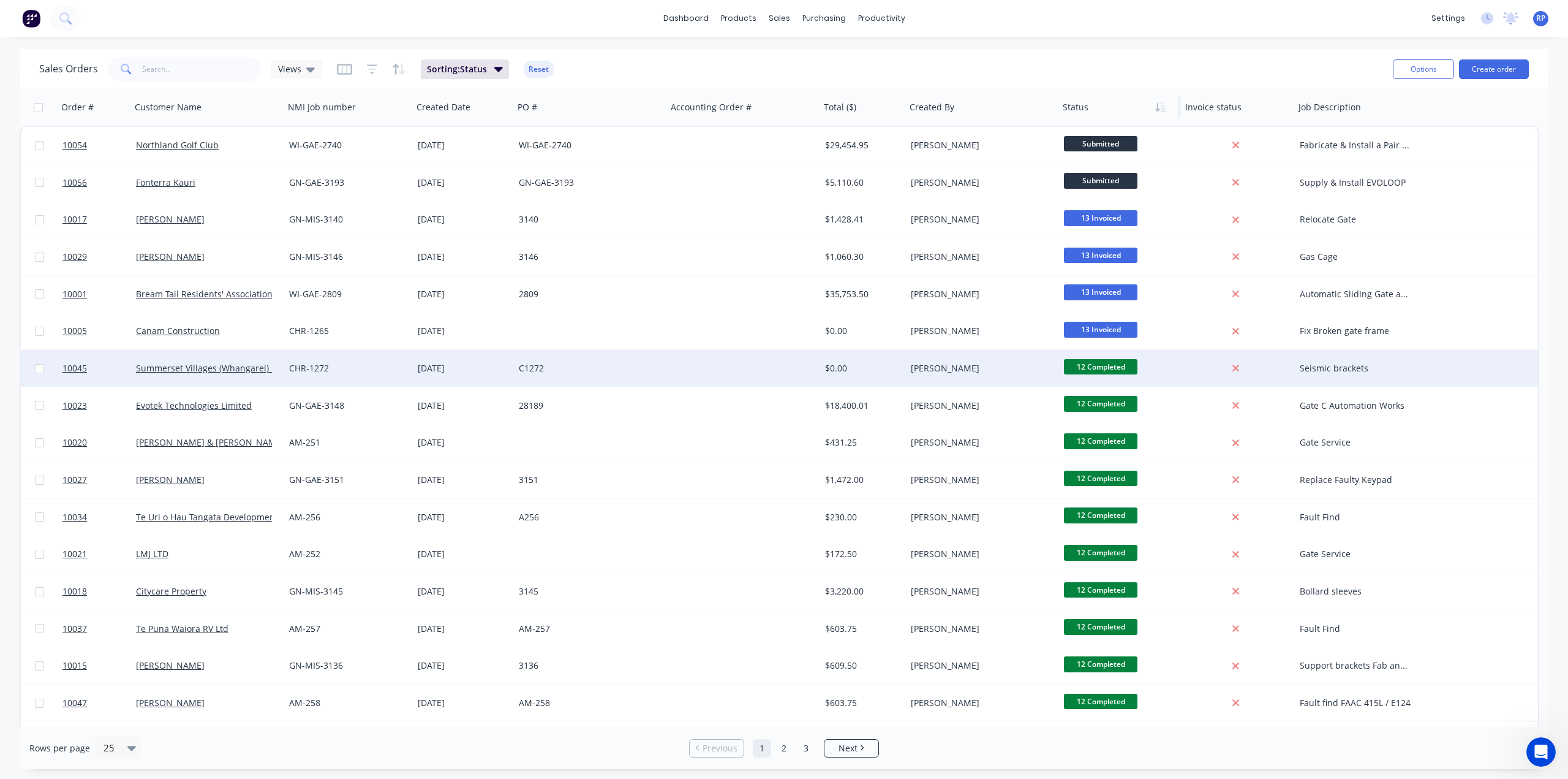
scroll to position [123, 0]
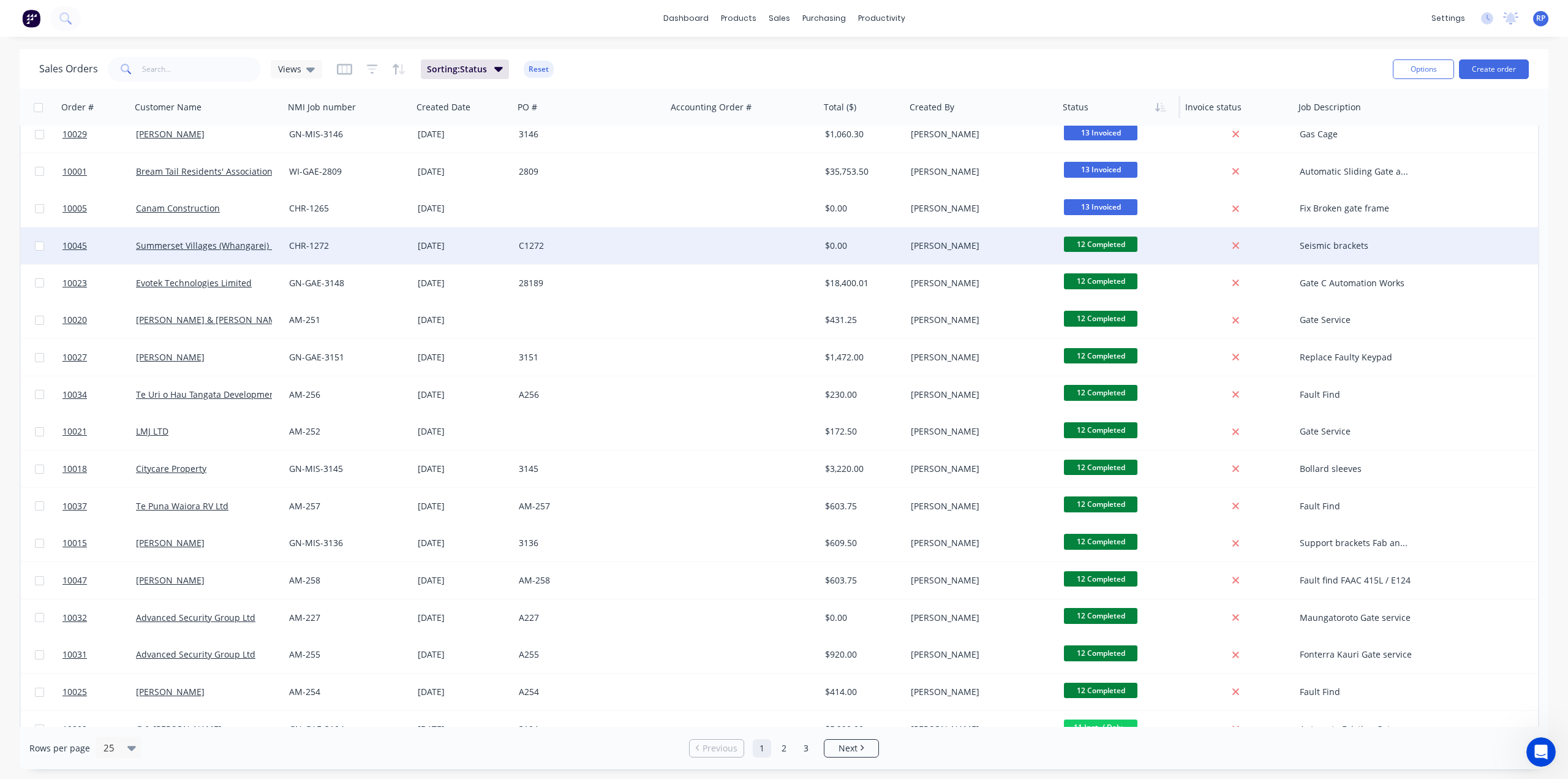
click at [879, 242] on span "12 Completed" at bounding box center [1100, 244] width 73 height 15
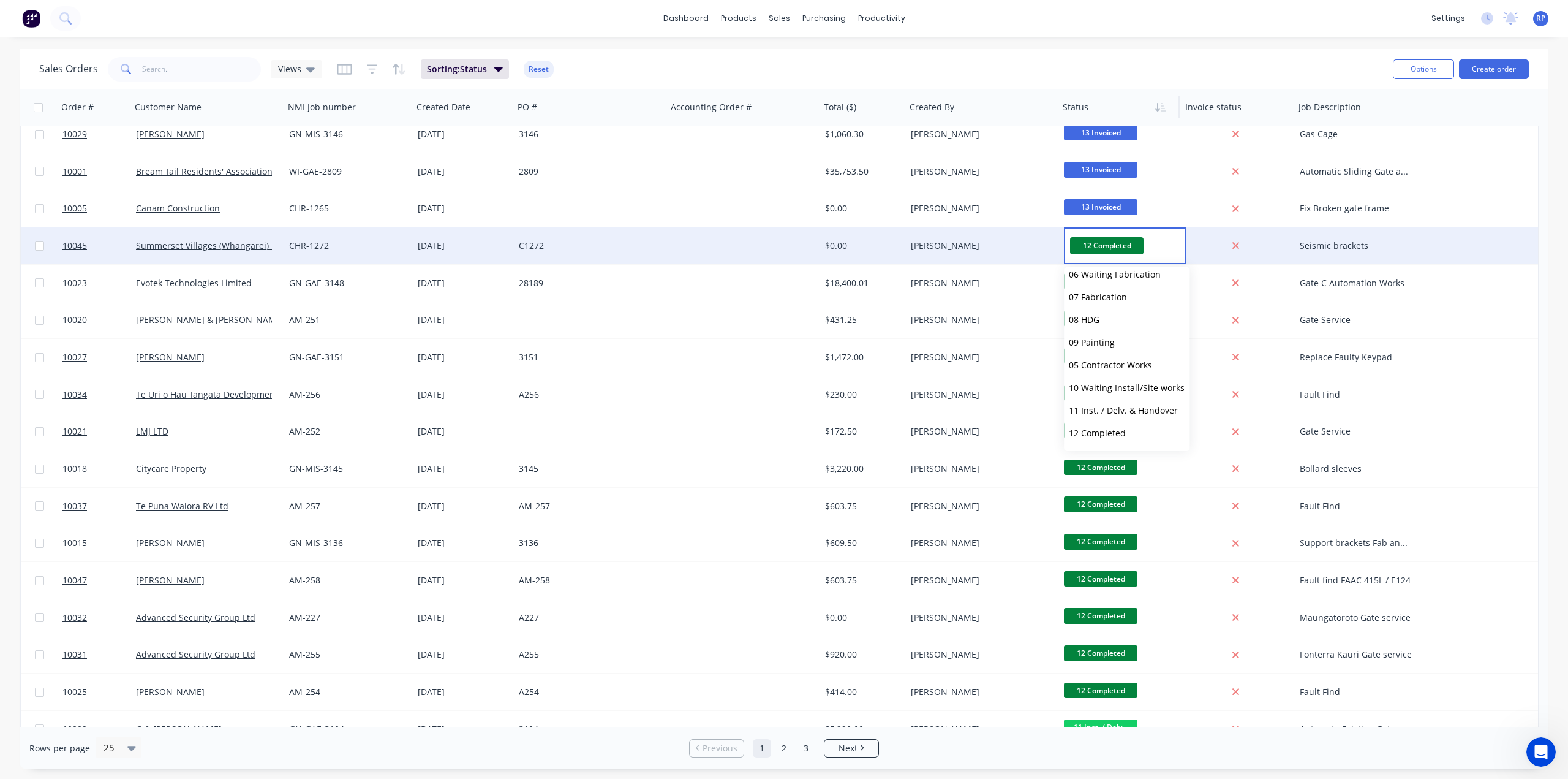
click at [879, 57] on div "Sales Orders Views Sorting: Status Reset" at bounding box center [711, 69] width 1344 height 30
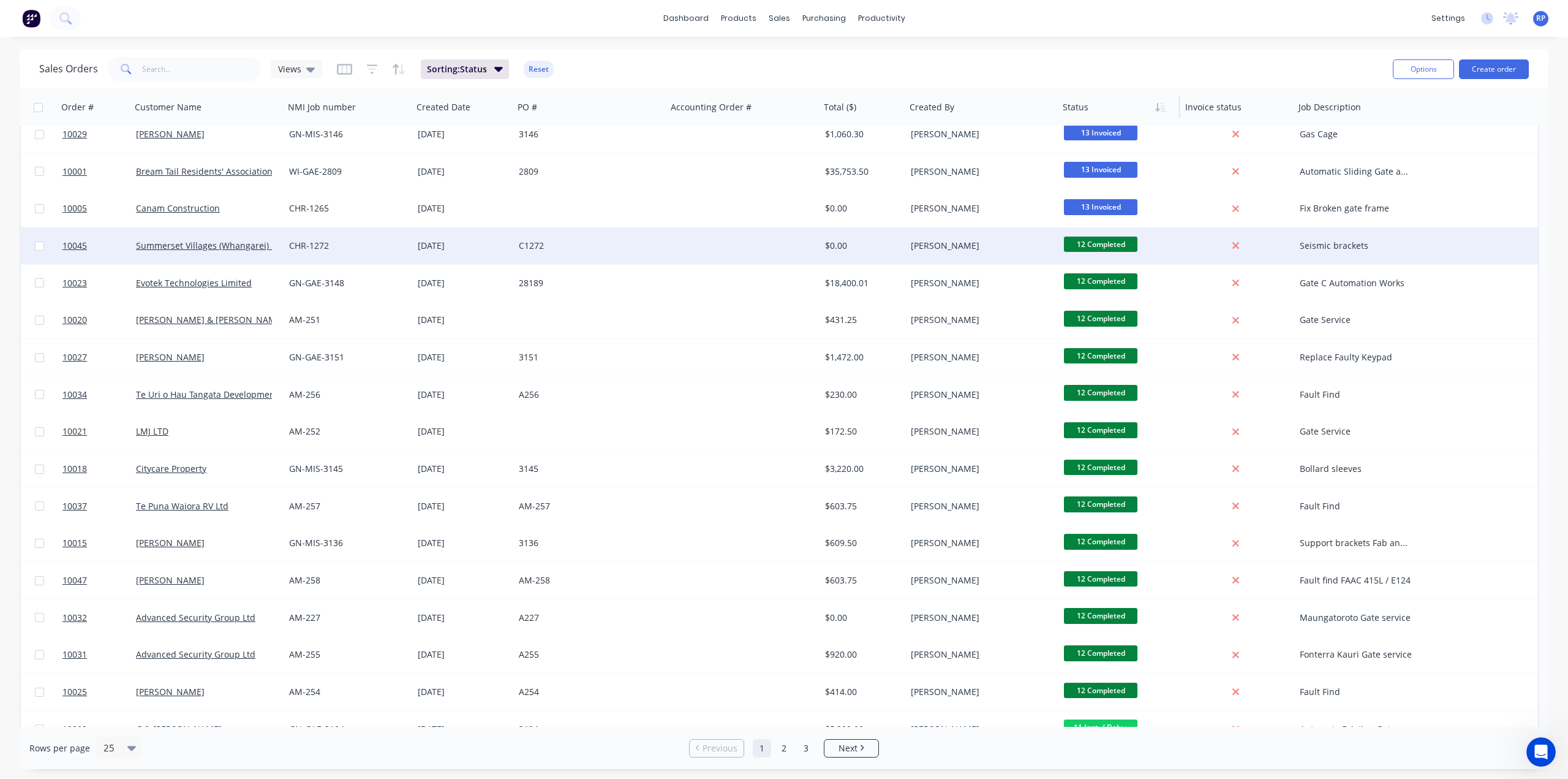
drag, startPoint x: 303, startPoint y: 71, endPoint x: 306, endPoint y: 83, distance: 12.4
click at [303, 71] on div "Views" at bounding box center [297, 69] width 37 height 11
click at [607, 53] on div "Sales Orders Views Sorting: Status Reset Options Create order" at bounding box center [784, 69] width 1528 height 40
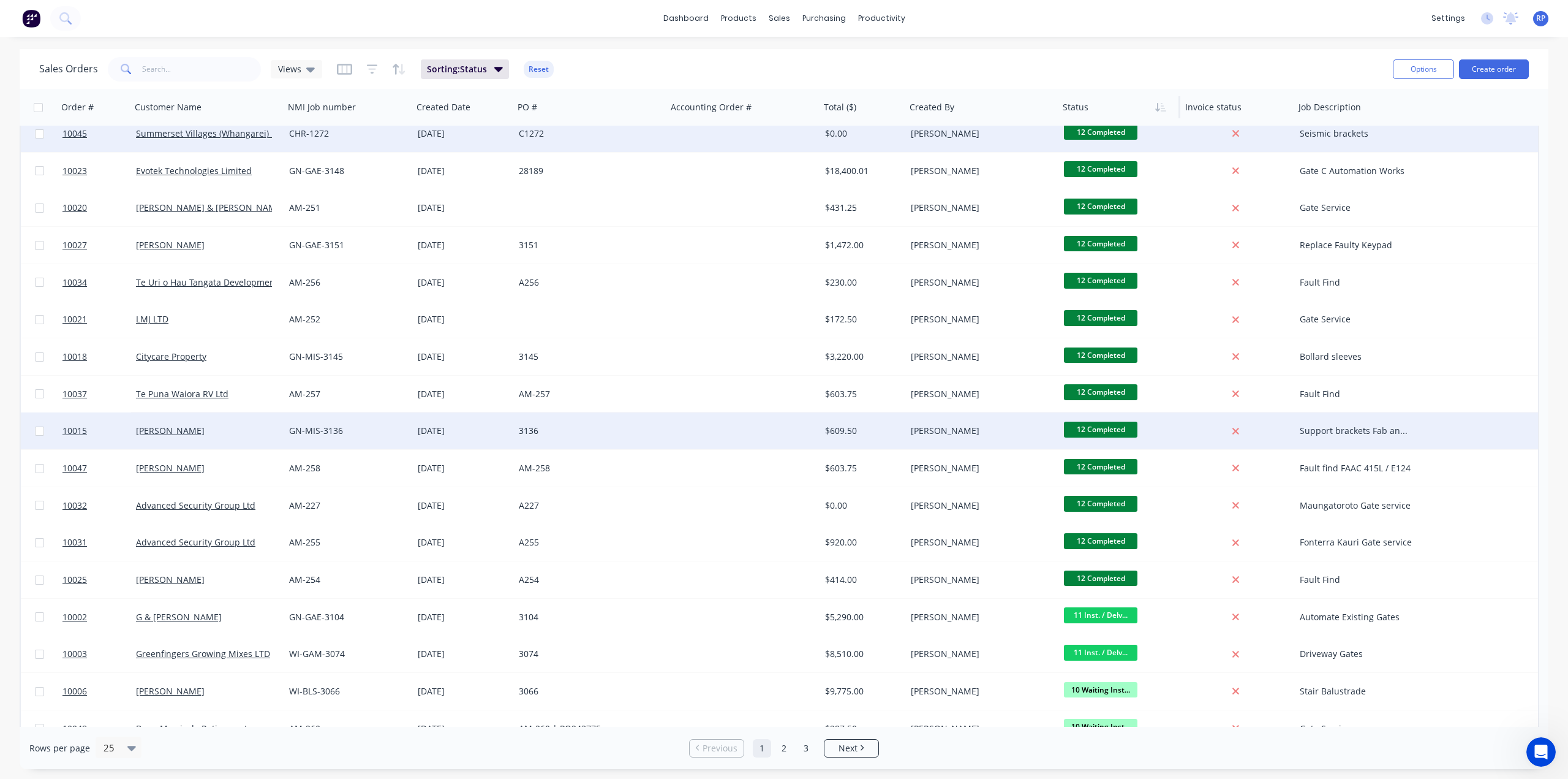
scroll to position [328, 0]
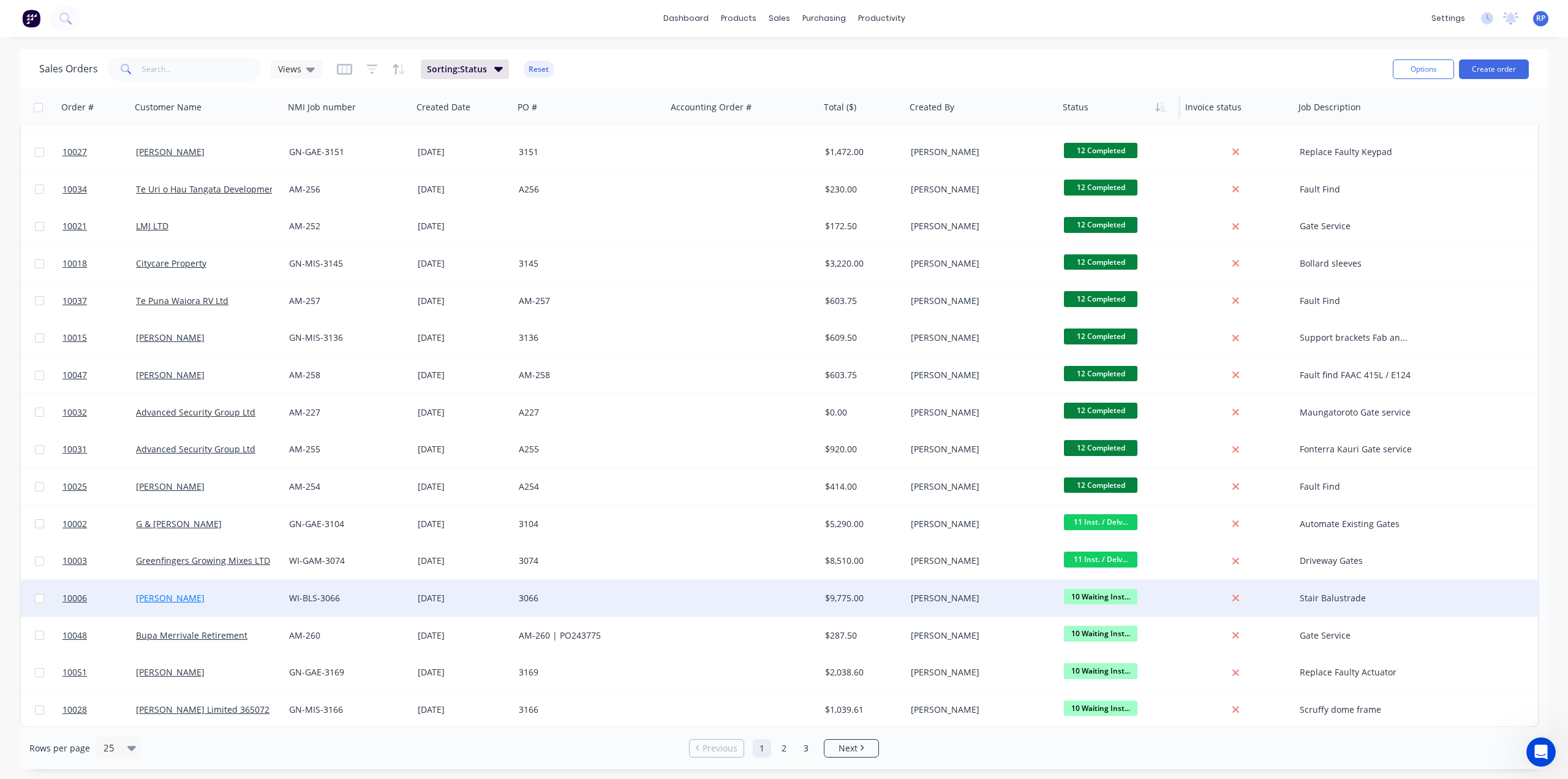
click at [168, 599] on link "Kathy Ross" at bounding box center [170, 597] width 69 height 12
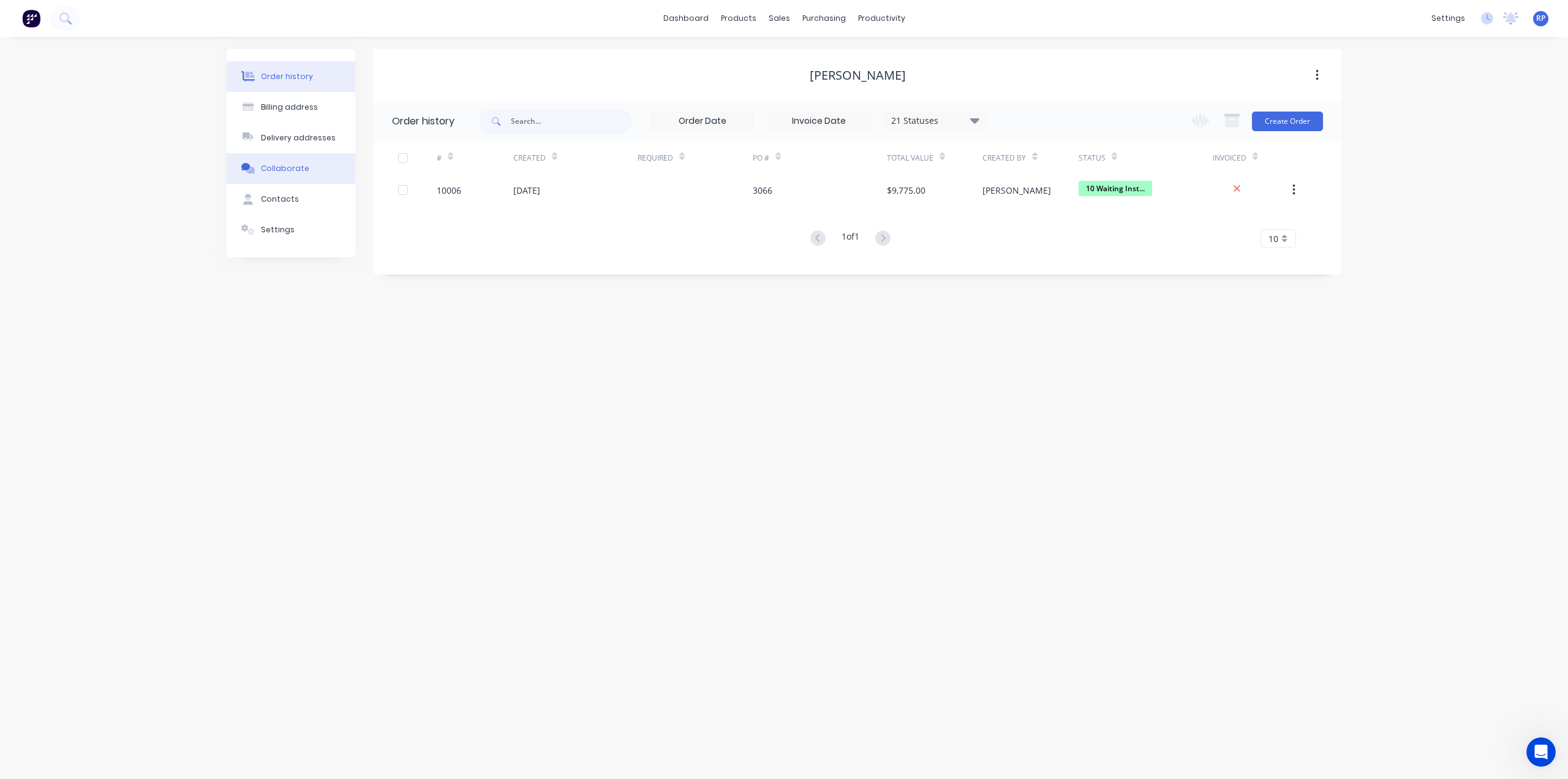
click at [277, 164] on div "Collaborate" at bounding box center [285, 169] width 49 height 11
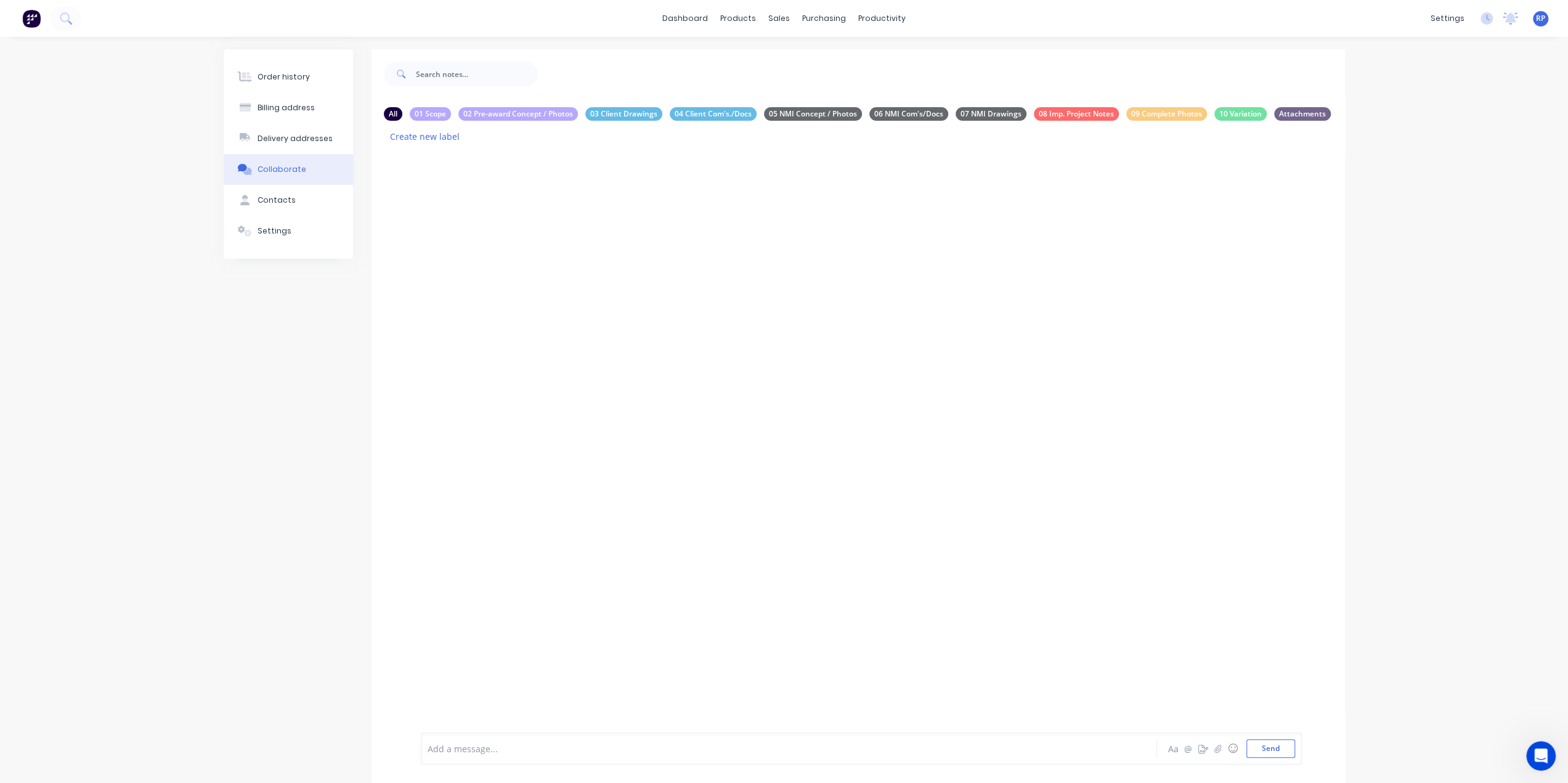
click at [36, 21] on img at bounding box center [31, 18] width 19 height 19
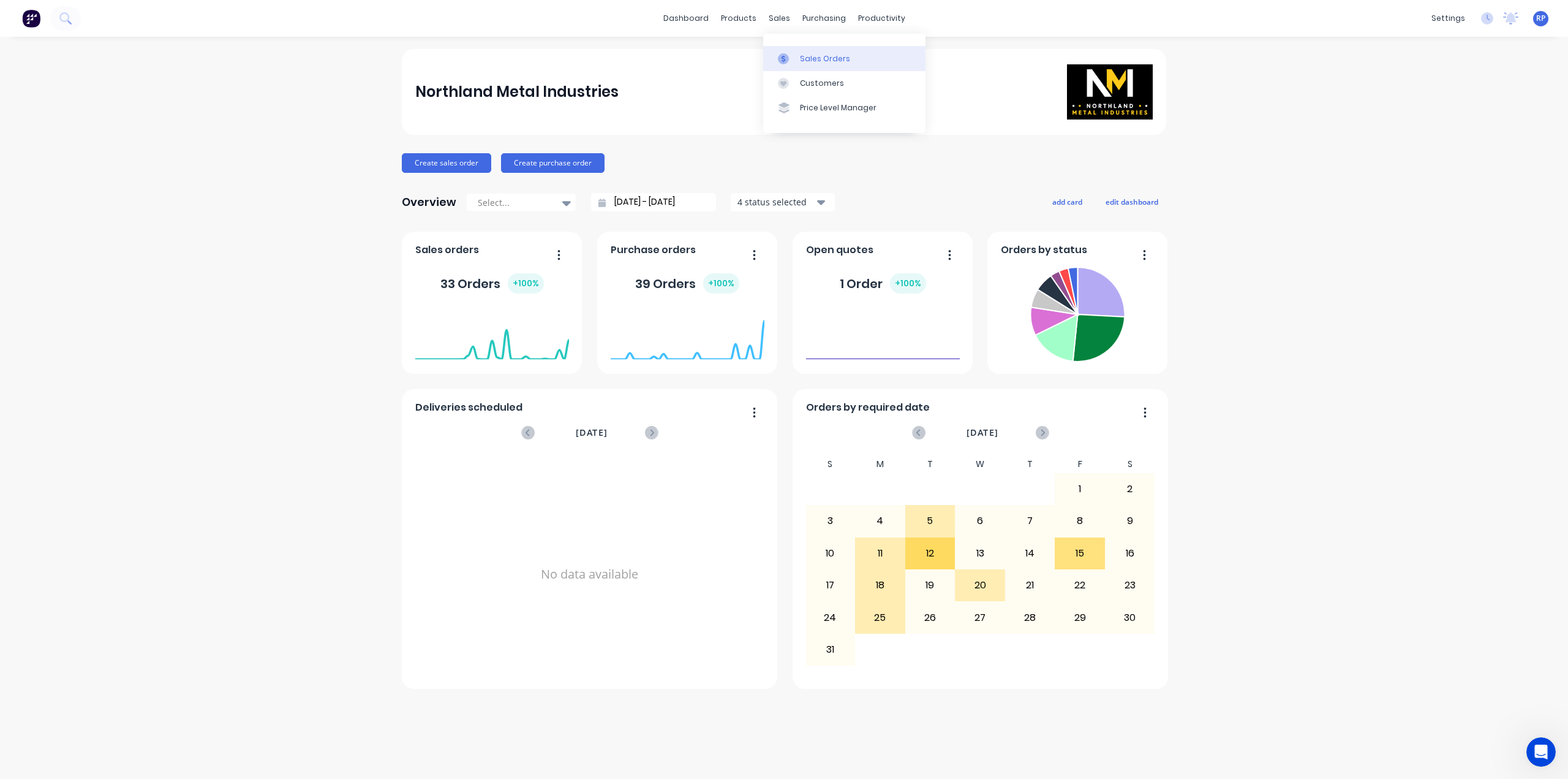
click at [792, 52] on link "Sales Orders" at bounding box center [844, 58] width 162 height 25
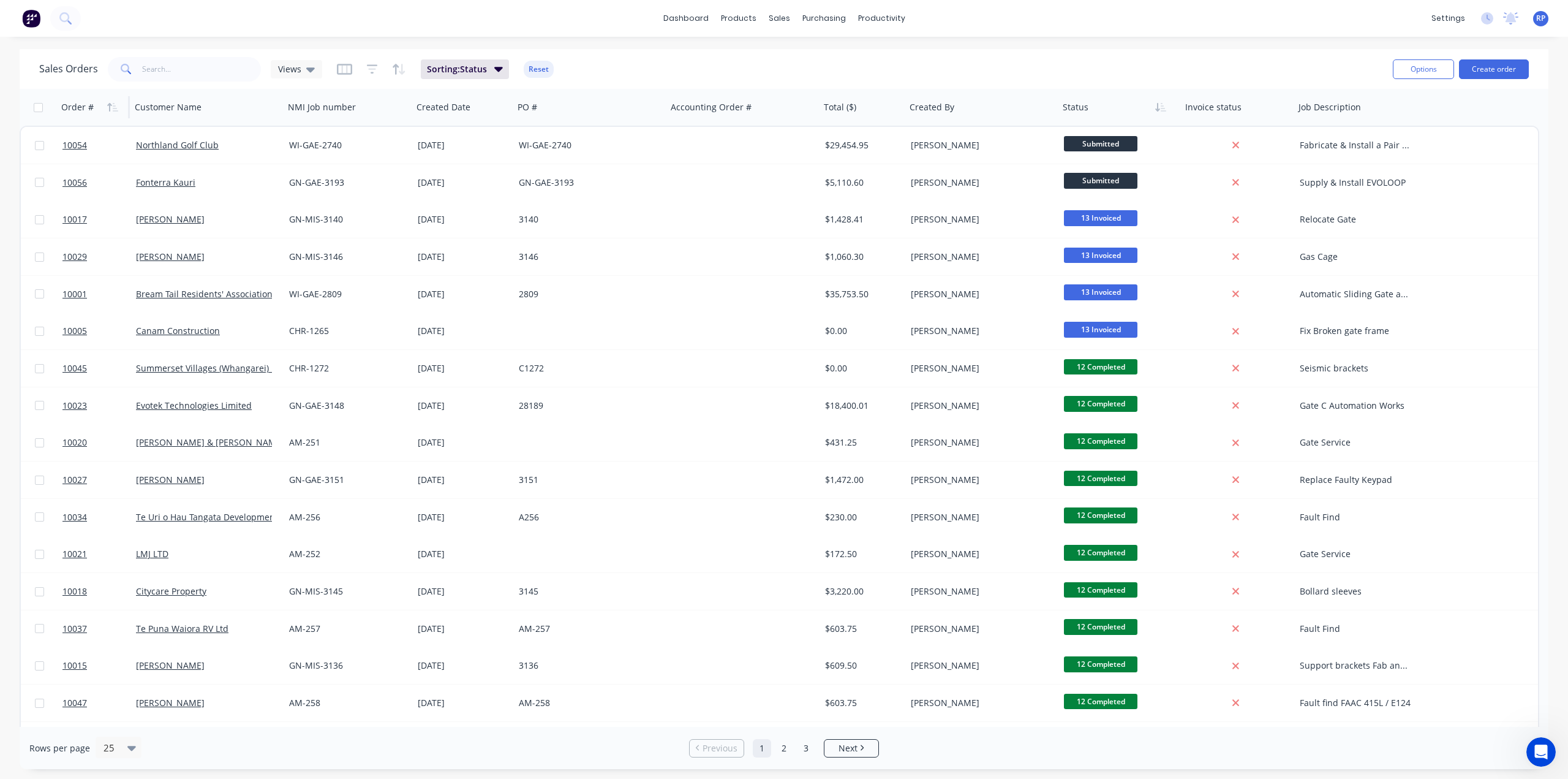
click at [78, 110] on div "Order #" at bounding box center [77, 107] width 32 height 12
click at [109, 109] on icon "button" at bounding box center [109, 107] width 4 height 9
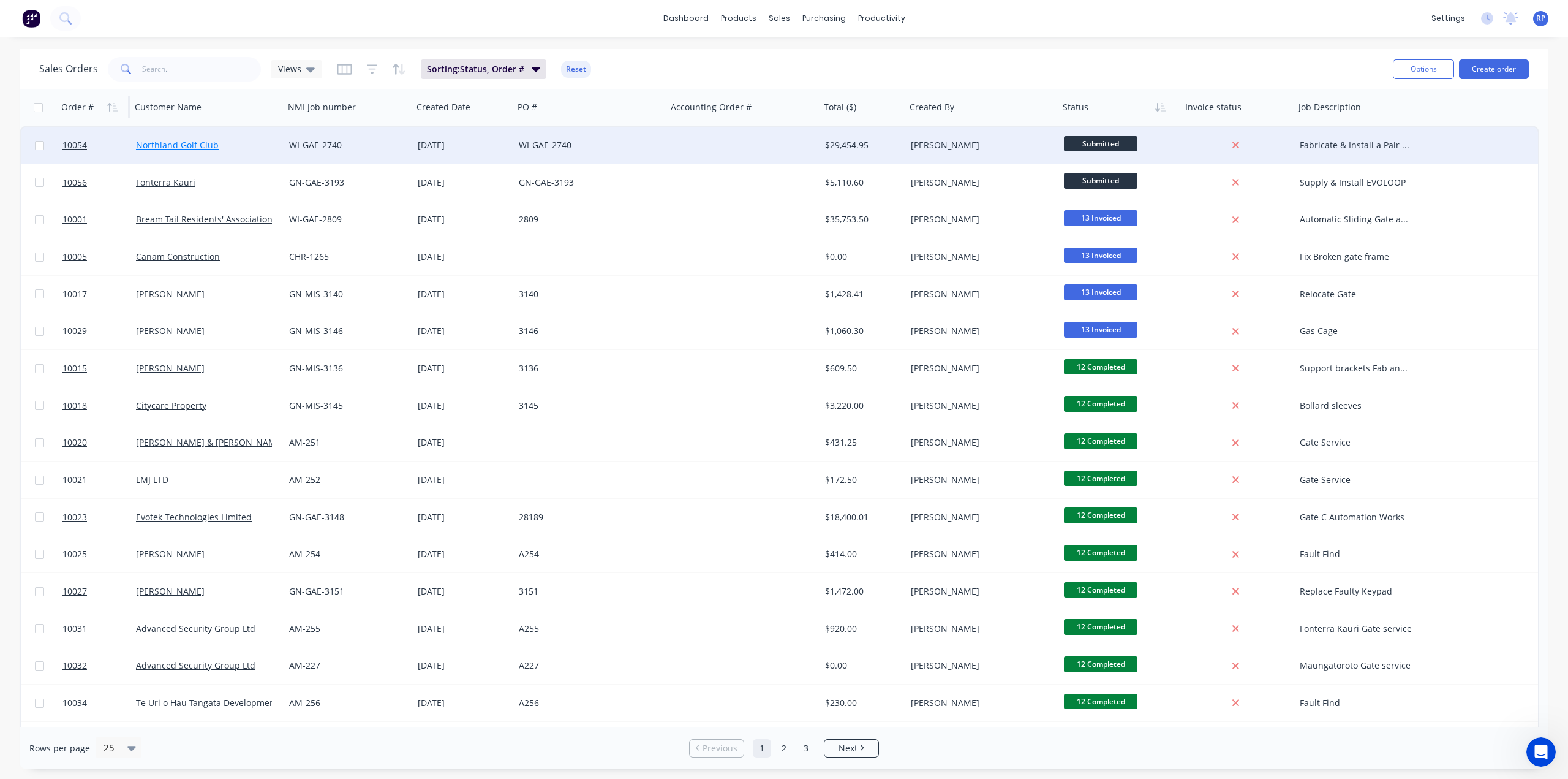
click at [196, 141] on link "Northland Golf Club" at bounding box center [177, 145] width 83 height 12
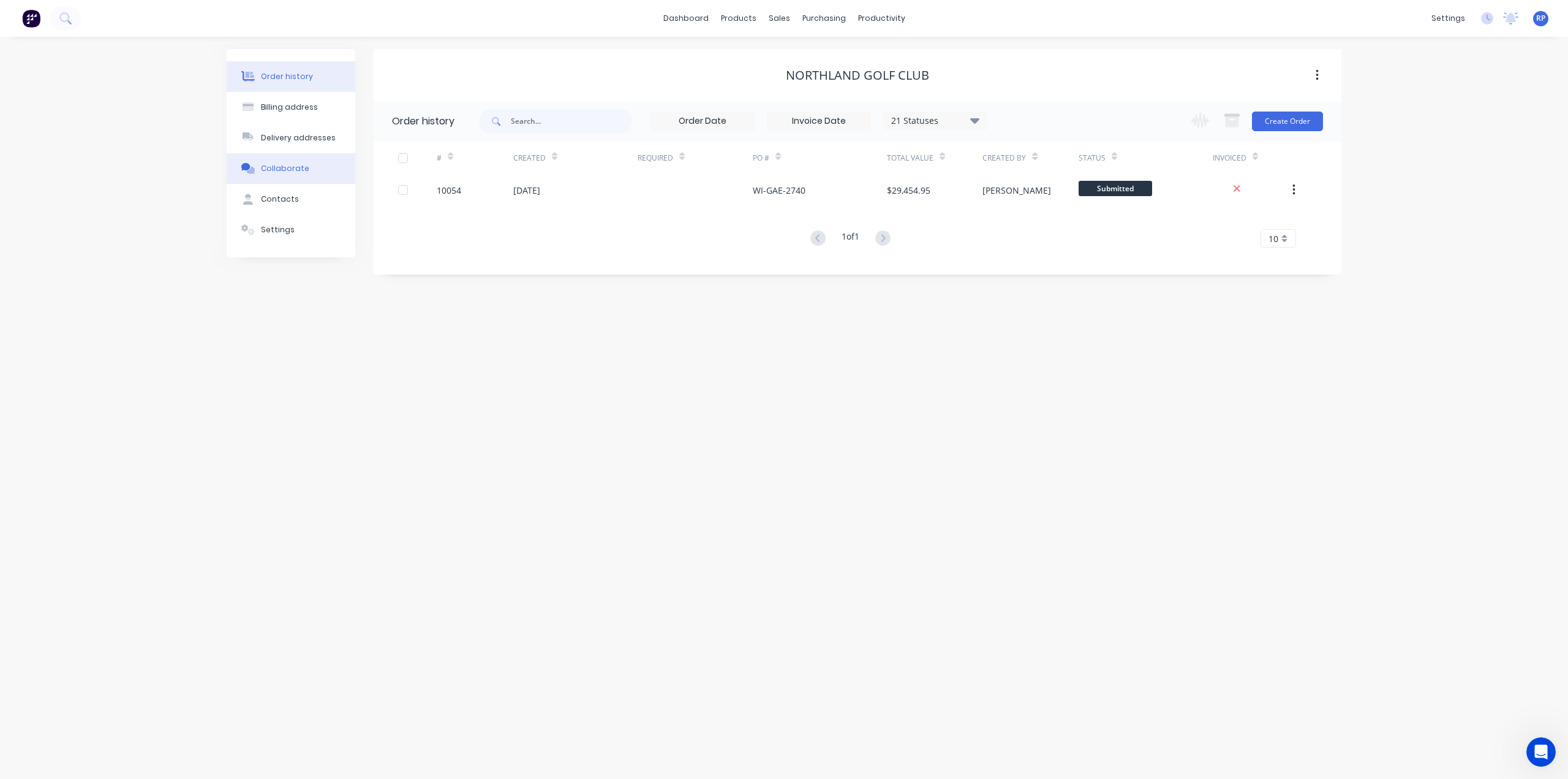
click at [286, 165] on div "Collaborate" at bounding box center [285, 169] width 49 height 11
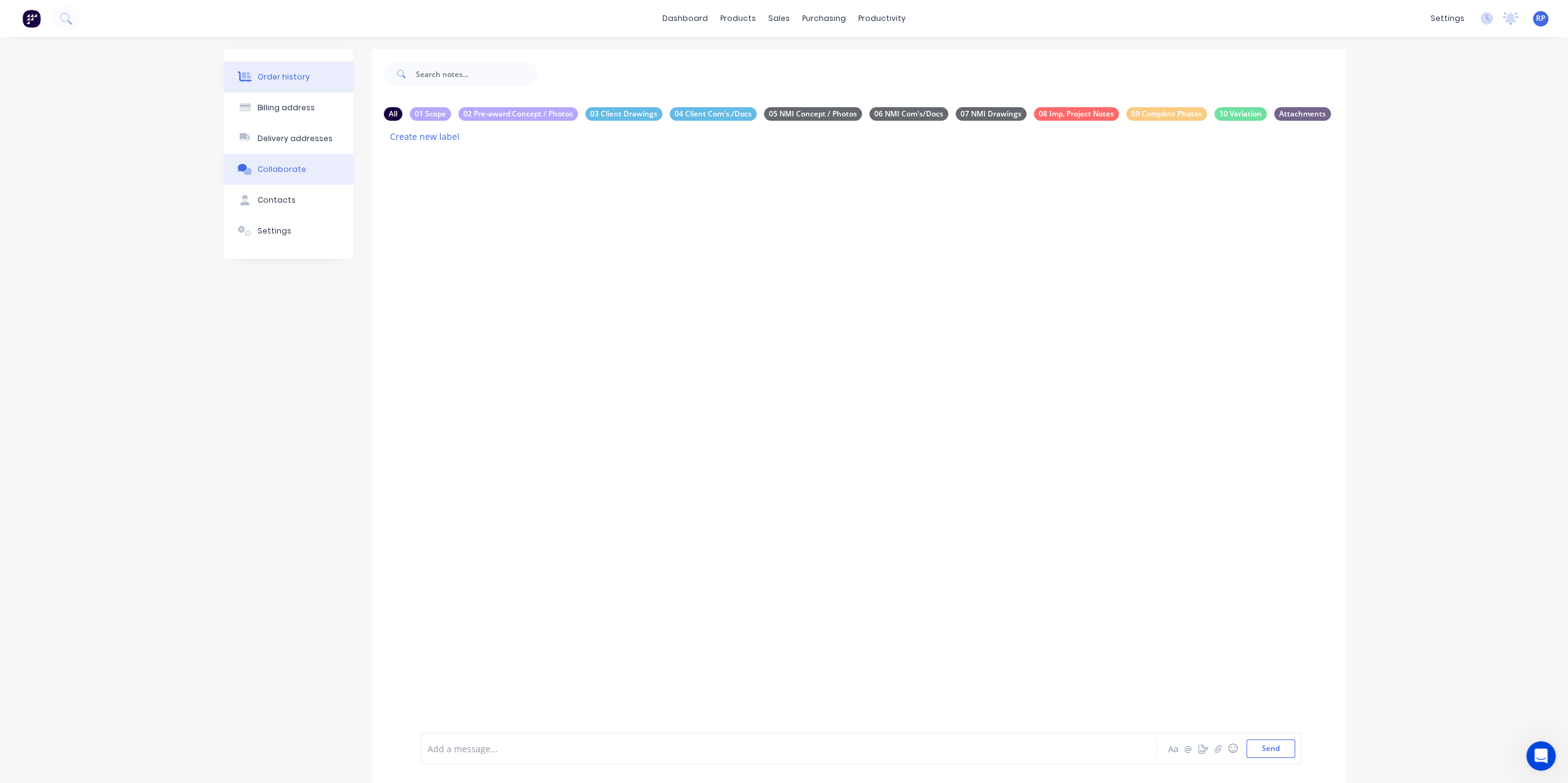
click at [306, 80] on button "Order history" at bounding box center [288, 77] width 130 height 31
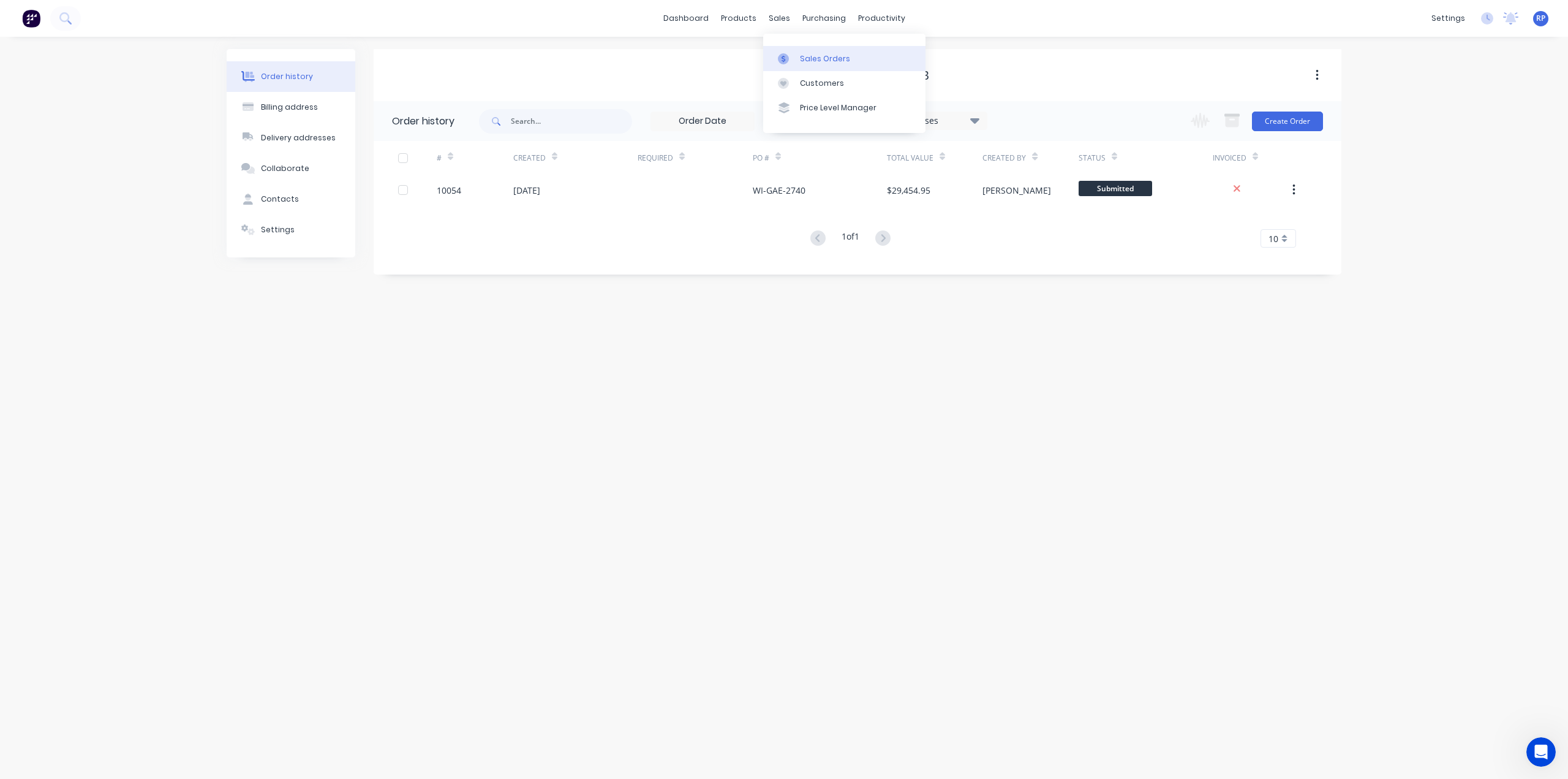
click at [803, 49] on link "Sales Orders" at bounding box center [844, 58] width 162 height 25
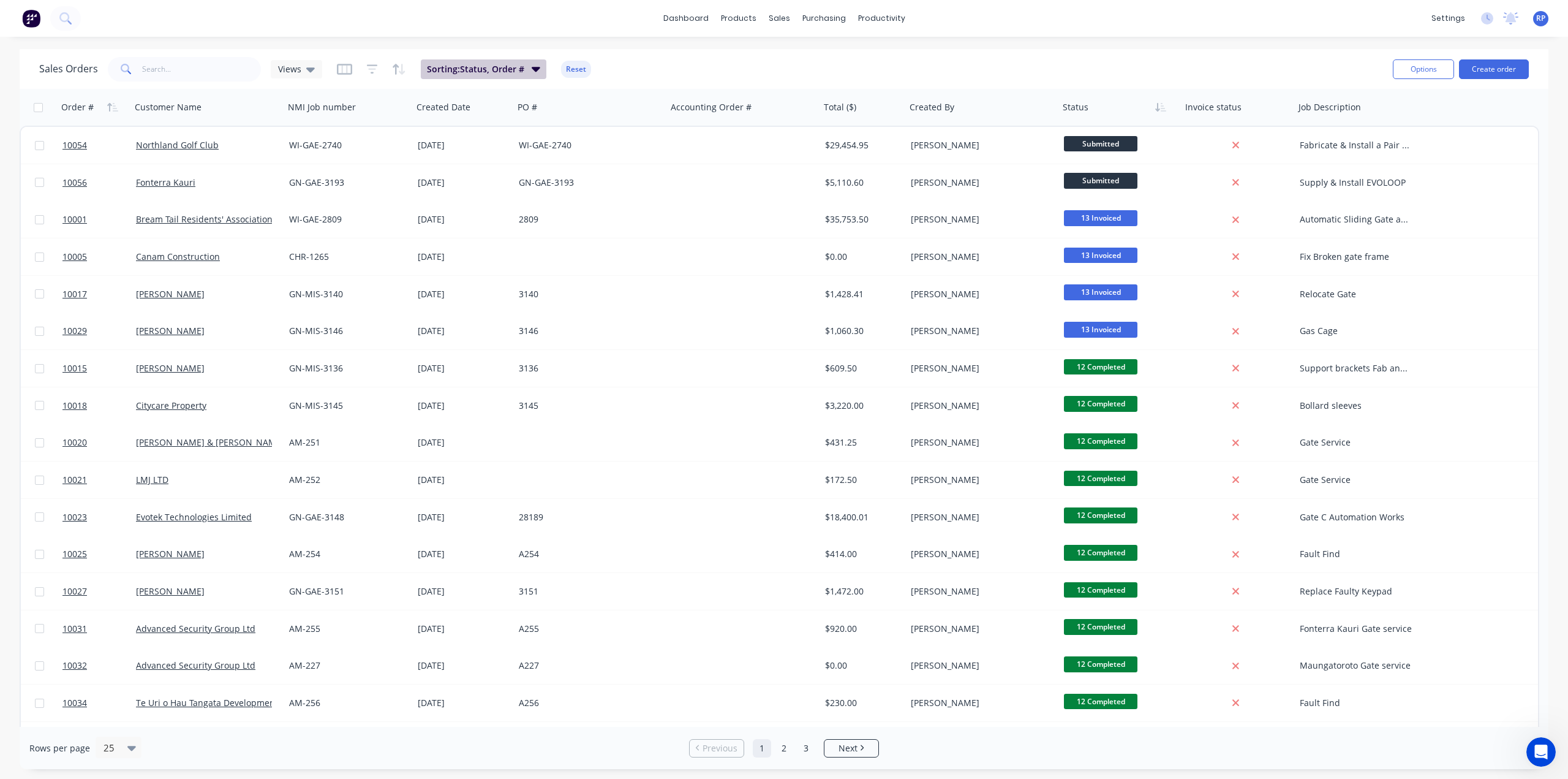
click at [523, 68] on button "Sorting: Status, Order #" at bounding box center [483, 69] width 125 height 20
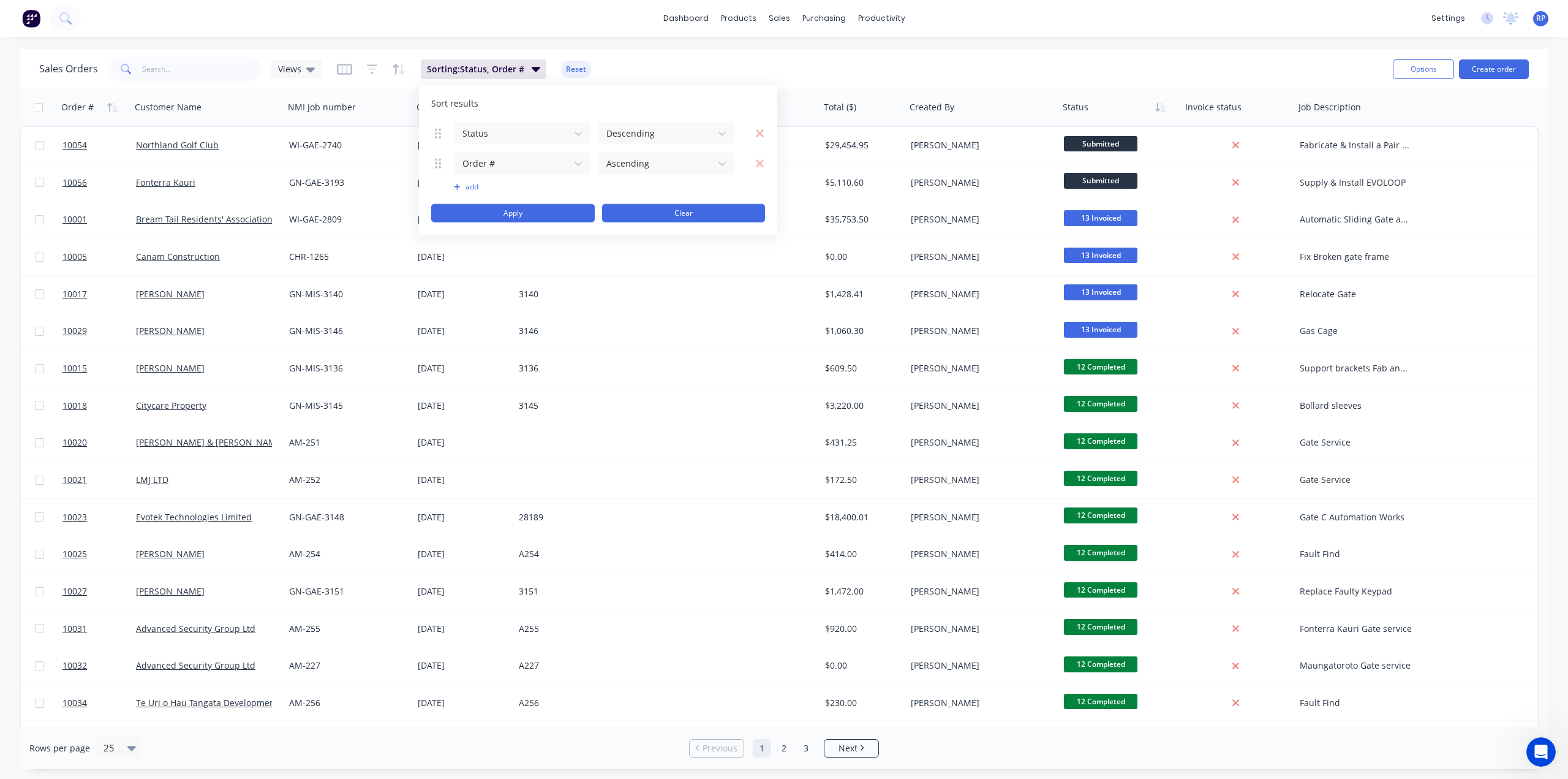
click at [654, 211] on button "Clear" at bounding box center [683, 213] width 164 height 19
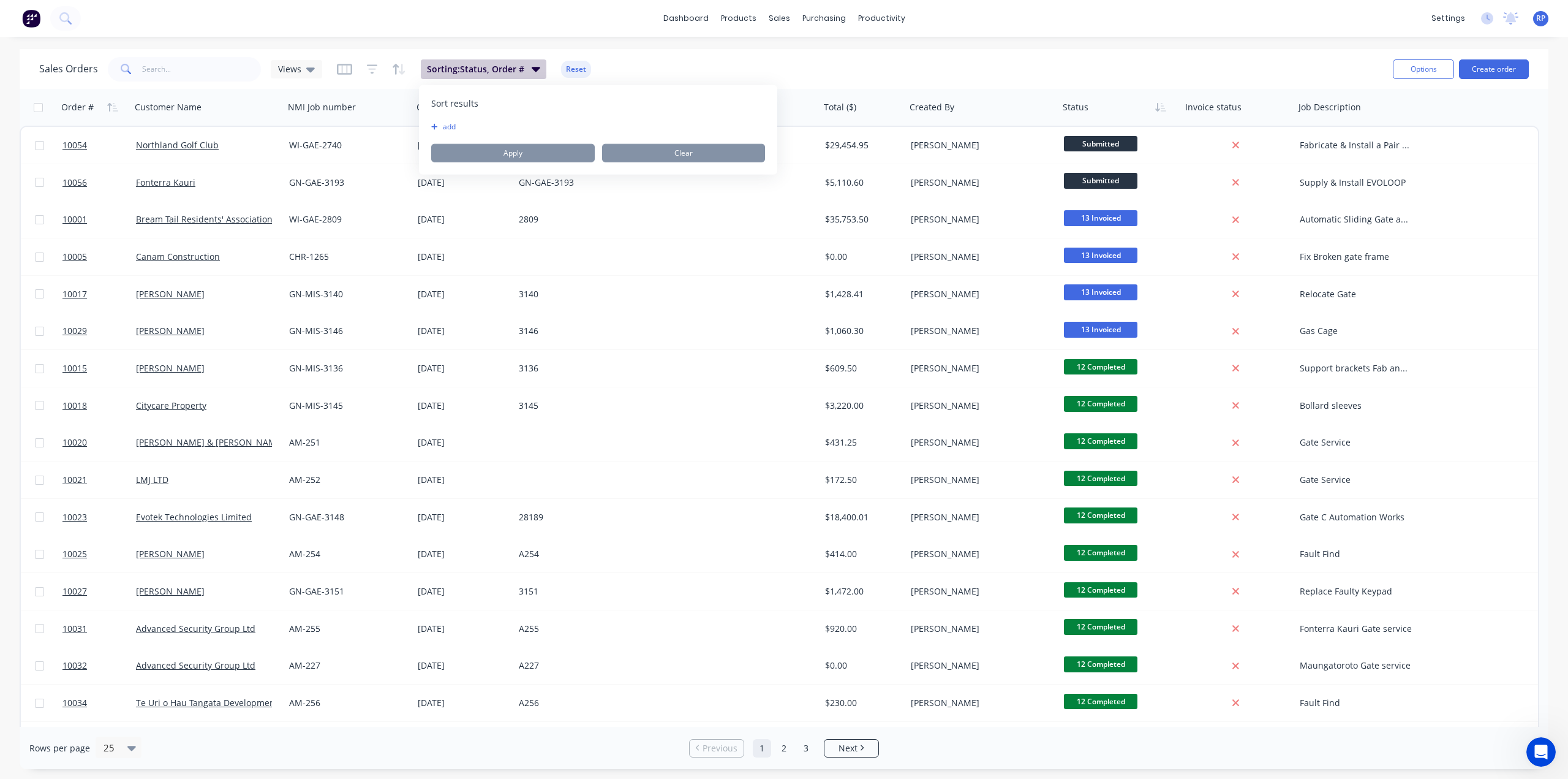
click at [532, 75] on button "Sorting: Status, Order #" at bounding box center [483, 69] width 125 height 20
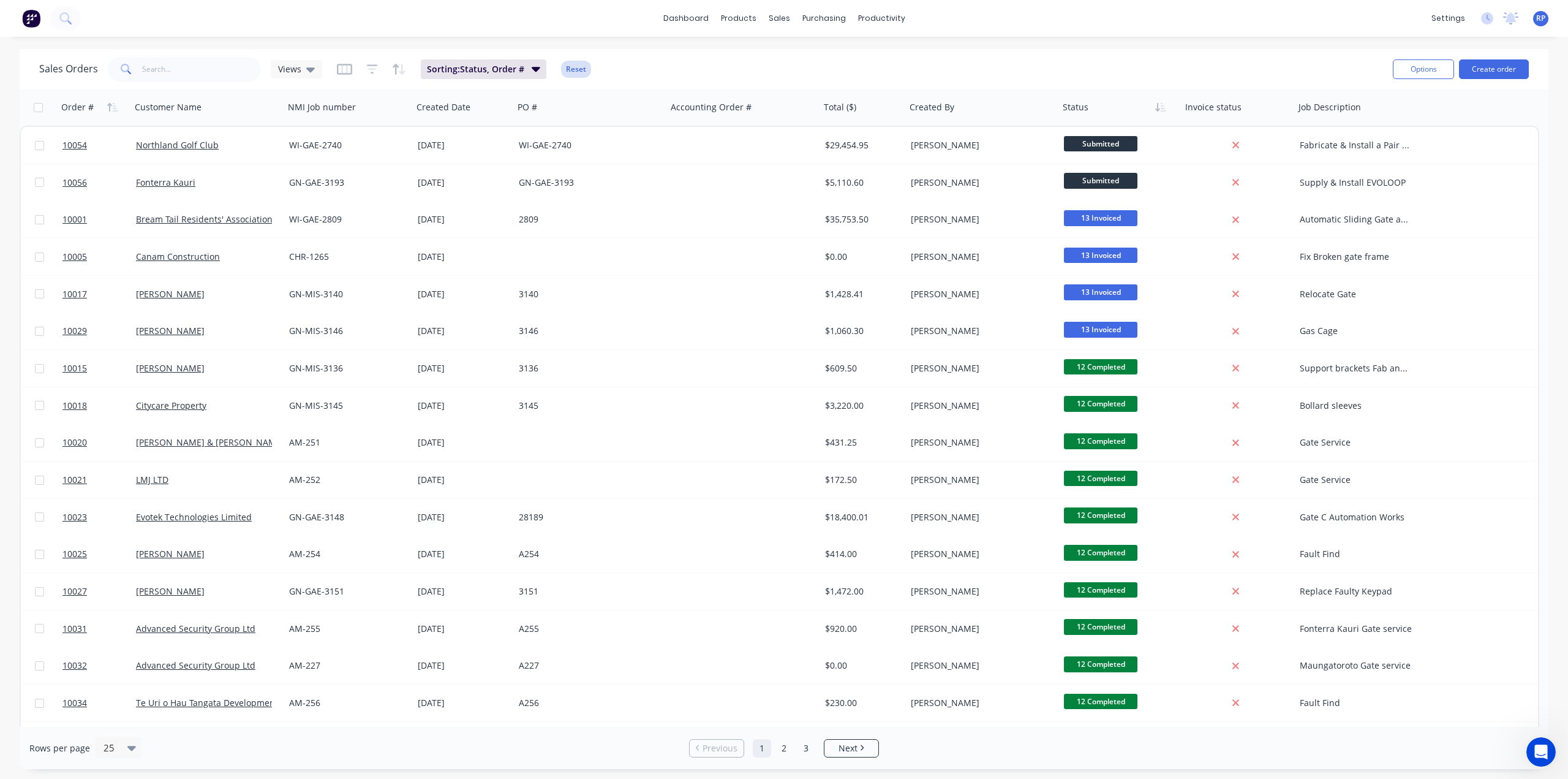
click at [572, 68] on button "Reset" at bounding box center [576, 69] width 30 height 17
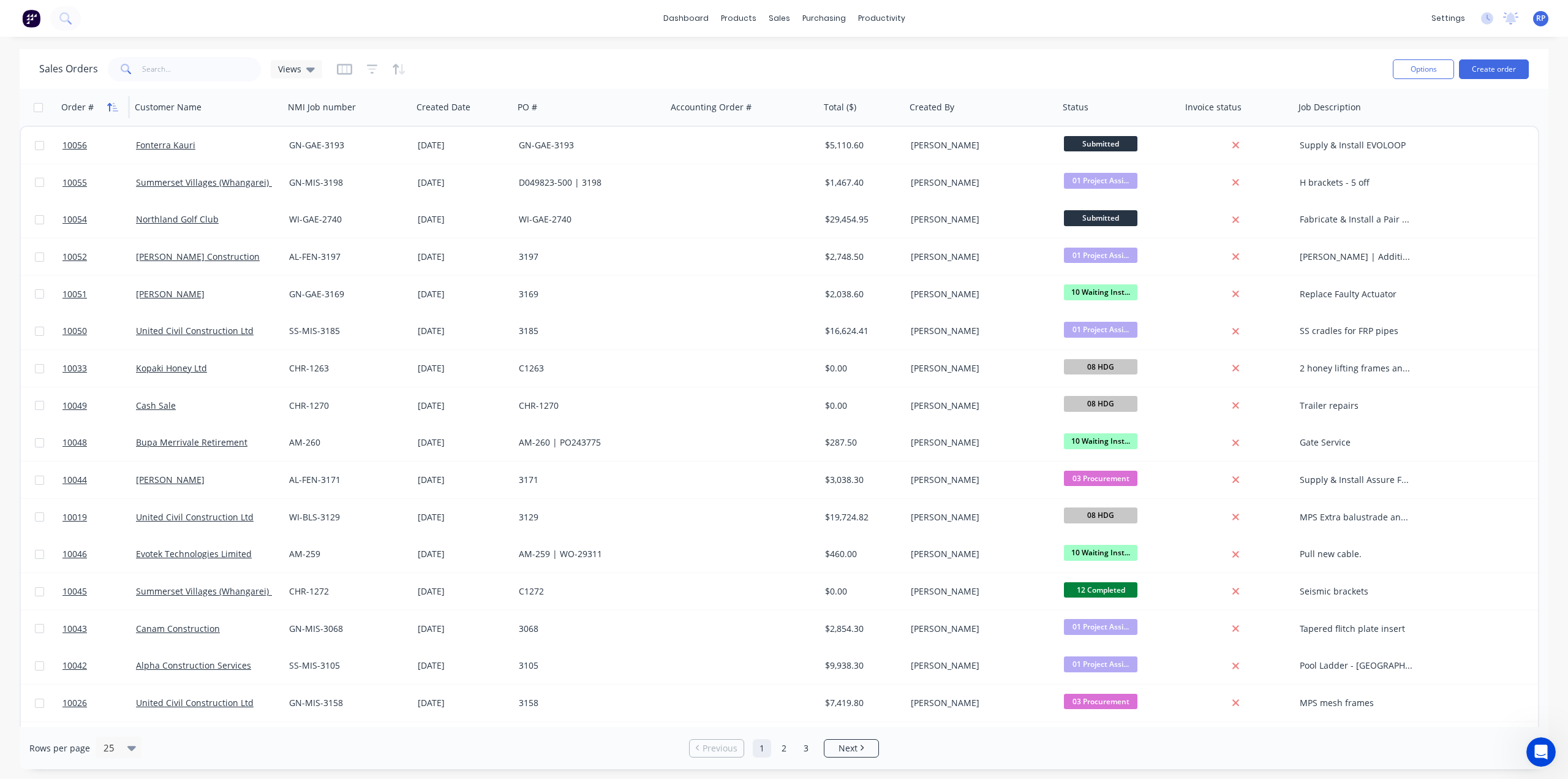
click at [107, 104] on icon "button" at bounding box center [112, 107] width 11 height 10
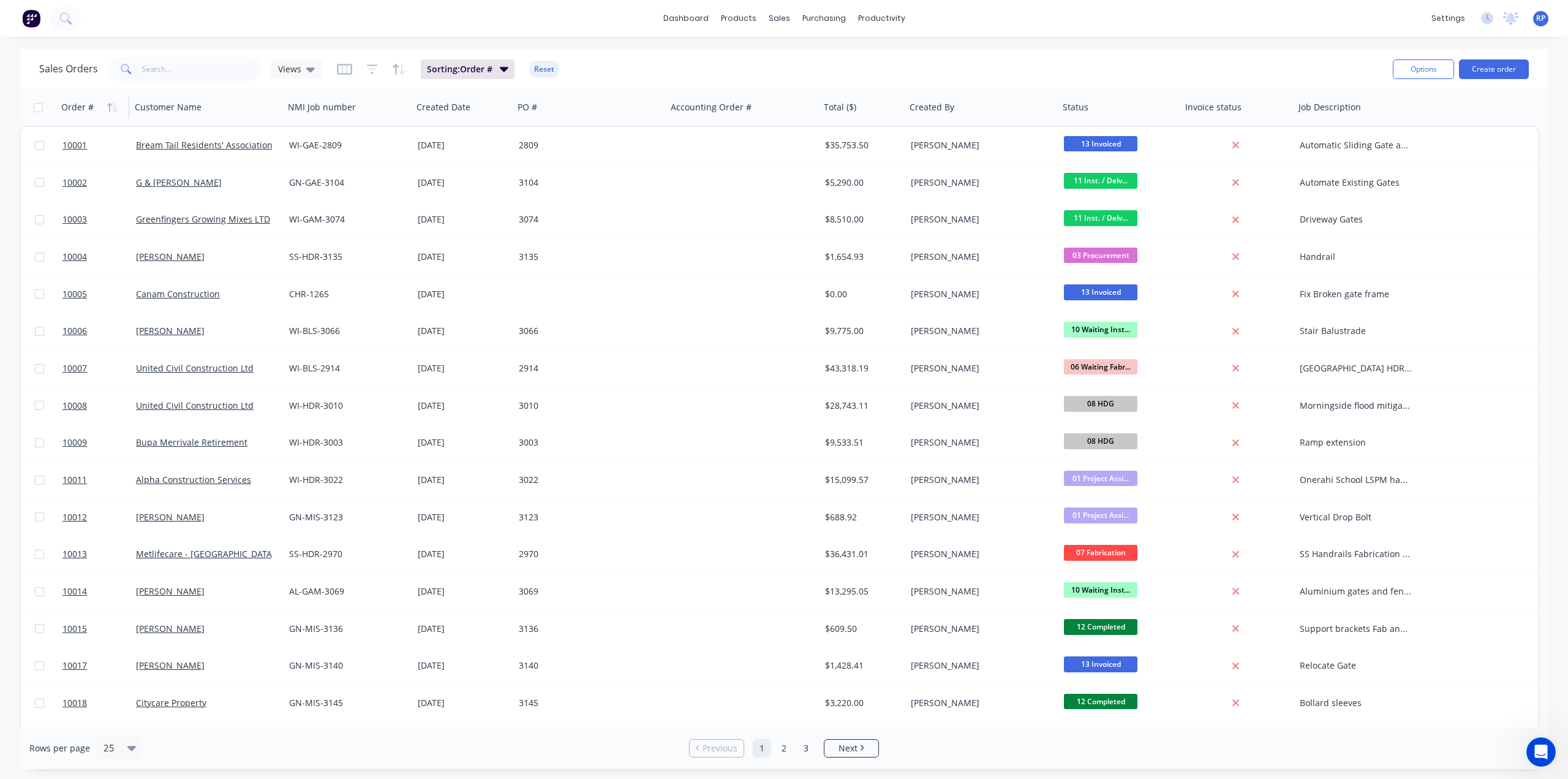
click at [107, 104] on icon "button" at bounding box center [112, 107] width 11 height 10
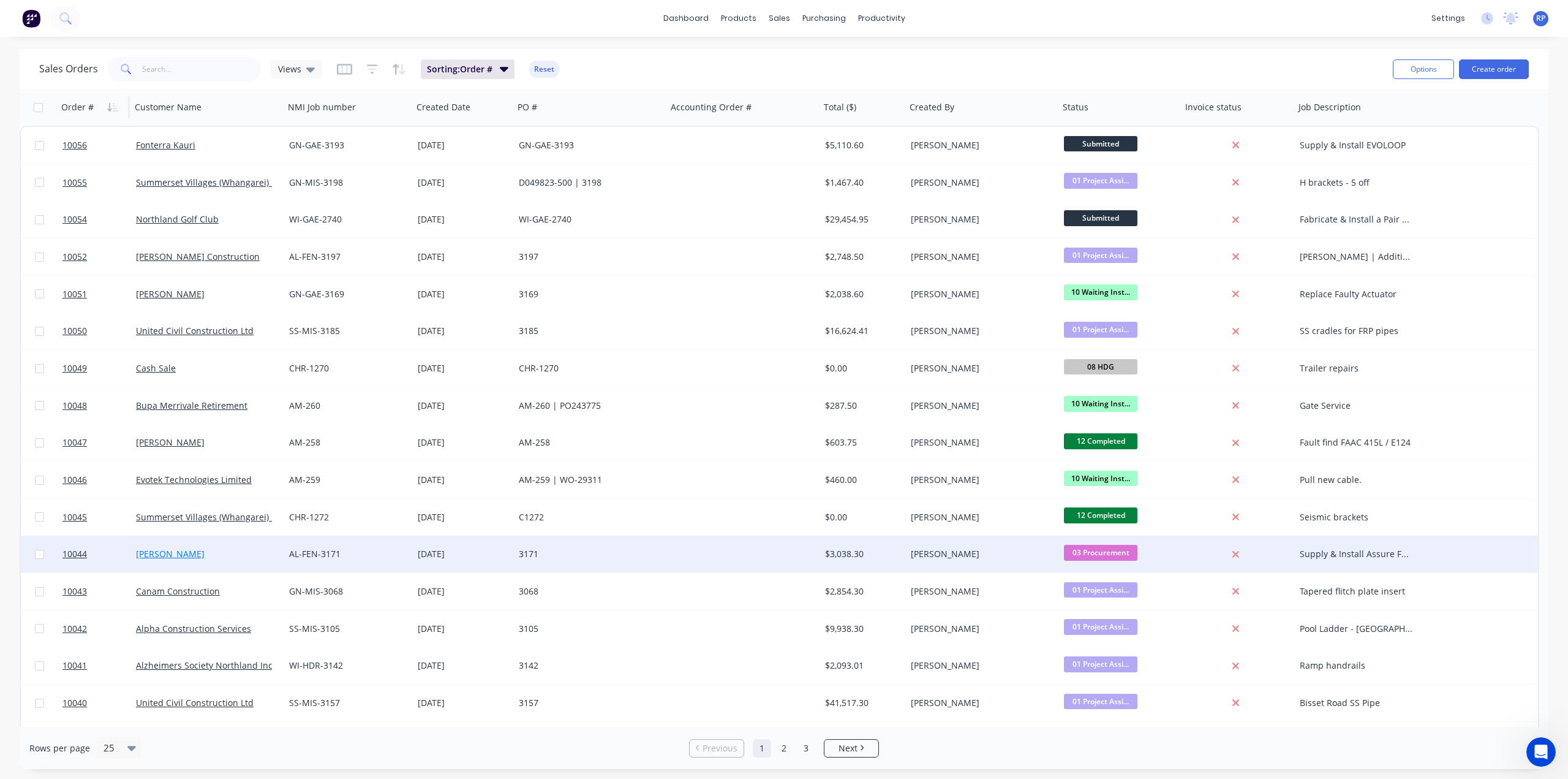
click at [184, 554] on link "Vaidas Varkalis" at bounding box center [170, 553] width 69 height 12
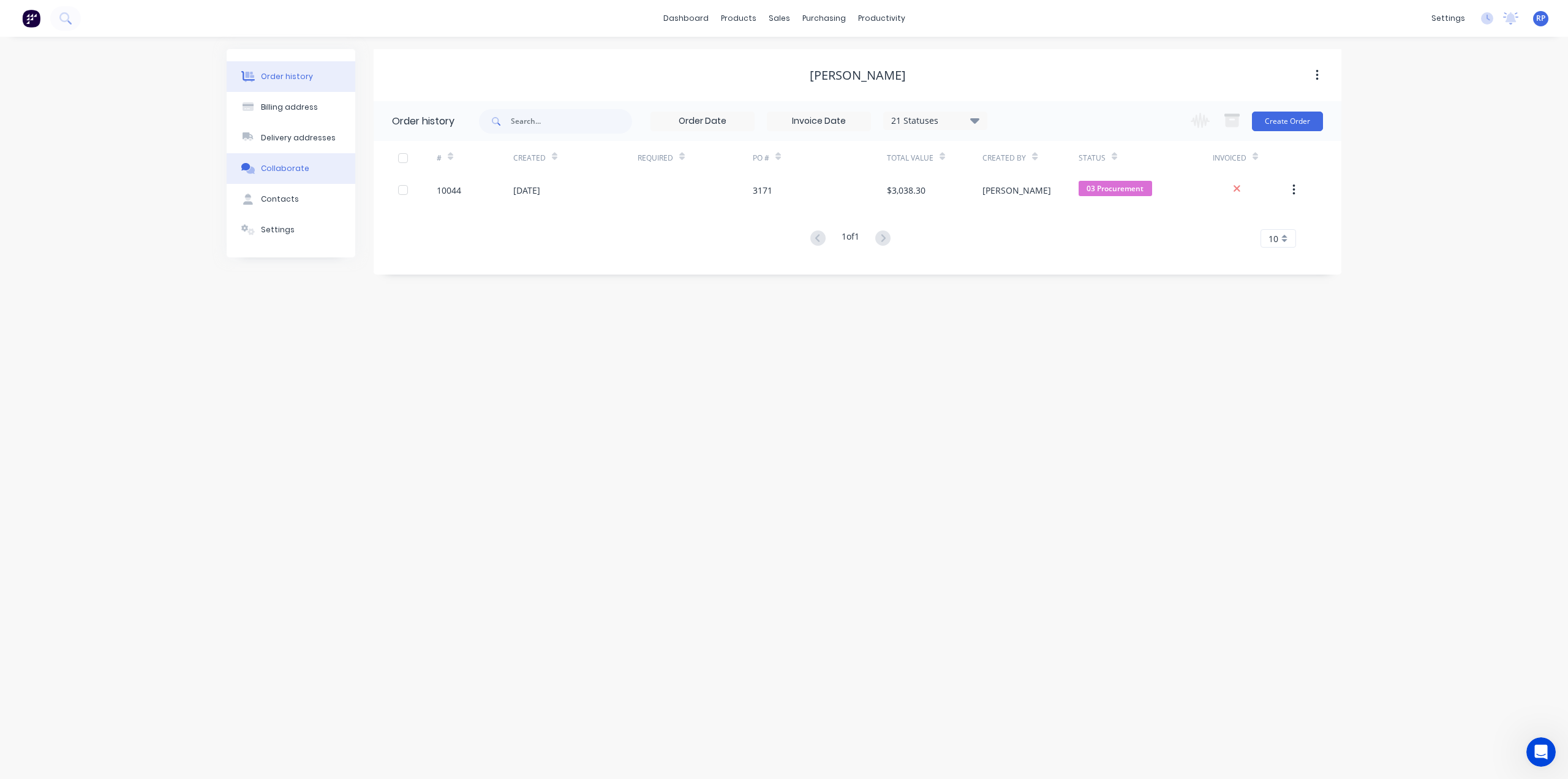
click at [278, 166] on div "Collaborate" at bounding box center [285, 169] width 49 height 11
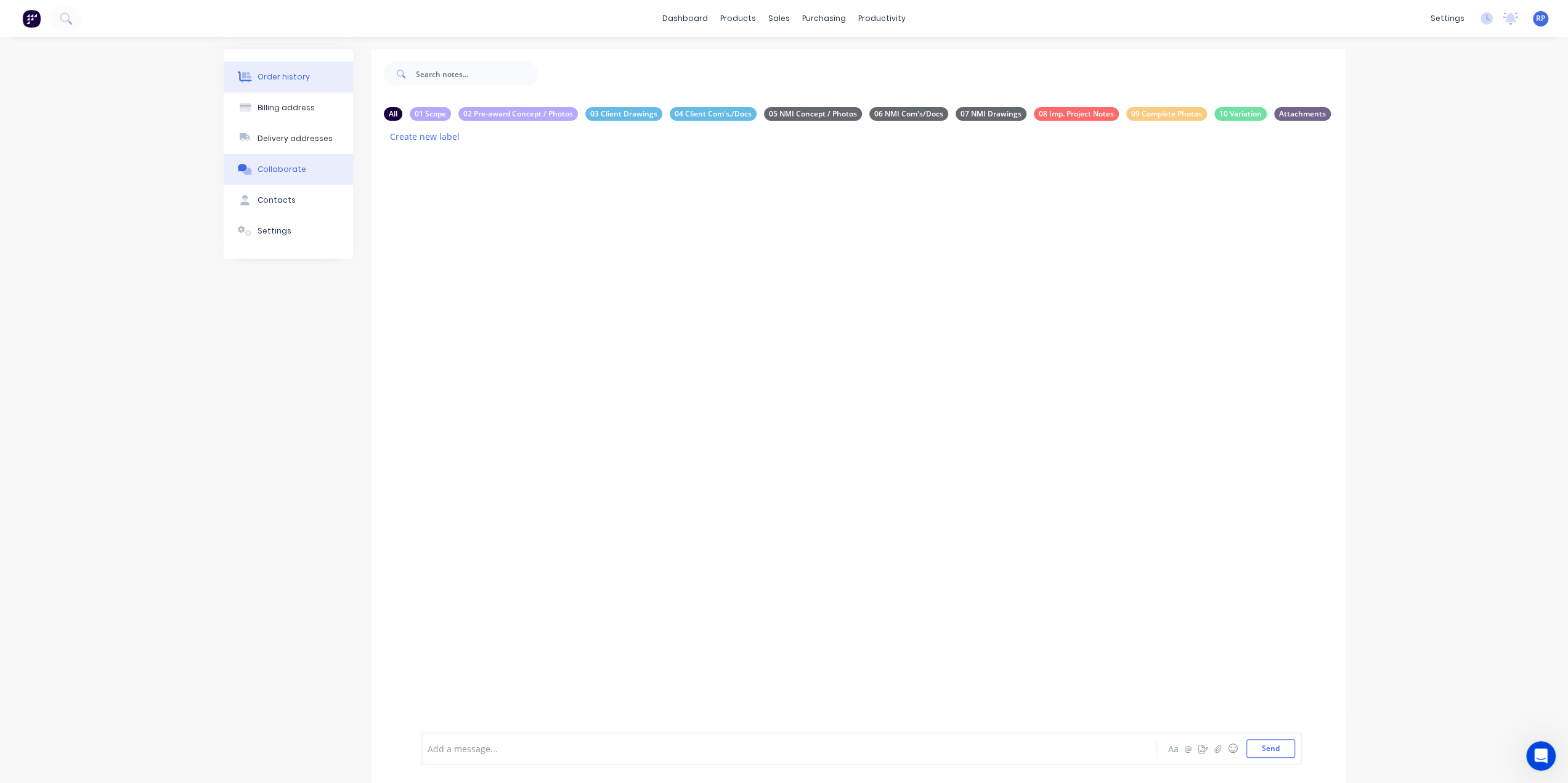
click at [301, 70] on button "Order history" at bounding box center [288, 77] width 130 height 31
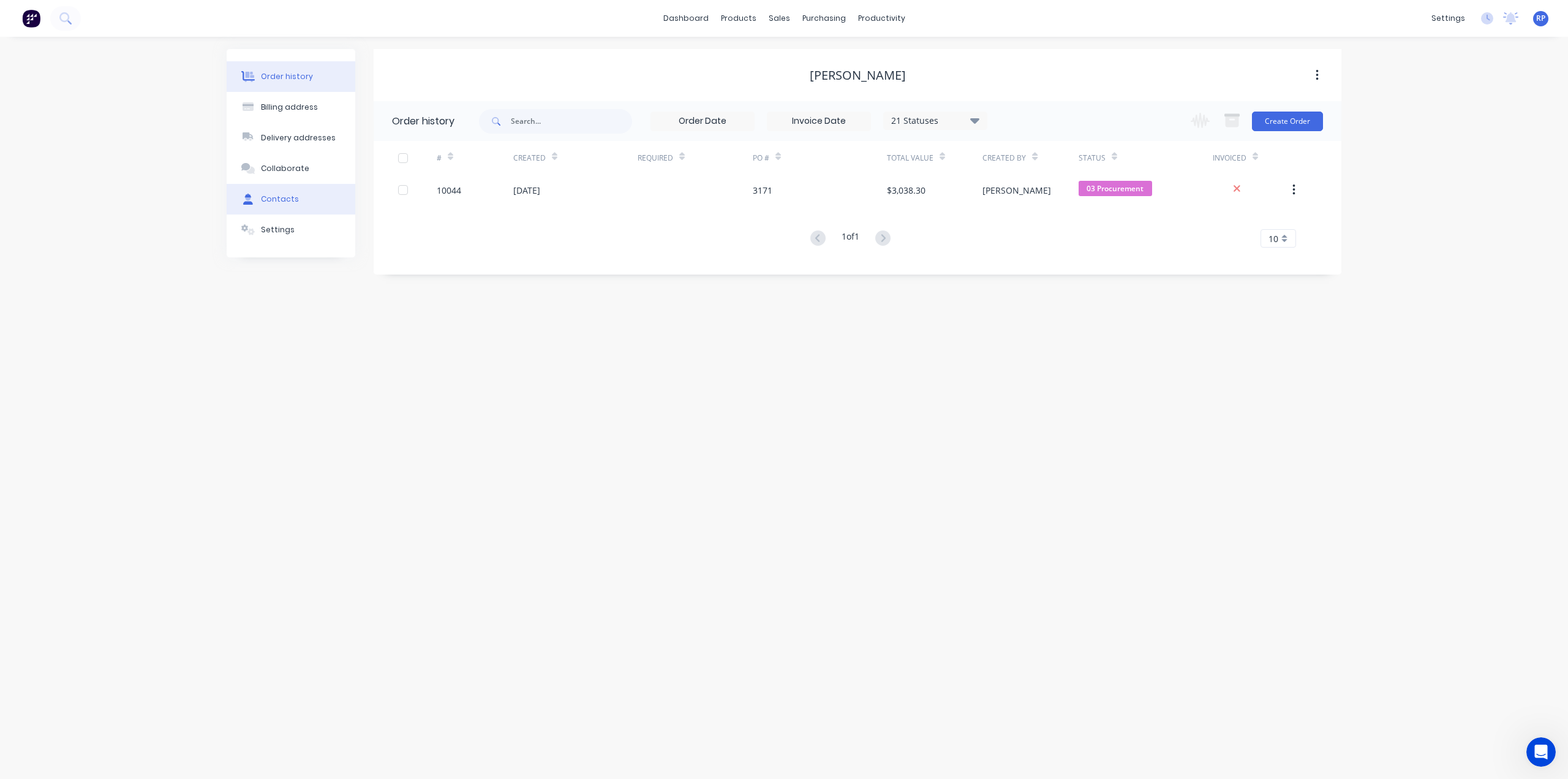
drag, startPoint x: 319, startPoint y: 197, endPoint x: 324, endPoint y: 191, distance: 7.8
click at [800, 55] on div "Sales Orders" at bounding box center [824, 59] width 50 height 11
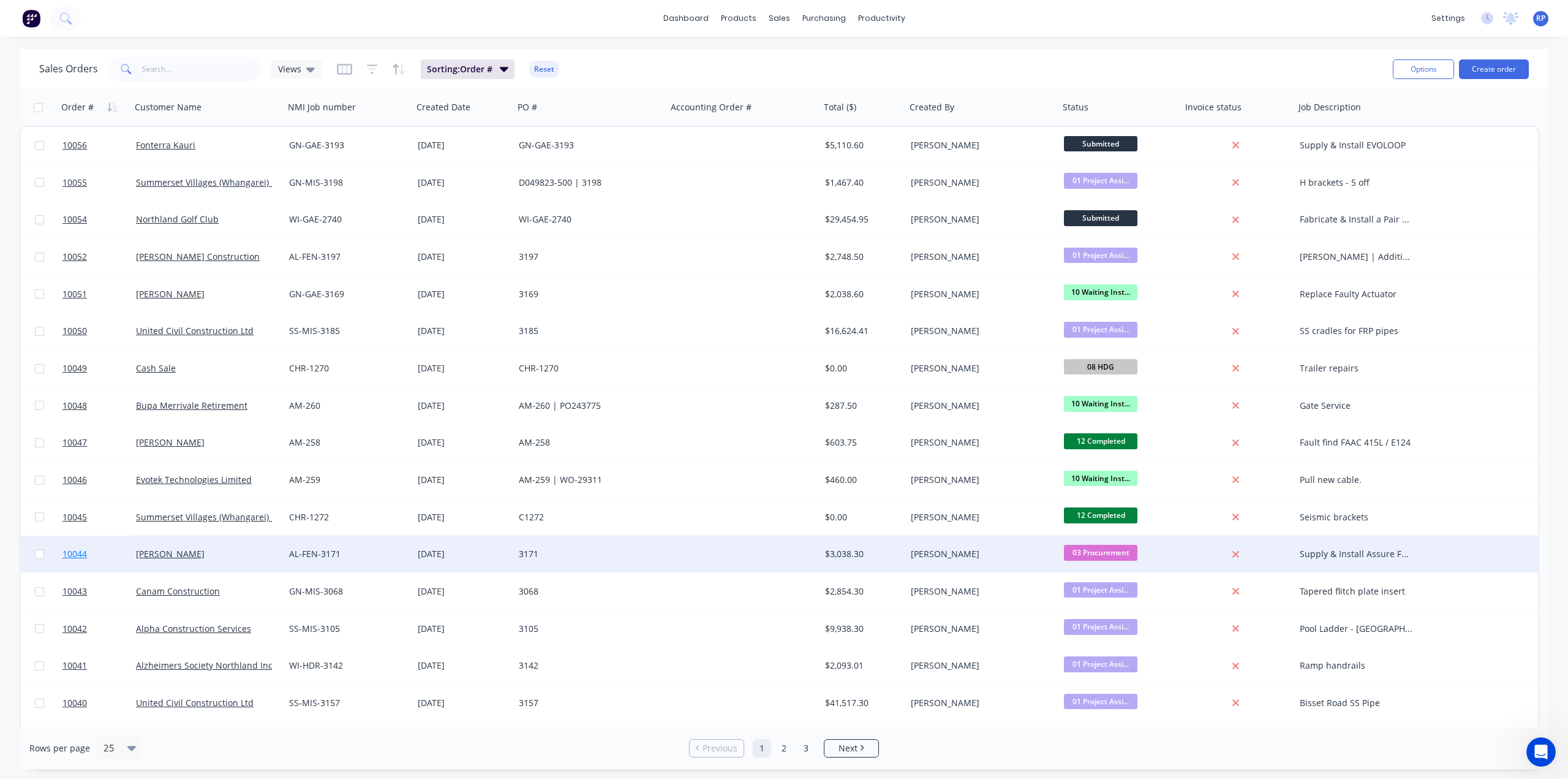
click at [79, 558] on span "10044" at bounding box center [75, 554] width 25 height 12
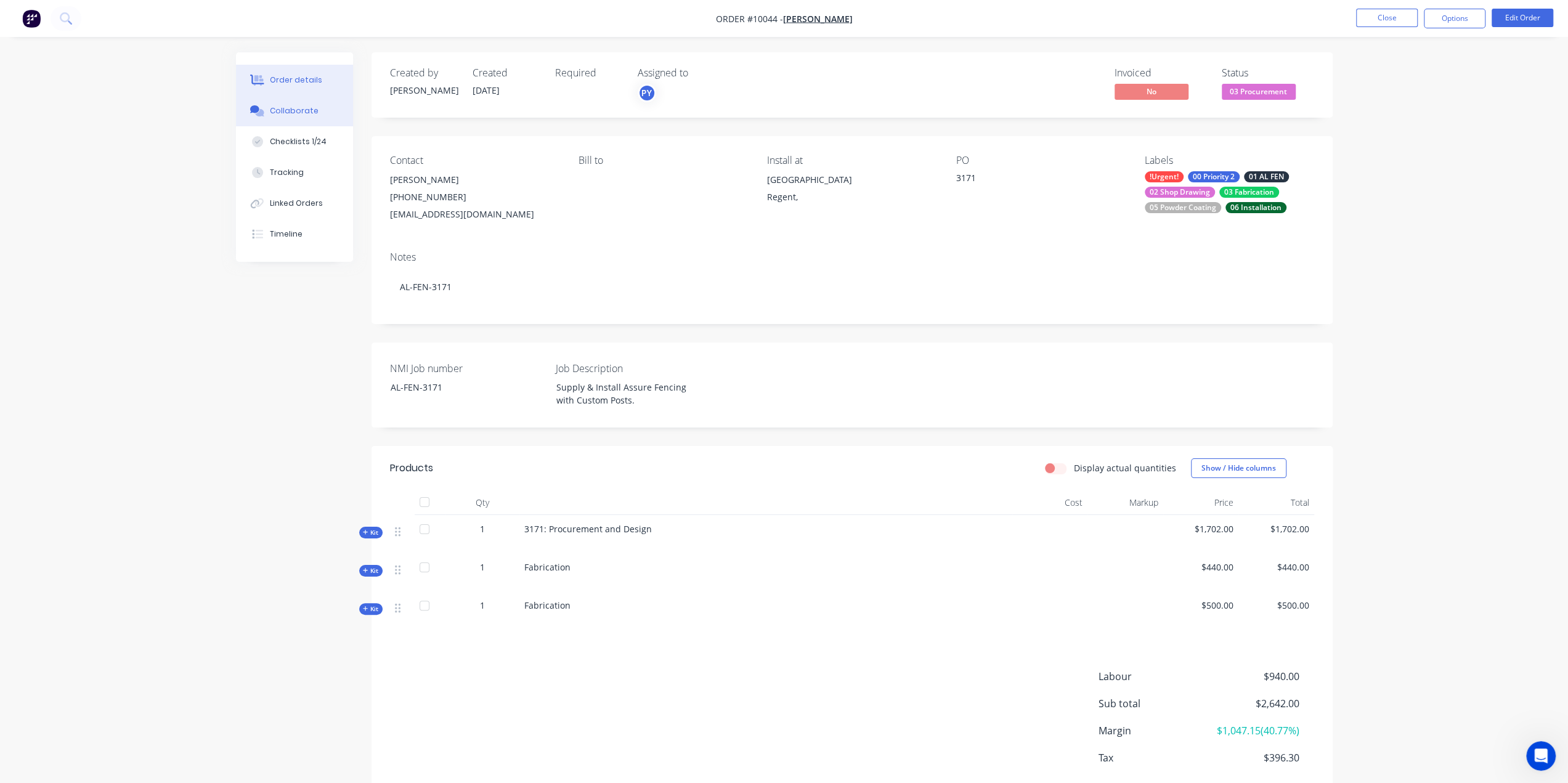
click at [288, 114] on div "Collaborate" at bounding box center [294, 111] width 49 height 11
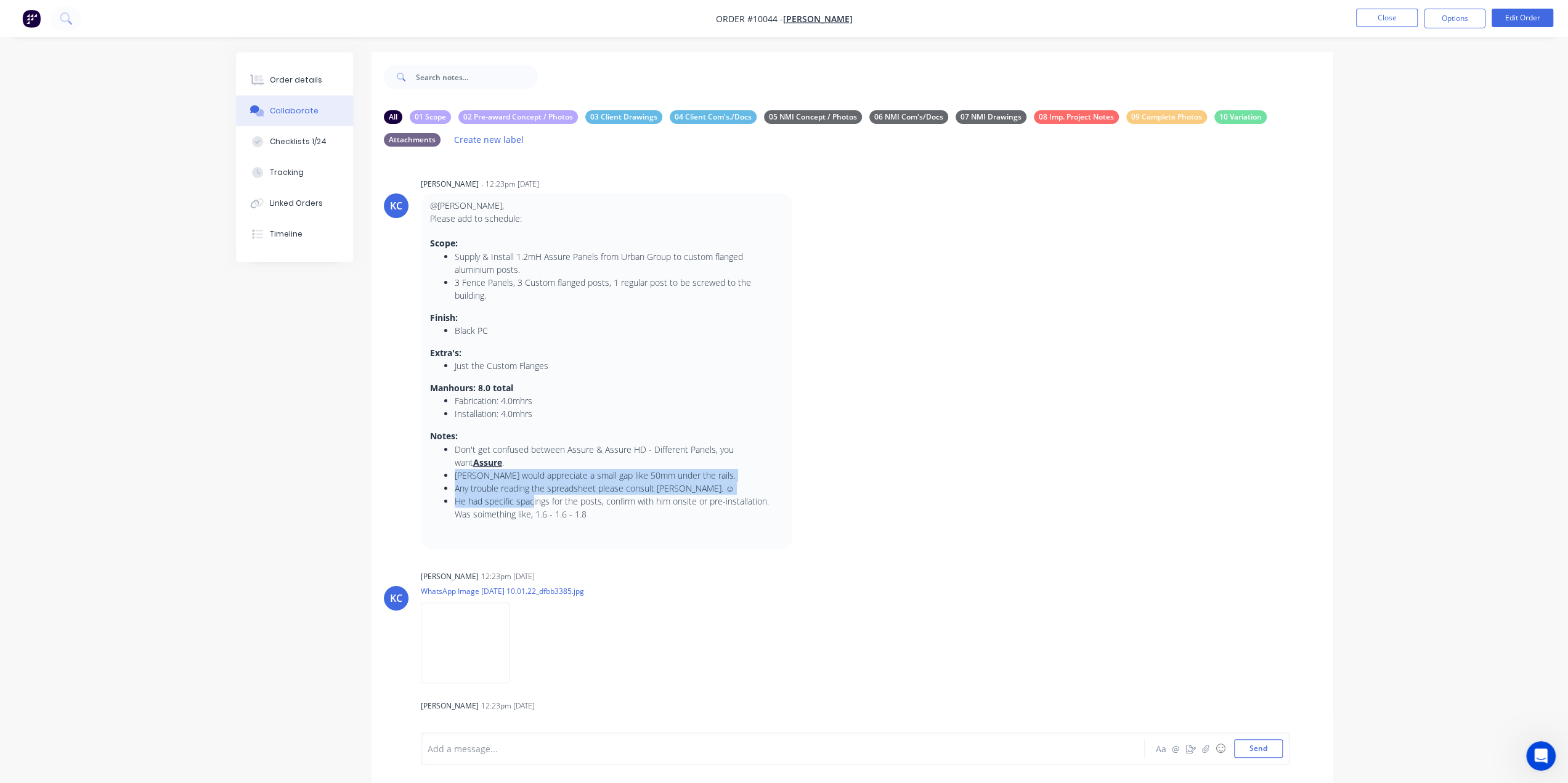
drag, startPoint x: 505, startPoint y: 463, endPoint x: 533, endPoint y: 489, distance: 38.2
click at [533, 489] on ul "Don't get confused between Assure & Assure HD - Different Panels, you want Assu…" at bounding box center [607, 481] width 353 height 78
click at [291, 154] on button "Checklists 1/24" at bounding box center [294, 141] width 117 height 31
type textarea "x"
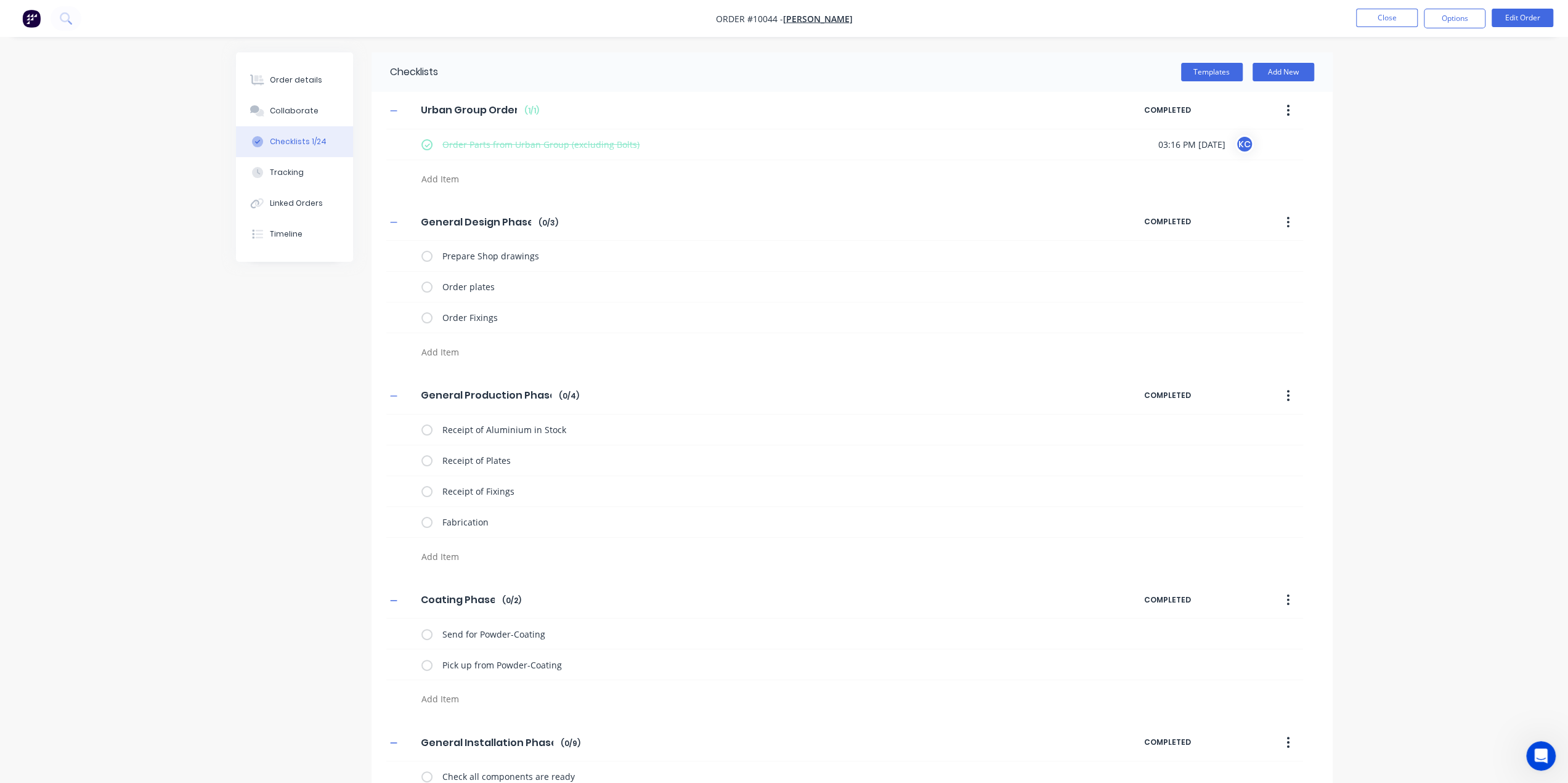
click at [33, 19] on img "button" at bounding box center [31, 18] width 19 height 19
